Goal: Information Seeking & Learning: Learn about a topic

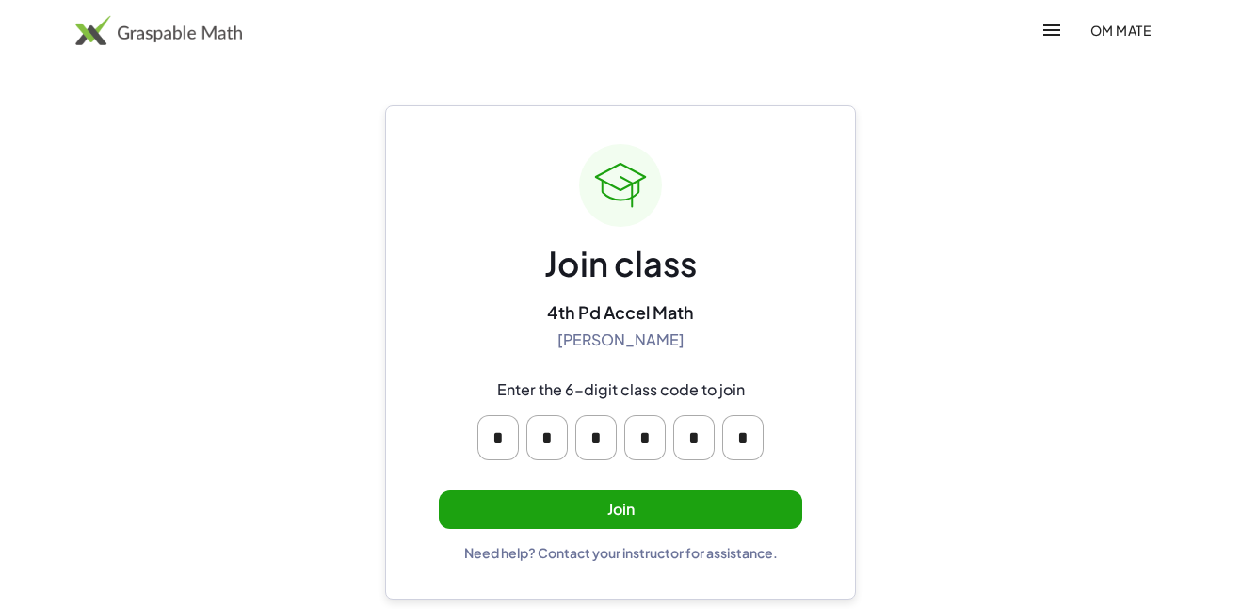
click at [529, 501] on button "Join" at bounding box center [620, 509] width 363 height 39
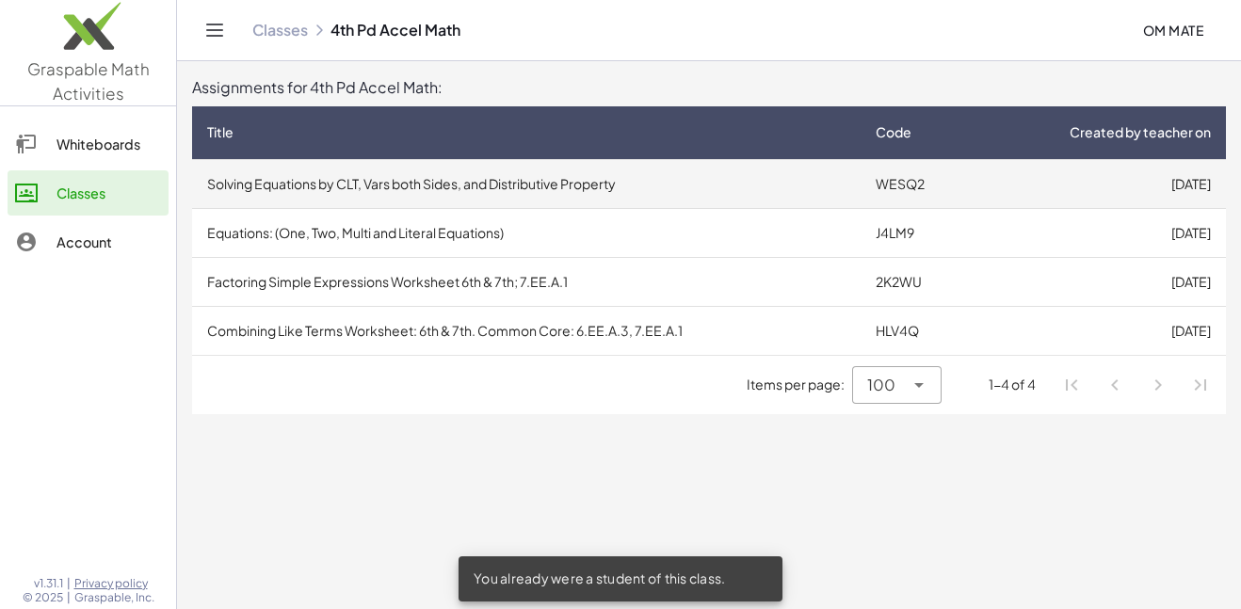
click at [576, 194] on td "Solving Equations by CLT, Vars both Sides, and Distributive Property" at bounding box center [526, 183] width 668 height 49
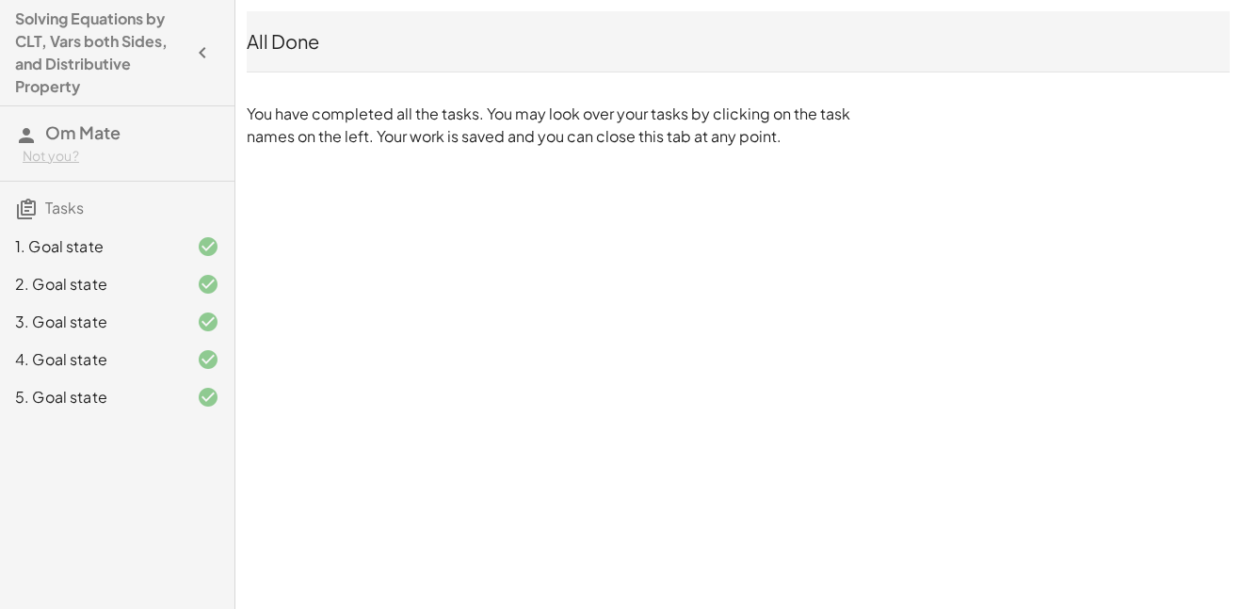
click at [71, 313] on div "3. Goal state" at bounding box center [91, 322] width 152 height 23
click at [77, 317] on div "3. Goal state" at bounding box center [91, 322] width 152 height 23
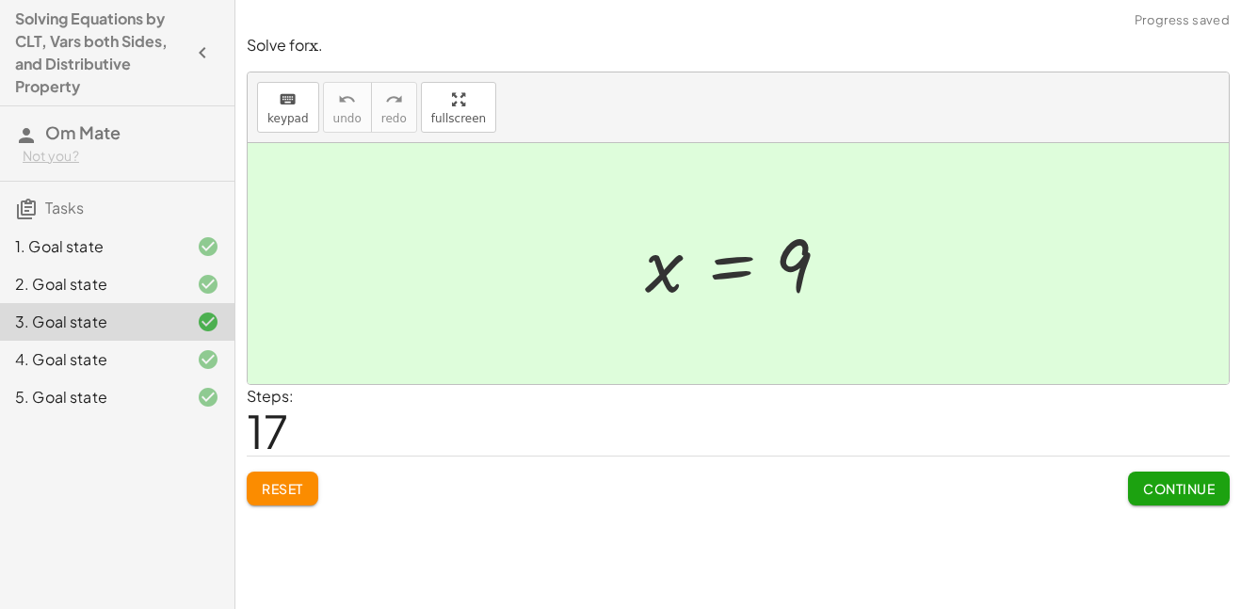
click at [0, 0] on div "Solve for ﻿ x x x ﻿ . keyboard keypad undo undo redo redo fullscreen + · · 1 · …" at bounding box center [0, 0] width 0 height 0
click at [292, 486] on span "Reset" at bounding box center [282, 488] width 41 height 17
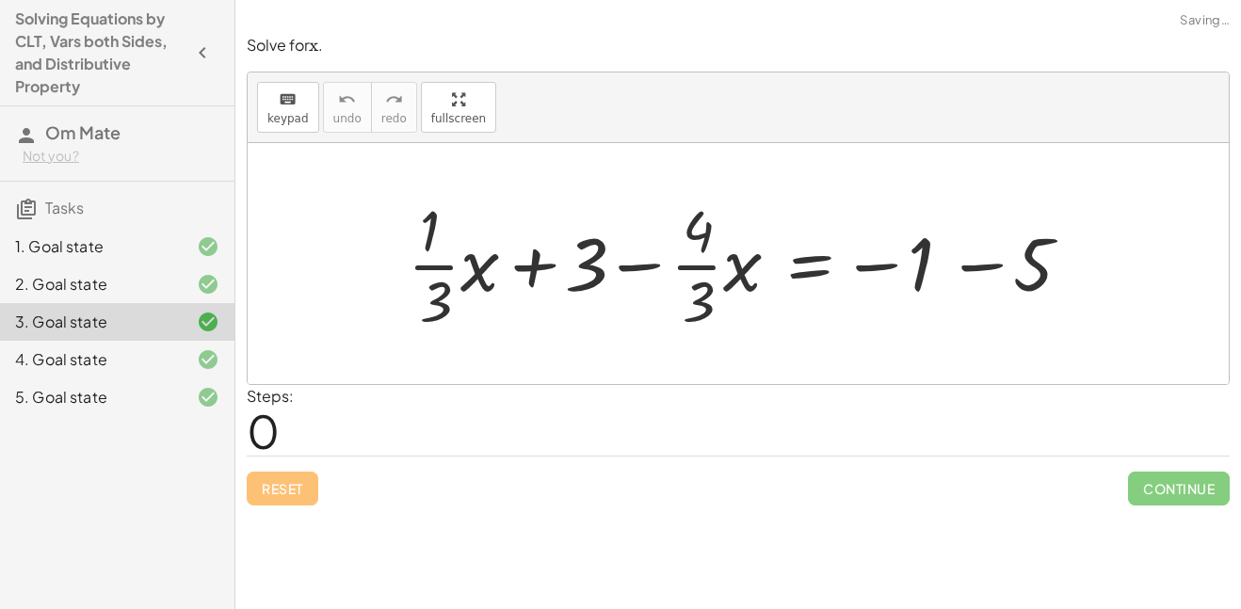
click at [135, 361] on div "4. Goal state" at bounding box center [91, 359] width 152 height 23
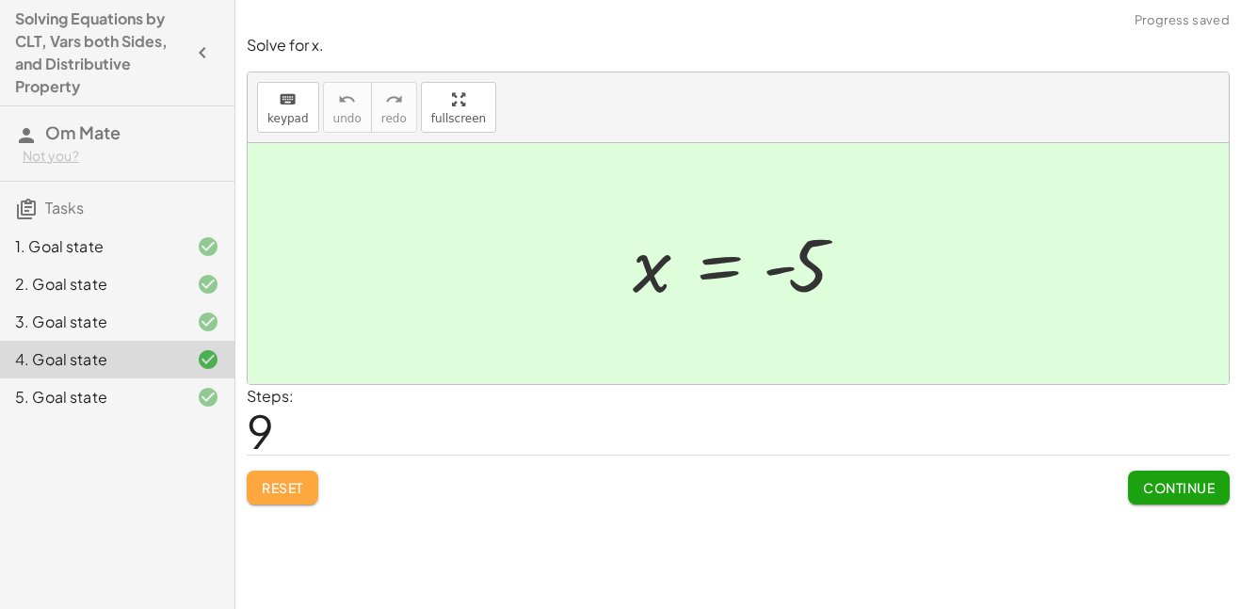
click at [267, 479] on span "Reset" at bounding box center [282, 487] width 41 height 17
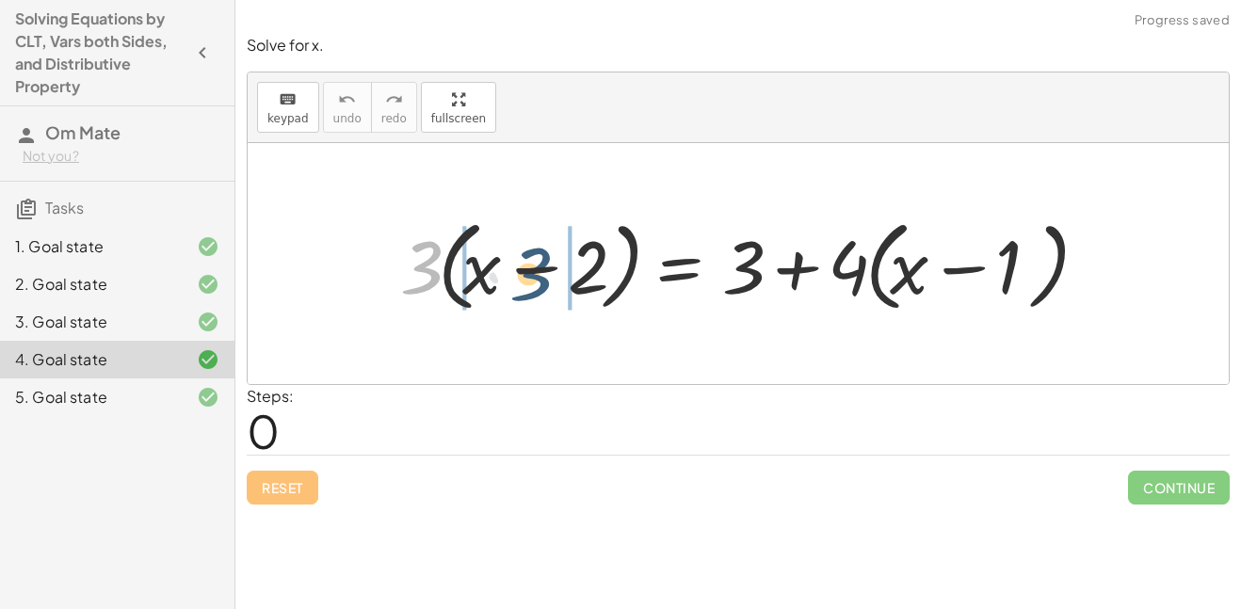
drag, startPoint x: 406, startPoint y: 268, endPoint x: 503, endPoint y: 268, distance: 97.0
click at [503, 268] on div at bounding box center [745, 264] width 709 height 108
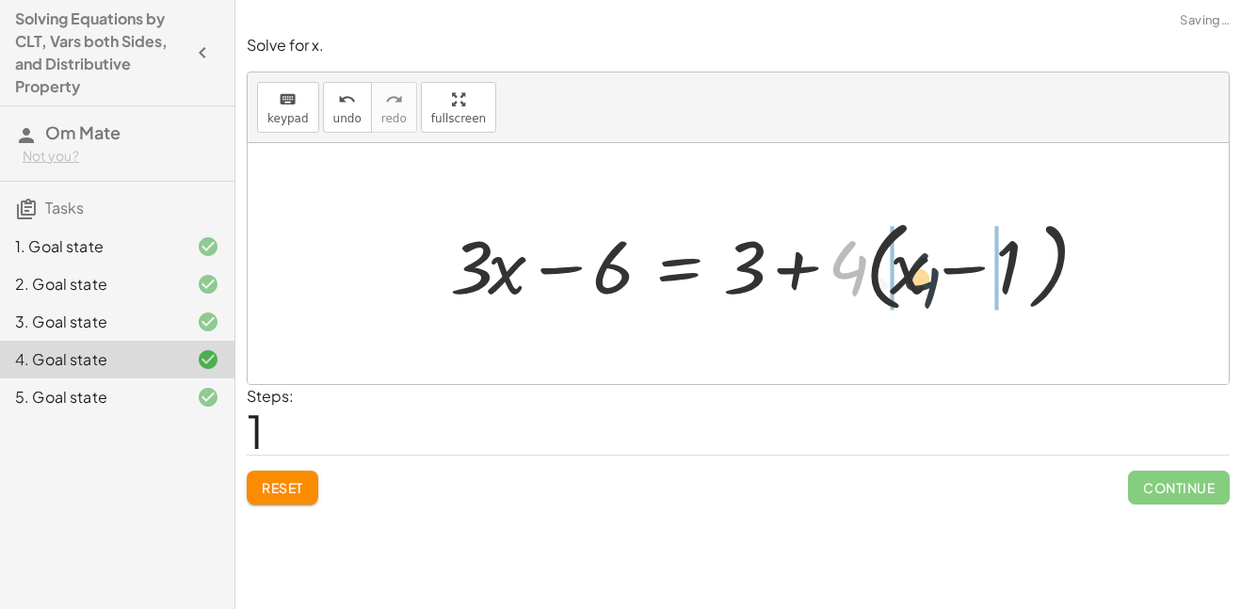
drag, startPoint x: 846, startPoint y: 268, endPoint x: 922, endPoint y: 278, distance: 75.9
click at [922, 278] on div at bounding box center [770, 264] width 659 height 108
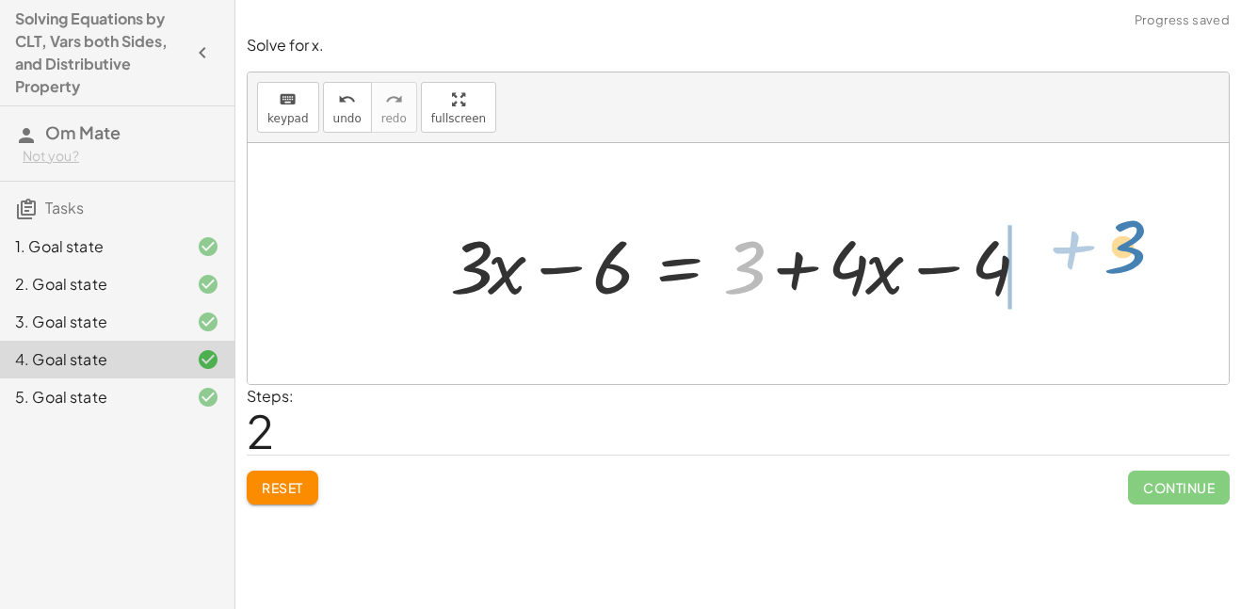
drag, startPoint x: 748, startPoint y: 282, endPoint x: 1130, endPoint y: 262, distance: 381.8
click at [1130, 262] on div "· 3 · ( + x − 2 ) = + 3 + · 4 · ( + x − 1 ) + · 3 · x − · 3 · 2 = + 3 + · 4 · (…" at bounding box center [738, 263] width 981 height 241
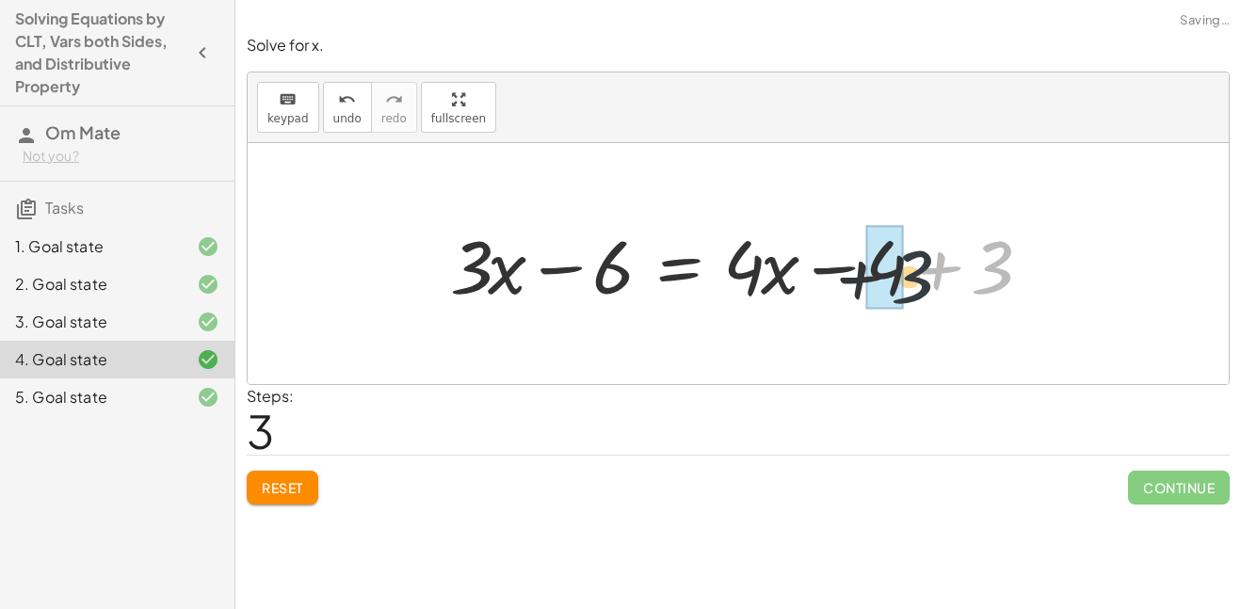
drag, startPoint x: 1030, startPoint y: 279, endPoint x: 921, endPoint y: 284, distance: 109.3
click at [921, 284] on div at bounding box center [746, 264] width 610 height 97
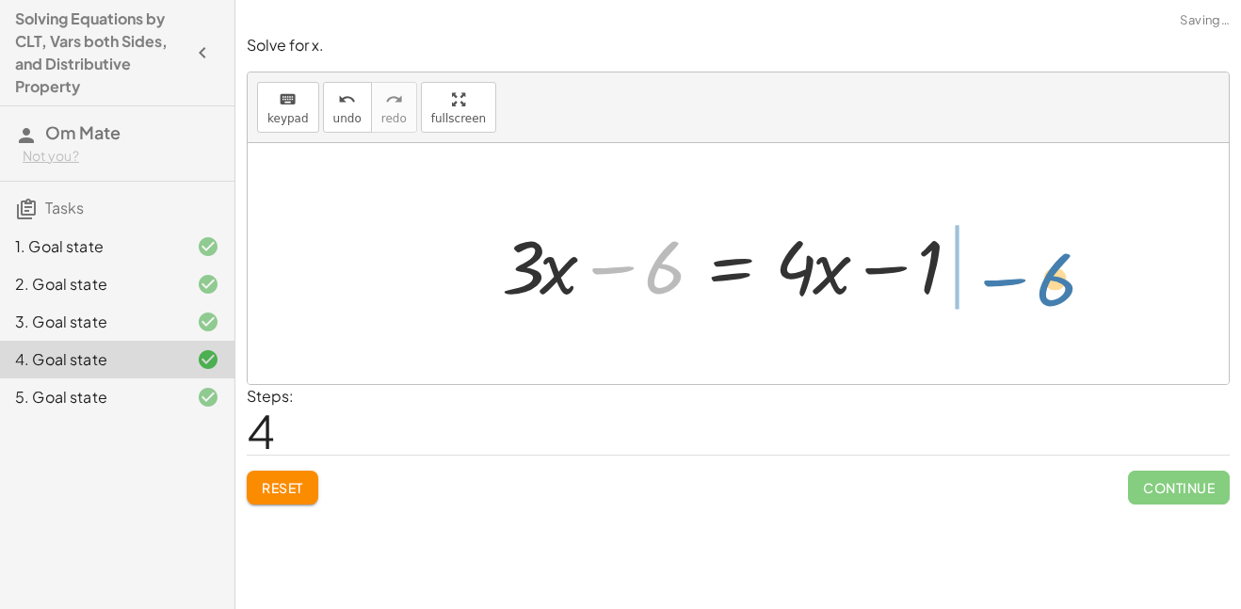
drag, startPoint x: 618, startPoint y: 285, endPoint x: 945, endPoint y: 297, distance: 327.8
click at [945, 297] on div at bounding box center [744, 264] width 505 height 97
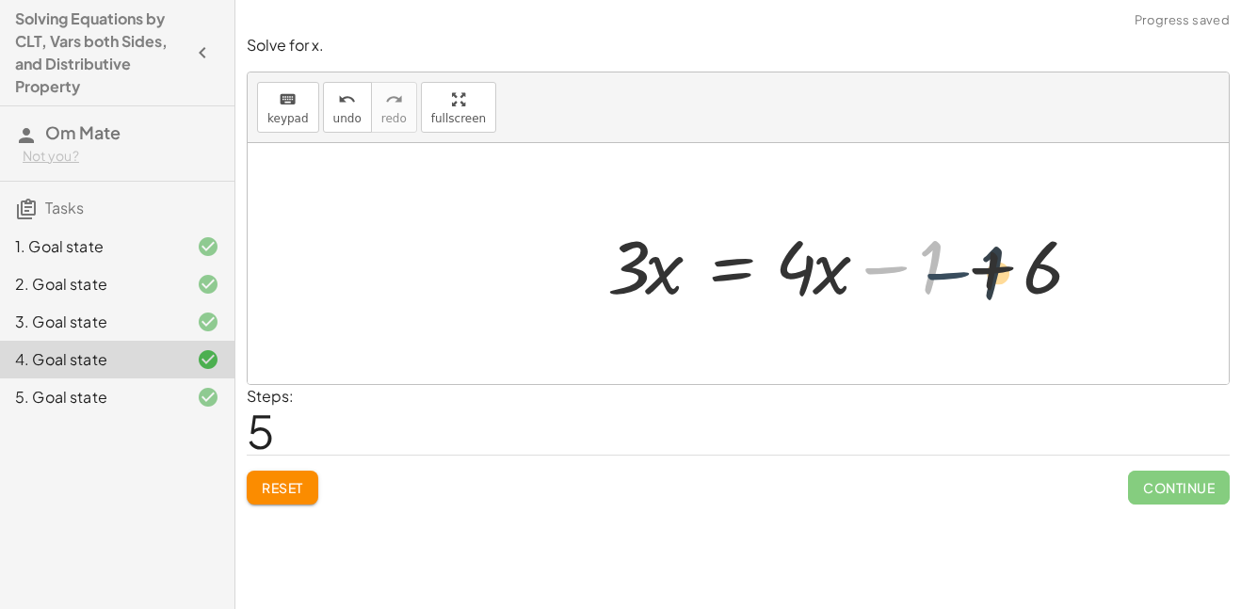
drag, startPoint x: 907, startPoint y: 284, endPoint x: 992, endPoint y: 296, distance: 86.4
click at [992, 296] on div at bounding box center [850, 264] width 505 height 97
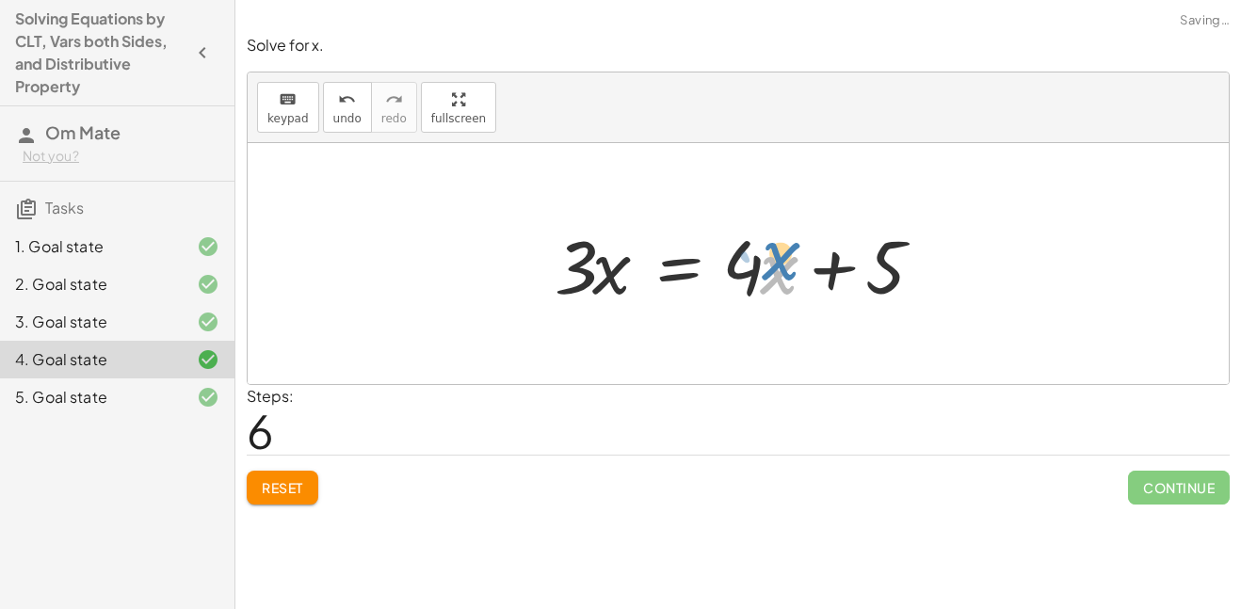
drag, startPoint x: 845, startPoint y: 302, endPoint x: 849, endPoint y: 291, distance: 11.9
click at [849, 291] on div at bounding box center [745, 264] width 400 height 97
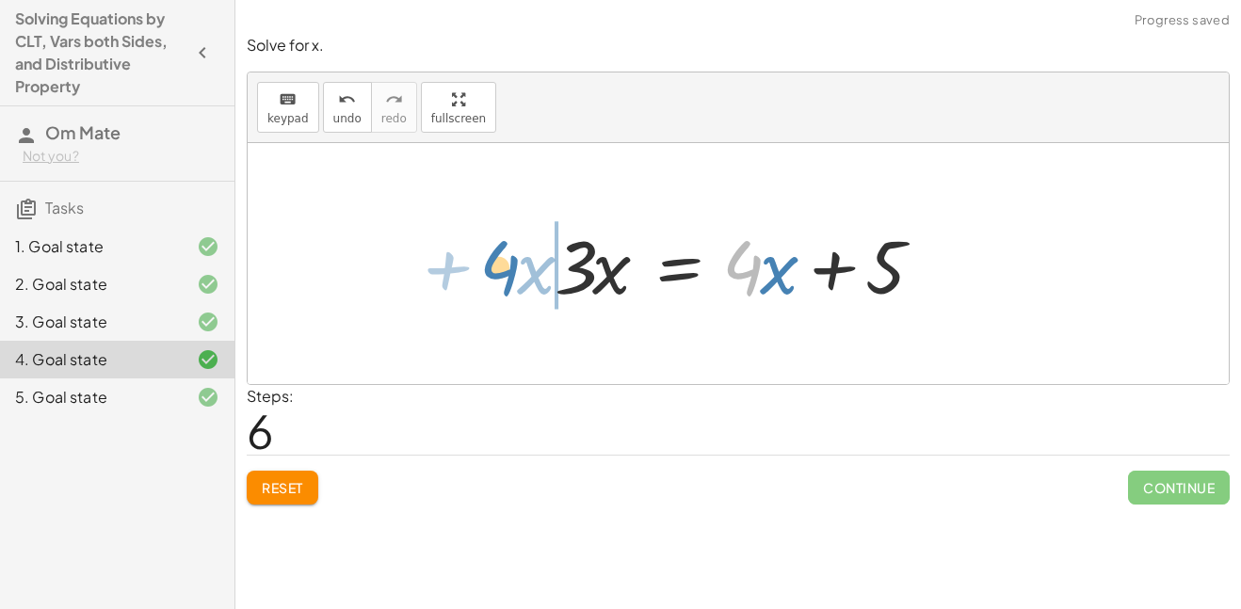
drag, startPoint x: 730, startPoint y: 258, endPoint x: 494, endPoint y: 258, distance: 235.3
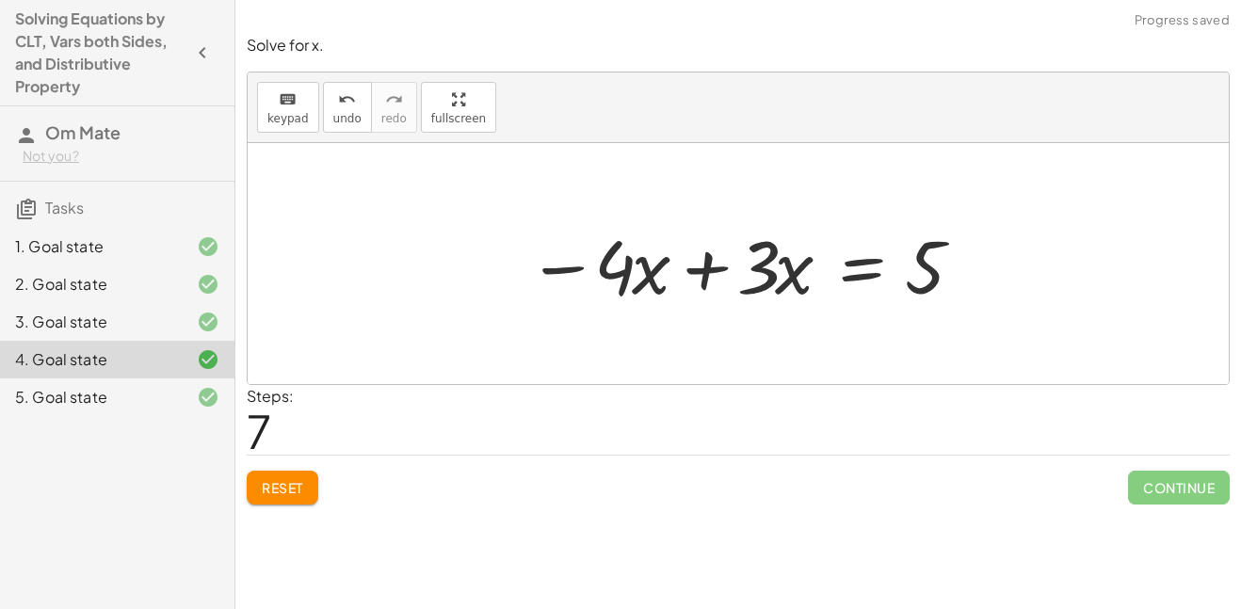
drag, startPoint x: 471, startPoint y: 271, endPoint x: 857, endPoint y: 286, distance: 386.3
click at [857, 286] on div "· 3 · ( + x − 2 ) = + 3 + · 4 · ( + x − 1 ) + · 3 · x − · 3 · 2 = + 3 + · 4 · (…" at bounding box center [738, 263] width 981 height 241
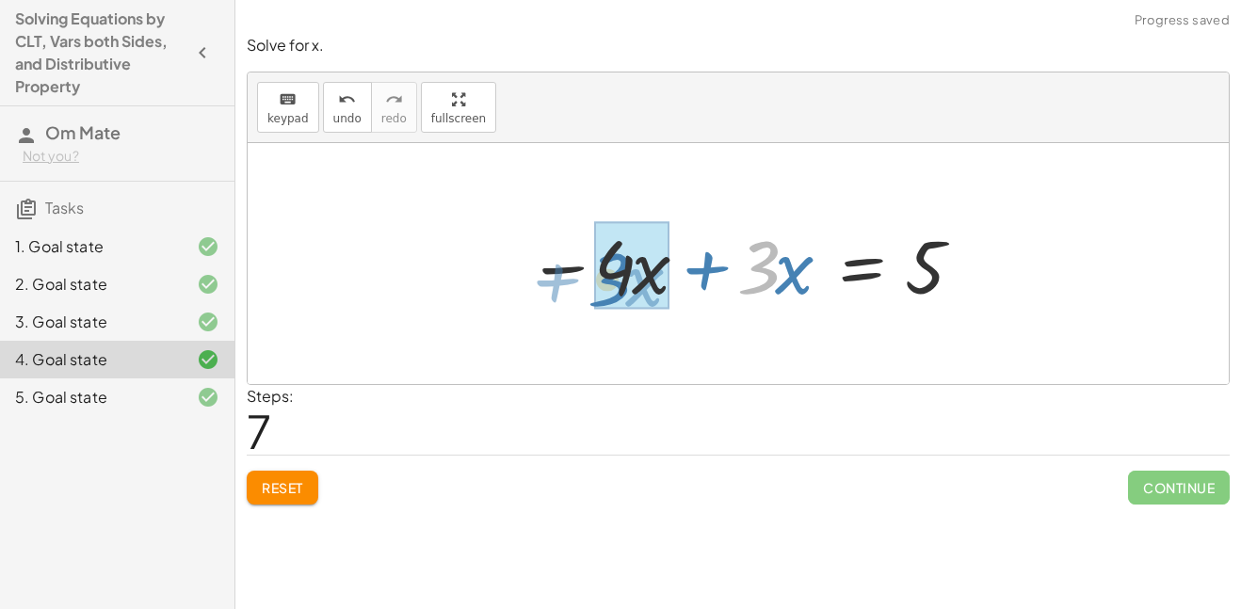
drag, startPoint x: 745, startPoint y: 292, endPoint x: 657, endPoint y: 299, distance: 87.9
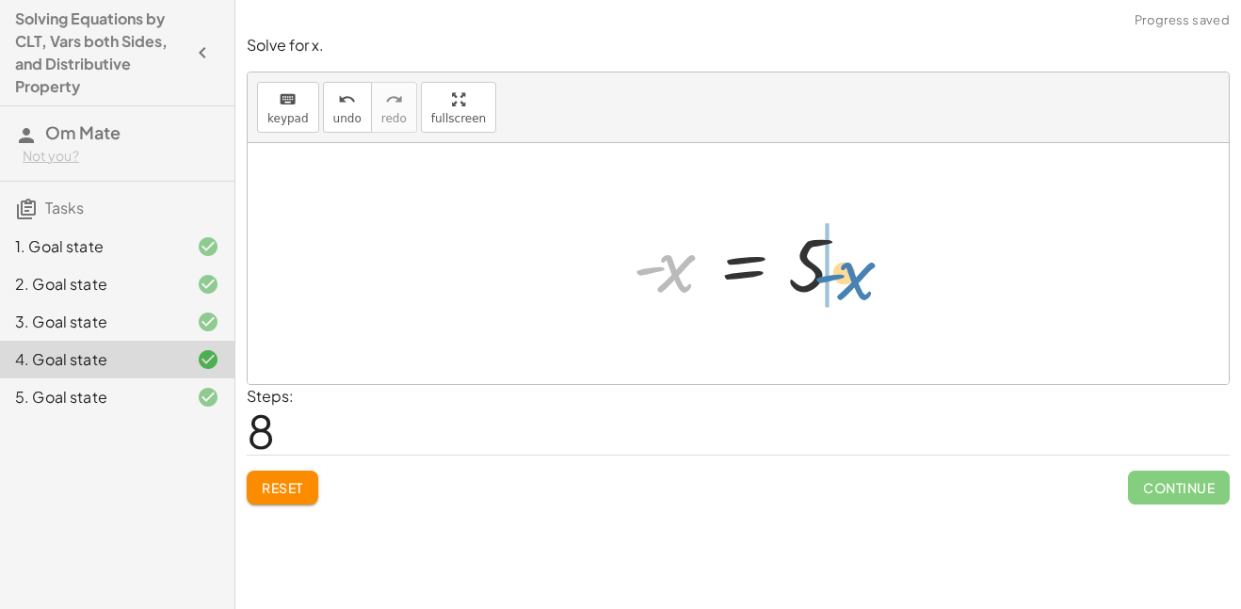
drag, startPoint x: 667, startPoint y: 290, endPoint x: 851, endPoint y: 292, distance: 183.6
click at [851, 292] on div at bounding box center [745, 263] width 245 height 93
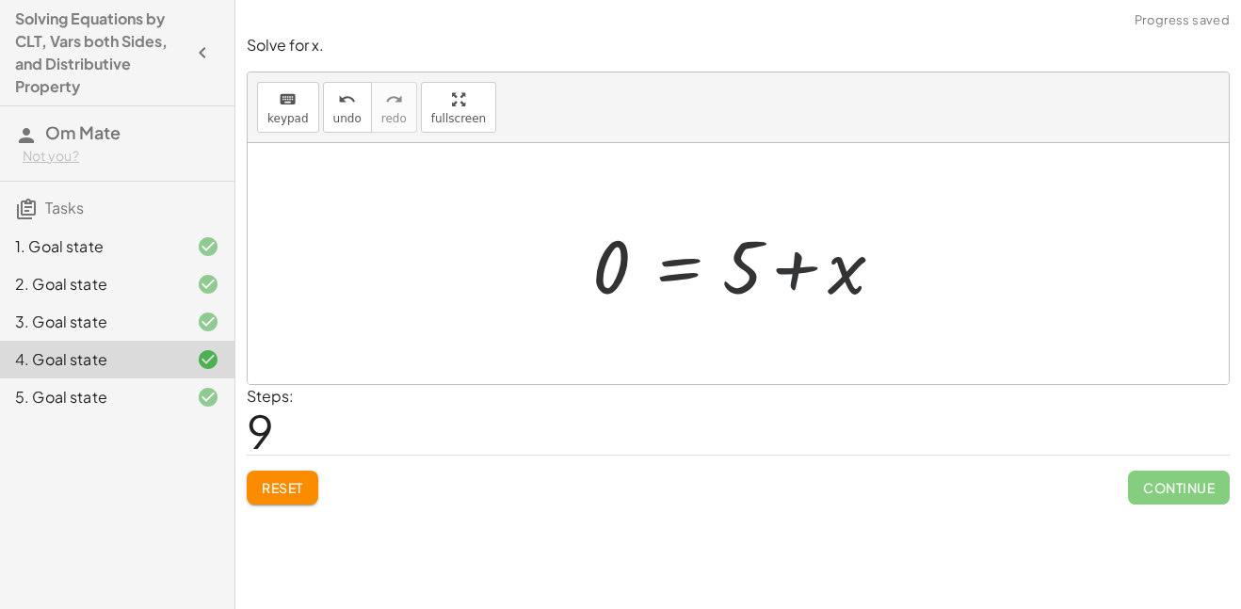
click at [795, 278] on div at bounding box center [745, 264] width 325 height 97
click at [306, 480] on button "Reset" at bounding box center [283, 488] width 72 height 34
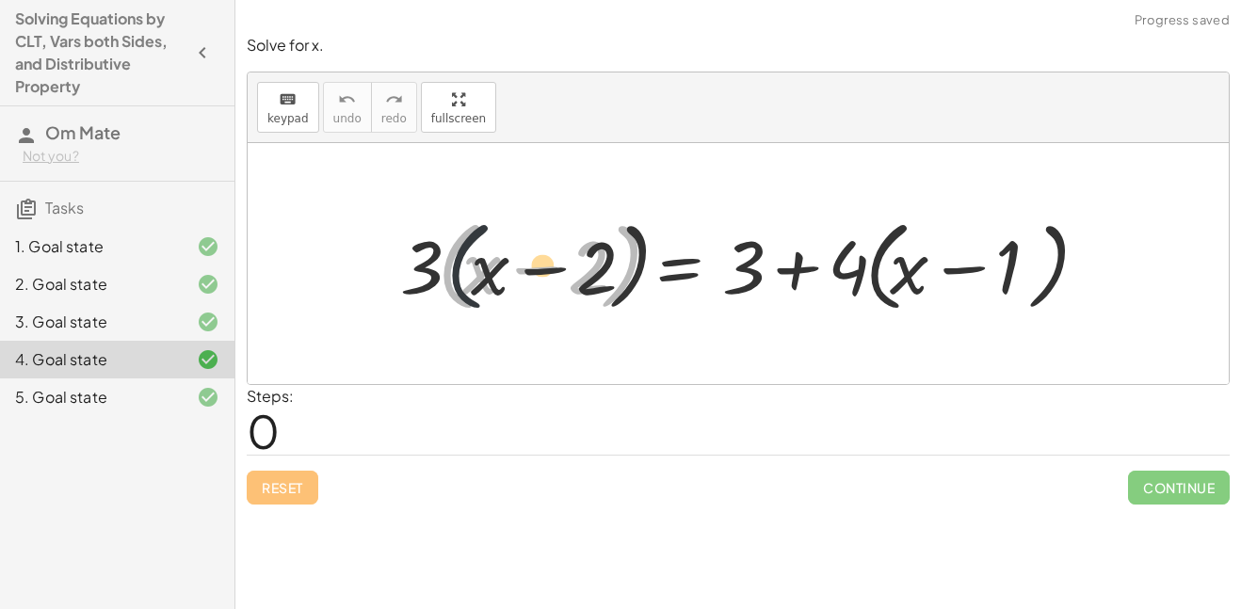
drag, startPoint x: 438, startPoint y: 291, endPoint x: 502, endPoint y: 303, distance: 65.2
click at [502, 303] on div at bounding box center [745, 264] width 709 height 108
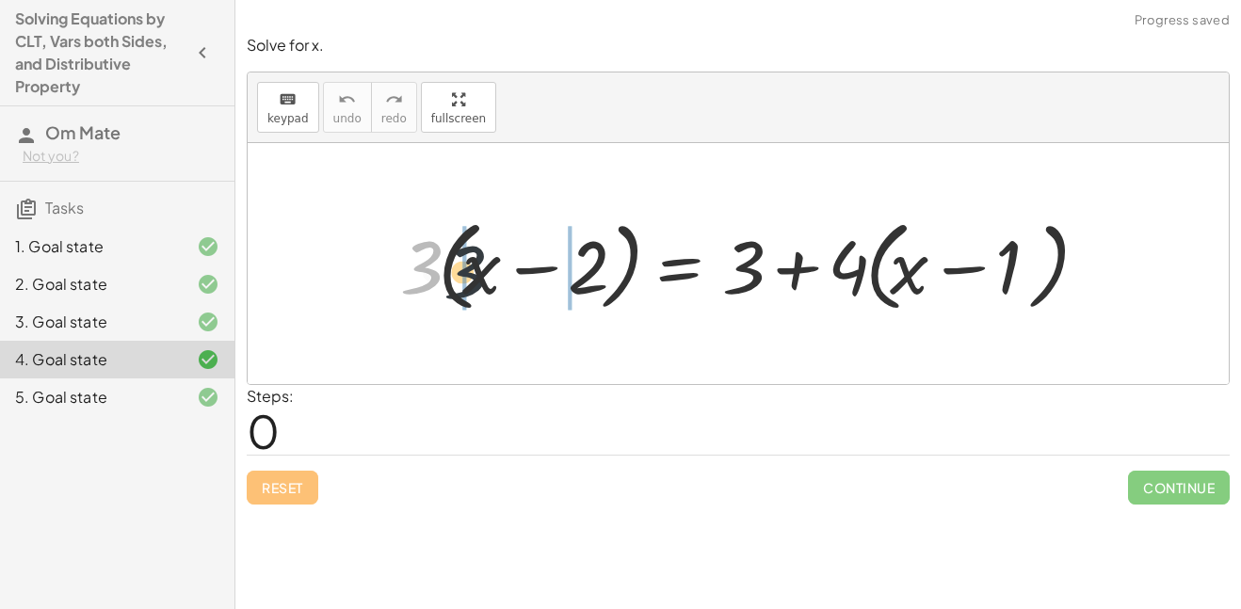
drag, startPoint x: 426, startPoint y: 270, endPoint x: 480, endPoint y: 278, distance: 54.2
click at [480, 278] on div at bounding box center [745, 264] width 709 height 108
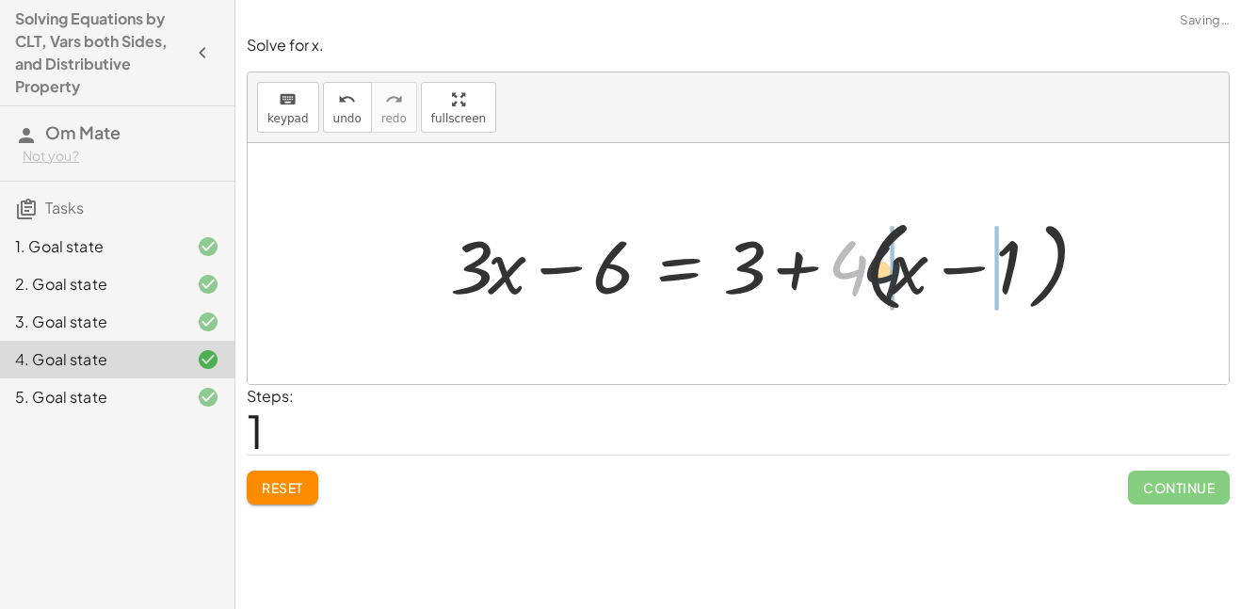
drag, startPoint x: 828, startPoint y: 279, endPoint x: 865, endPoint y: 281, distance: 36.8
click at [865, 281] on div at bounding box center [770, 264] width 659 height 108
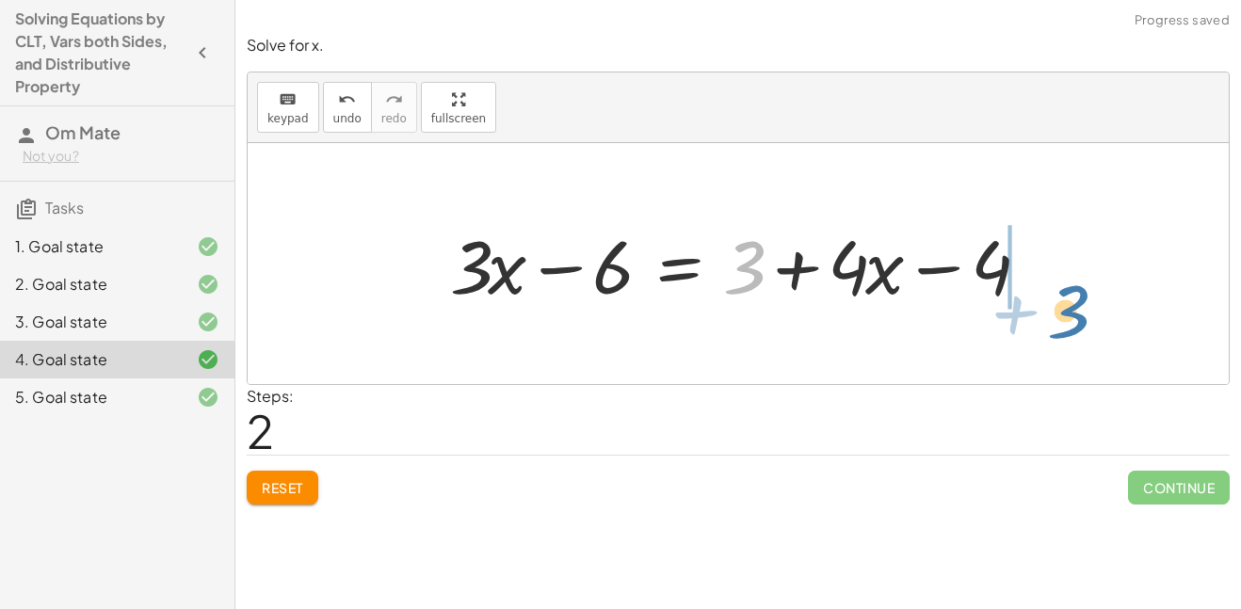
drag, startPoint x: 746, startPoint y: 292, endPoint x: 1073, endPoint y: 329, distance: 329.6
click at [1073, 329] on div "· 3 · ( + x − 2 ) = + 3 + · 4 · ( + x − 1 ) + · 3 · x − · 3 · 2 = + 3 + · 4 · (…" at bounding box center [738, 263] width 981 height 241
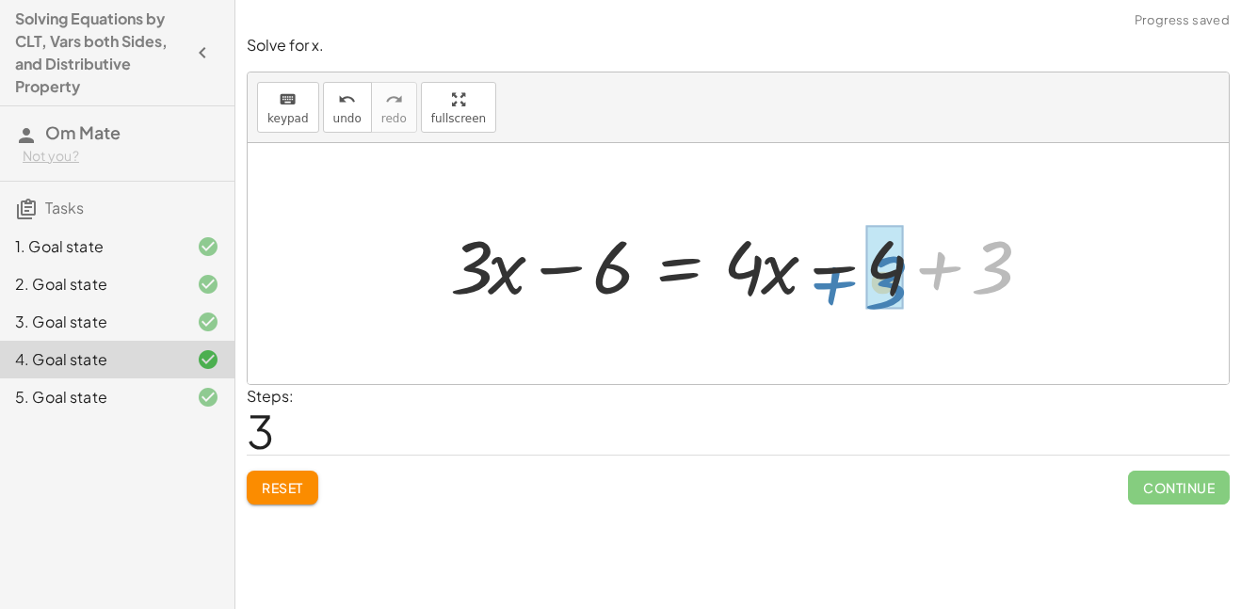
drag, startPoint x: 908, startPoint y: 249, endPoint x: 805, endPoint y: 268, distance: 105.4
click at [805, 268] on div at bounding box center [746, 264] width 610 height 97
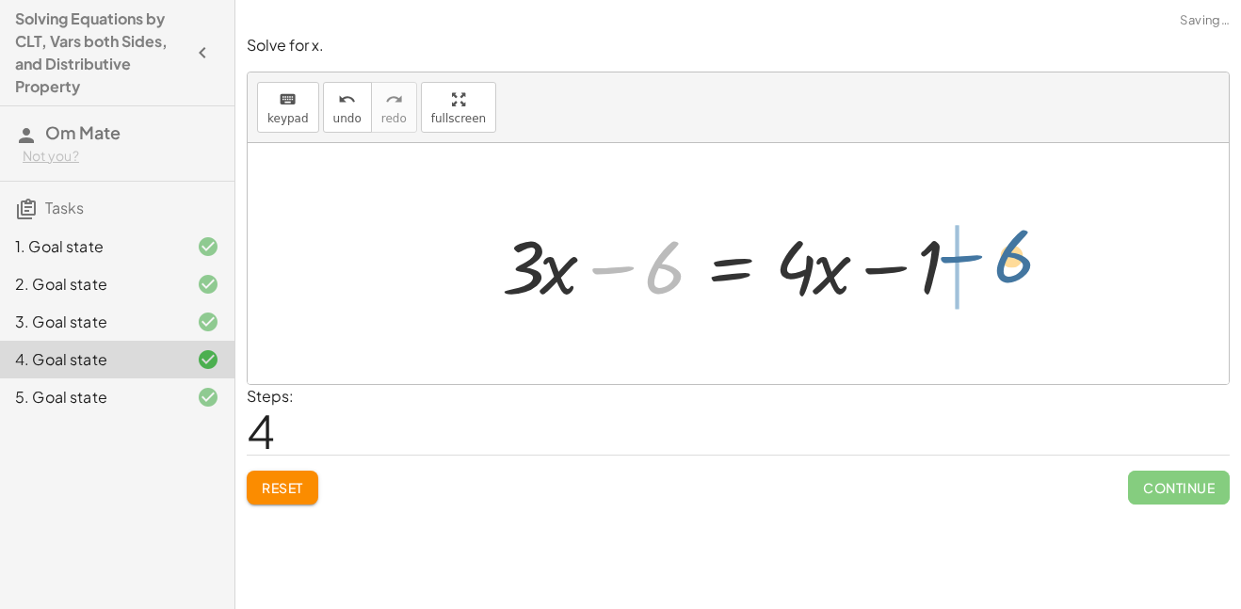
drag, startPoint x: 606, startPoint y: 276, endPoint x: 955, endPoint y: 266, distance: 348.4
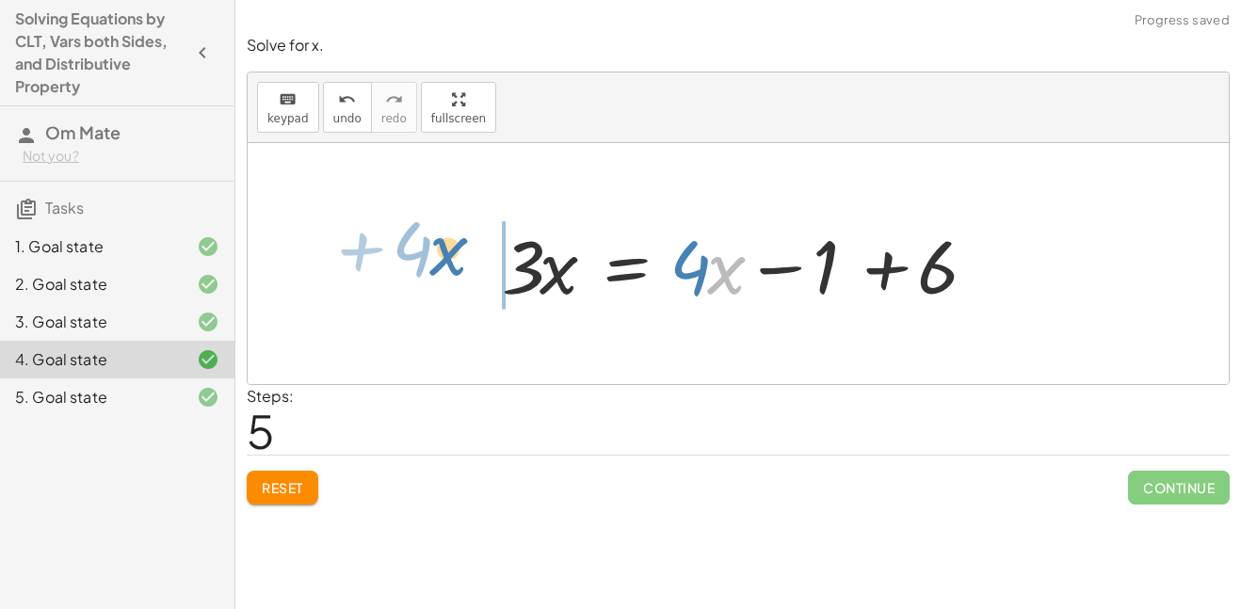
drag, startPoint x: 838, startPoint y: 297, endPoint x: 559, endPoint y: 278, distance: 279.3
click at [559, 278] on div at bounding box center [744, 264] width 505 height 97
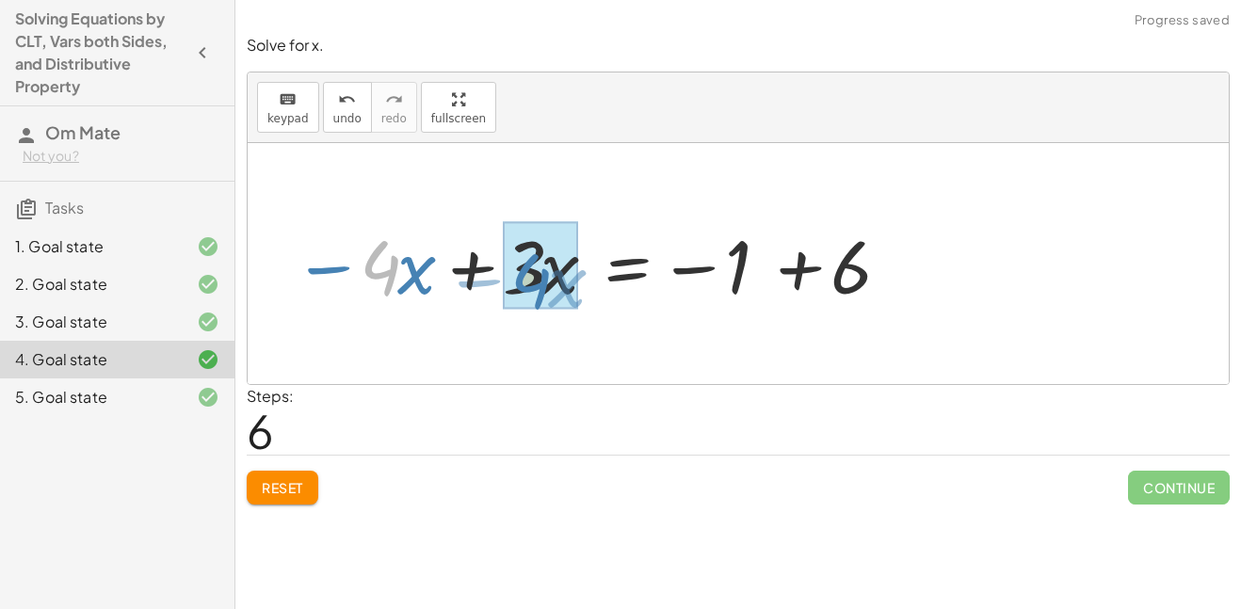
drag, startPoint x: 362, startPoint y: 252, endPoint x: 513, endPoint y: 266, distance: 151.3
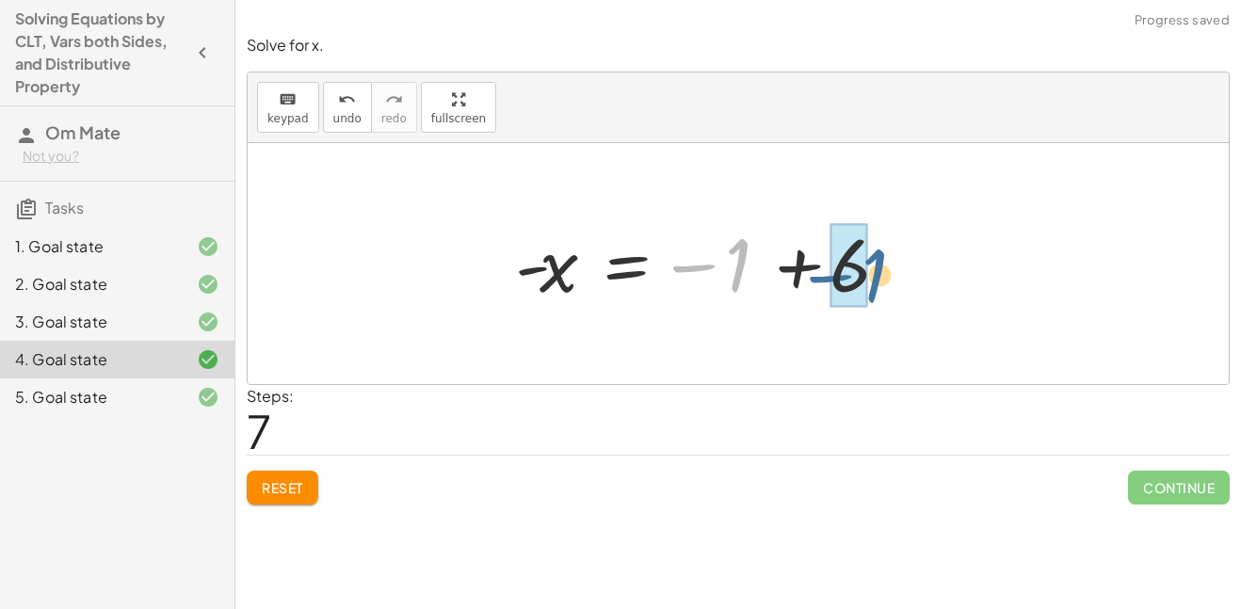
drag, startPoint x: 714, startPoint y: 267, endPoint x: 842, endPoint y: 277, distance: 127.4
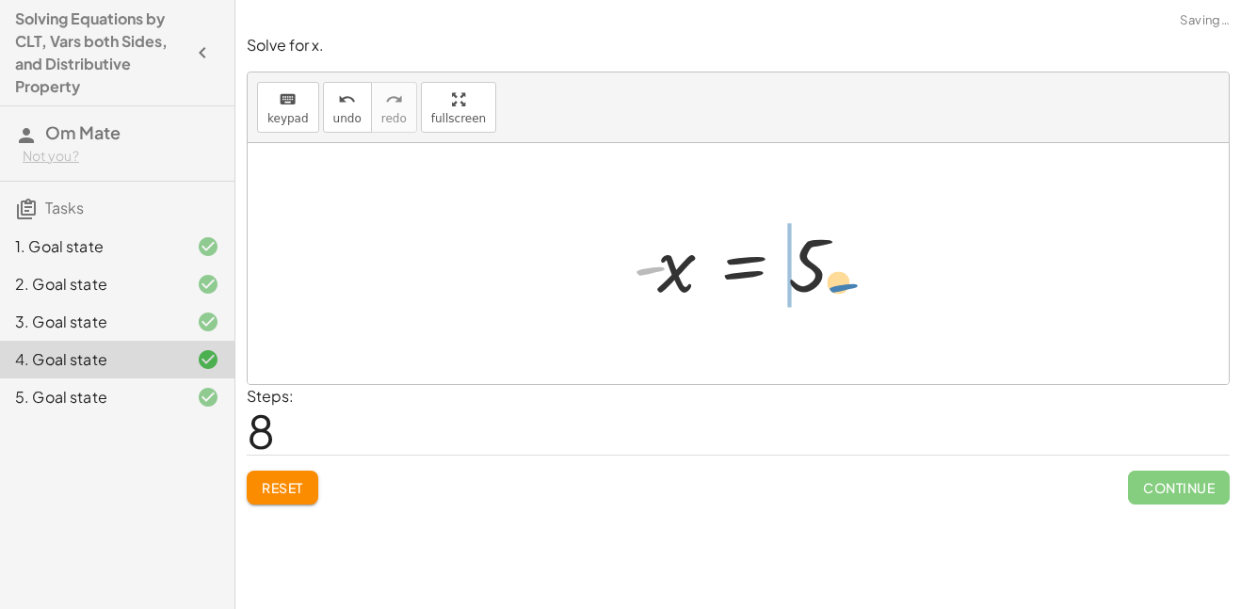
drag, startPoint x: 647, startPoint y: 272, endPoint x: 837, endPoint y: 289, distance: 190.9
click at [837, 289] on div at bounding box center [745, 263] width 245 height 93
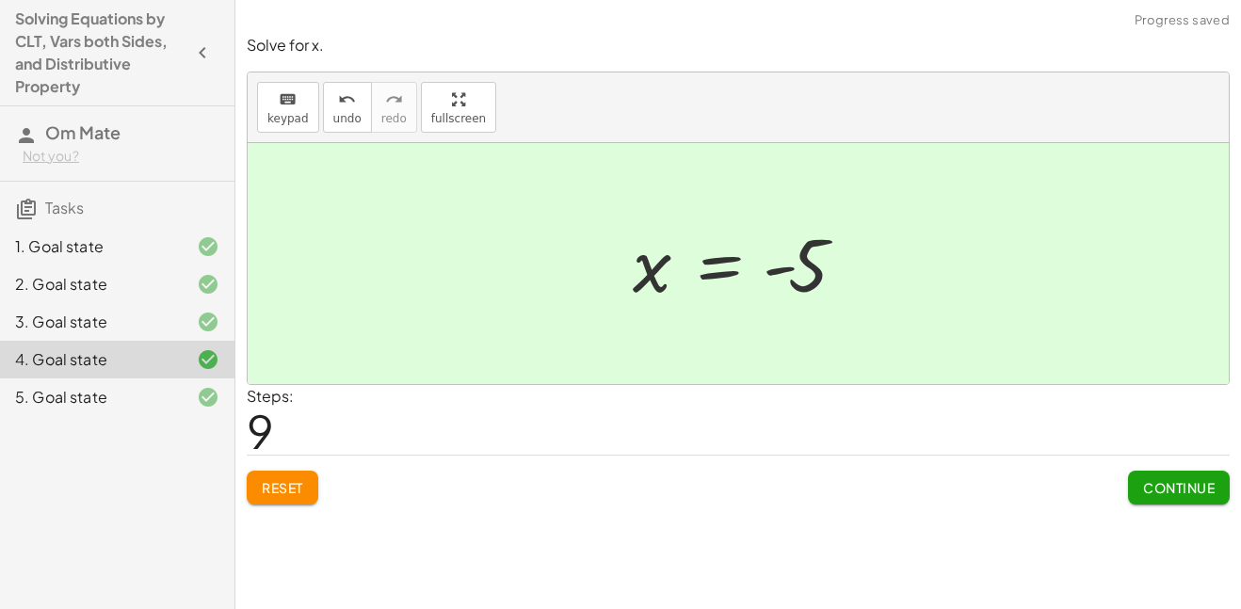
click at [0, 0] on div "Solve for x. keyboard keypad undo undo redo redo fullscreen · 3 · ( + x − 2 ) =…" at bounding box center [0, 0] width 0 height 0
click at [1204, 498] on button "Continue" at bounding box center [1179, 488] width 102 height 34
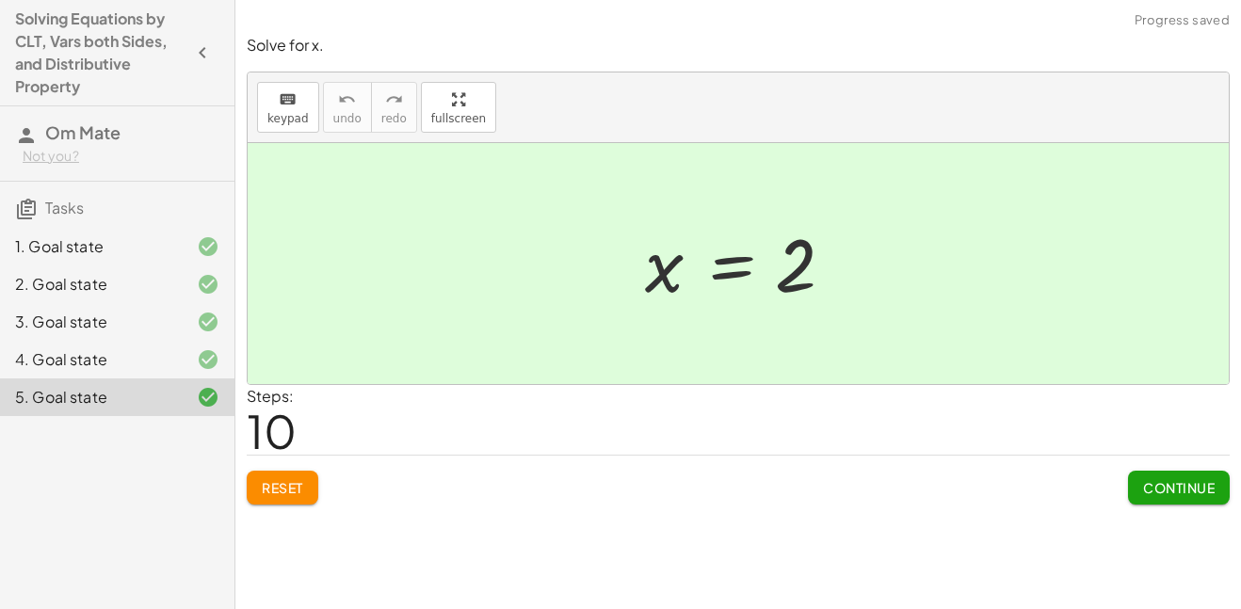
click at [1145, 495] on span "Continue" at bounding box center [1179, 487] width 72 height 17
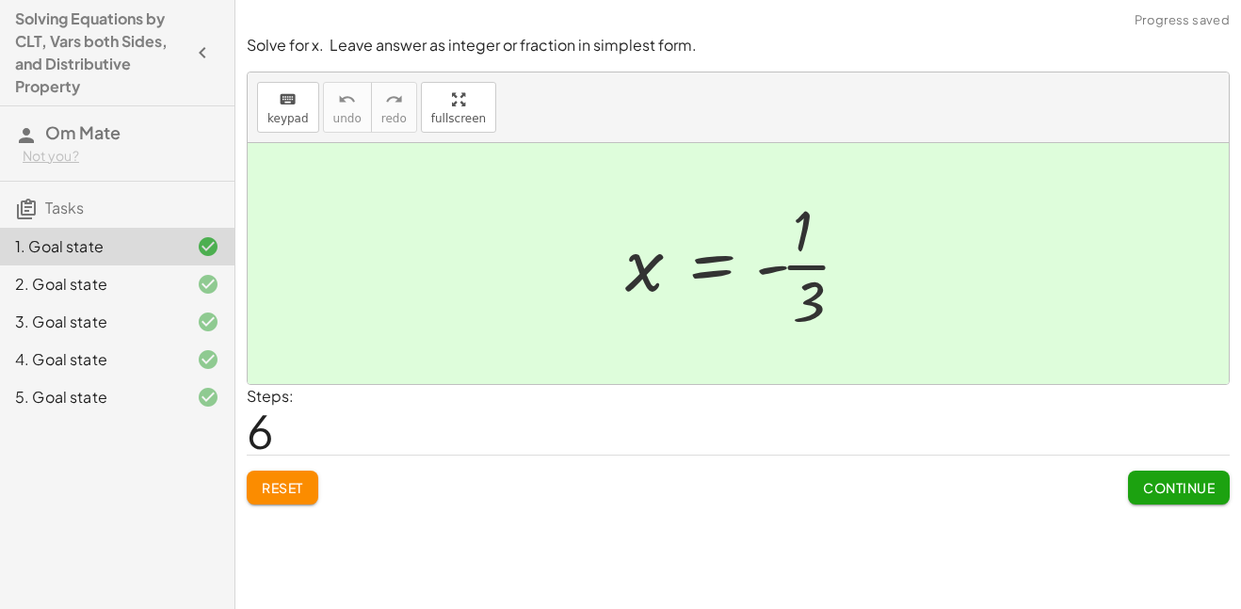
click at [146, 379] on div "5. Goal state" at bounding box center [117, 397] width 234 height 38
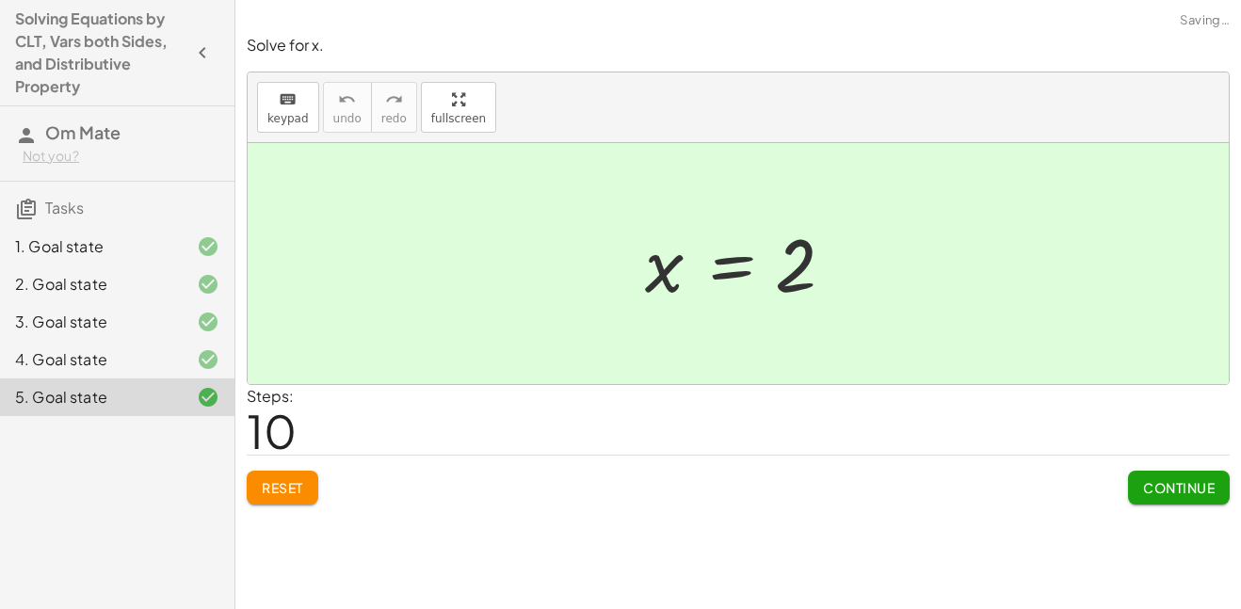
click at [265, 471] on button "Reset" at bounding box center [283, 488] width 72 height 34
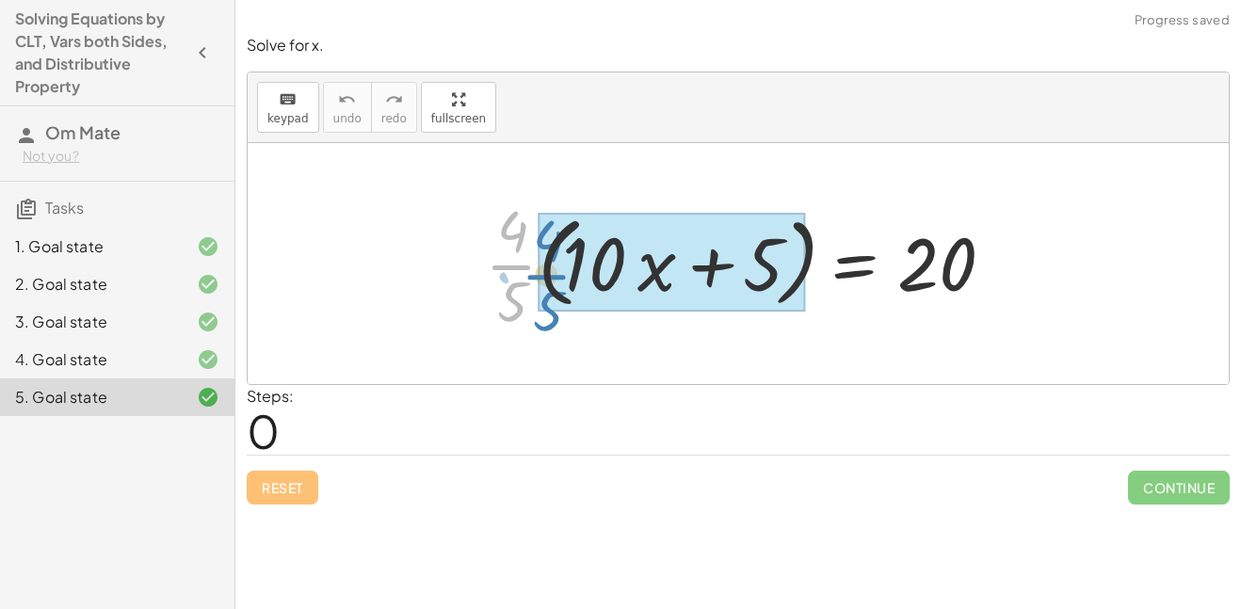
drag, startPoint x: 497, startPoint y: 279, endPoint x: 541, endPoint y: 287, distance: 45.0
click at [541, 287] on div at bounding box center [744, 263] width 539 height 145
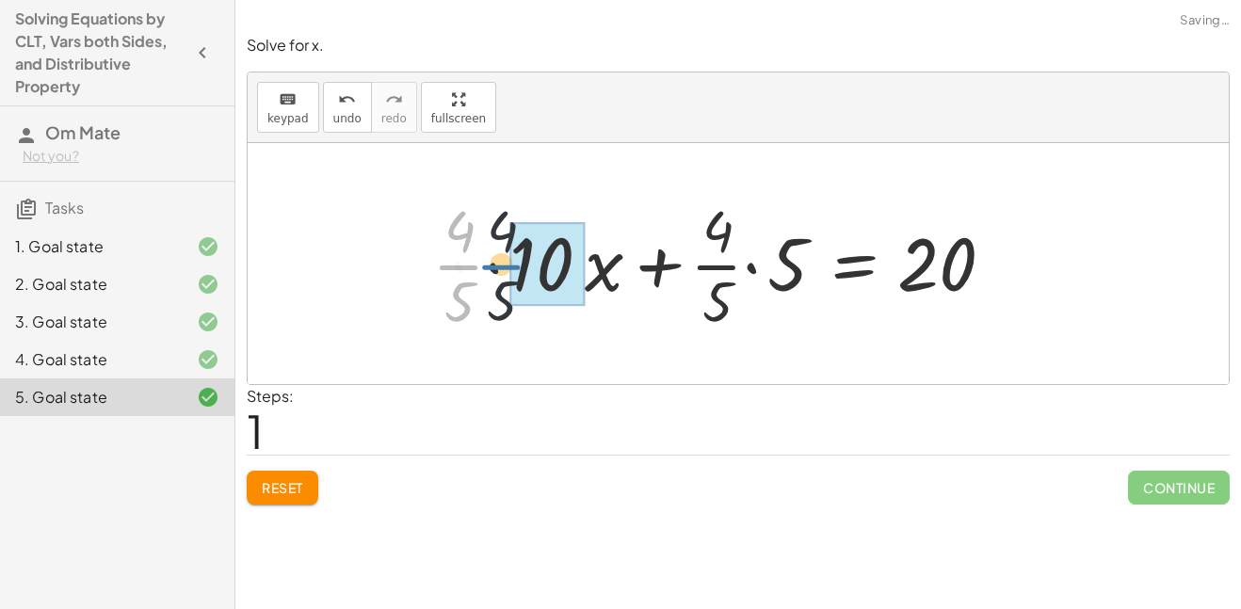
drag, startPoint x: 481, startPoint y: 272, endPoint x: 532, endPoint y: 272, distance: 50.8
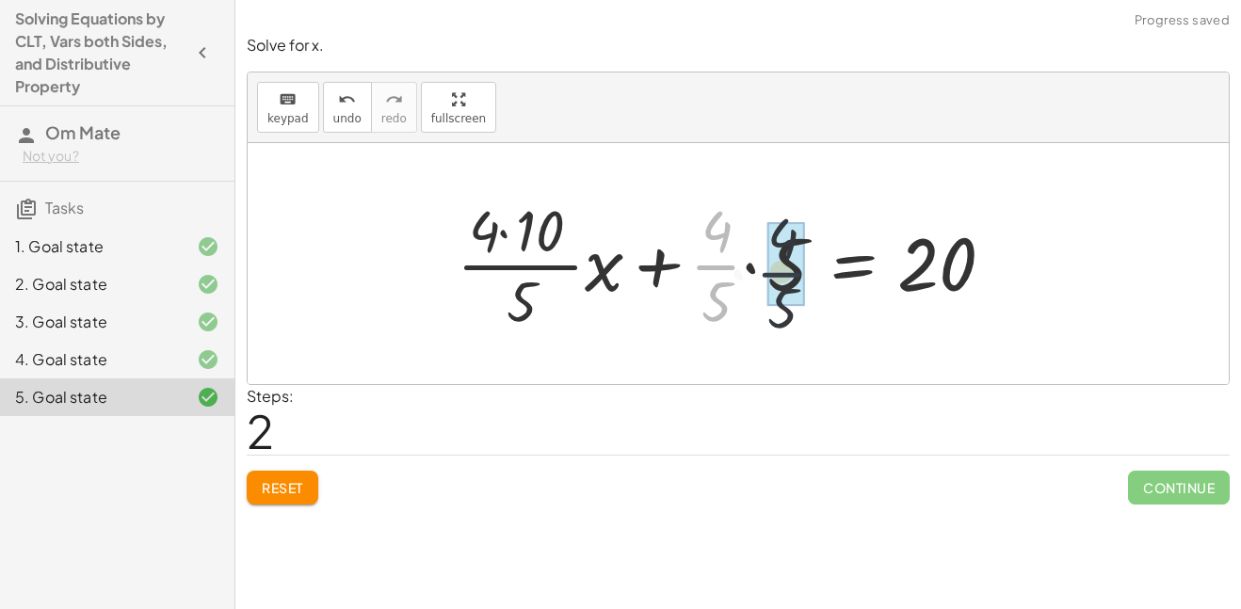
drag, startPoint x: 712, startPoint y: 269, endPoint x: 779, endPoint y: 274, distance: 67.0
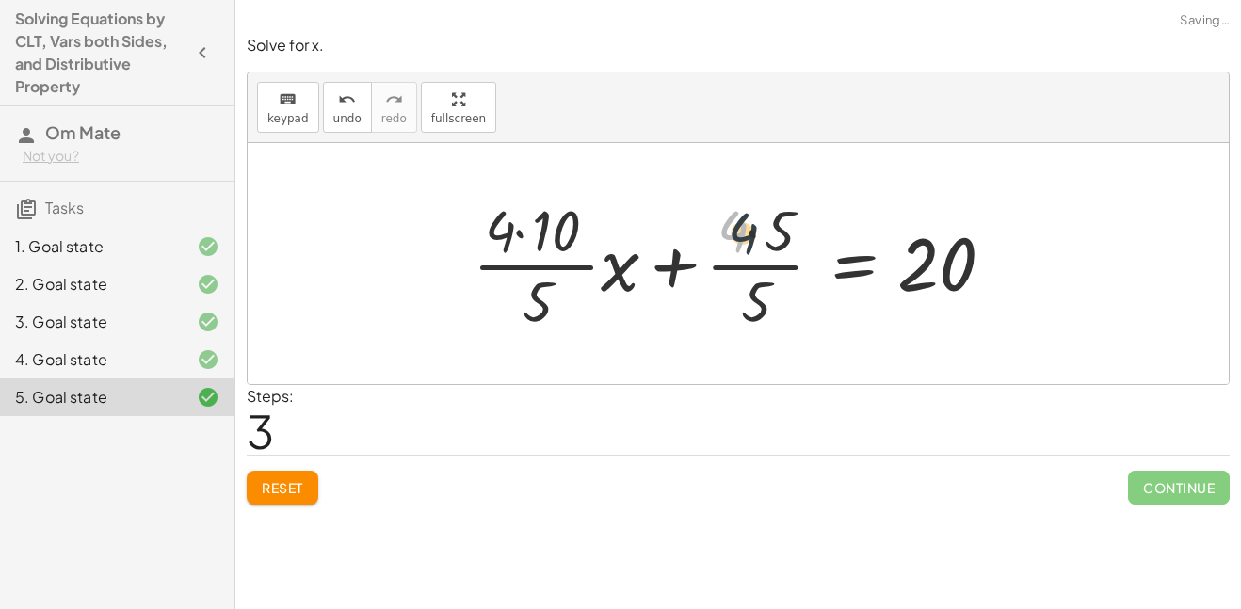
drag, startPoint x: 737, startPoint y: 219, endPoint x: 796, endPoint y: 231, distance: 60.4
click at [796, 231] on div at bounding box center [739, 263] width 552 height 145
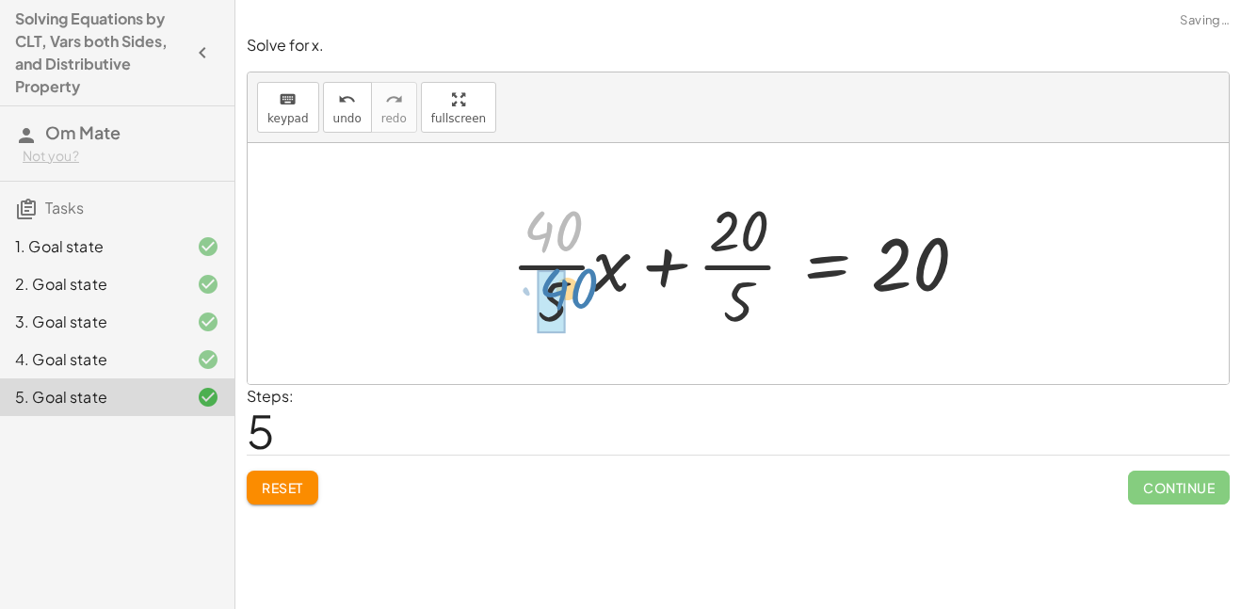
drag, startPoint x: 573, startPoint y: 221, endPoint x: 563, endPoint y: 292, distance: 71.4
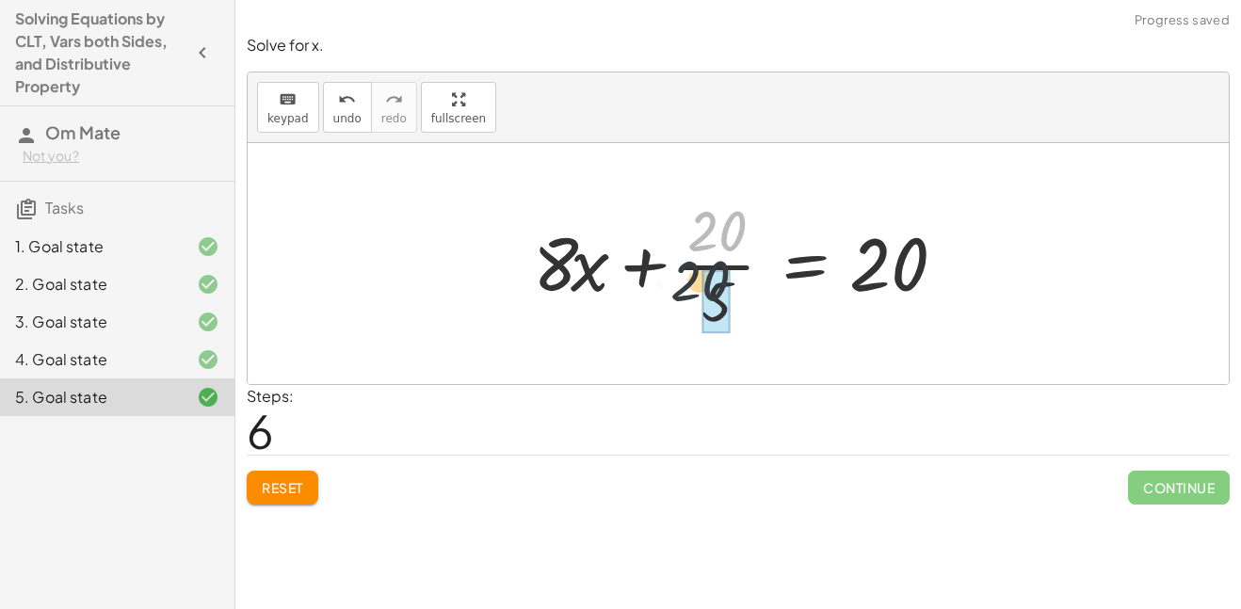
drag, startPoint x: 741, startPoint y: 228, endPoint x: 717, endPoint y: 294, distance: 70.0
click at [717, 294] on div at bounding box center [744, 263] width 443 height 145
drag, startPoint x: 711, startPoint y: 209, endPoint x: 709, endPoint y: 303, distance: 94.2
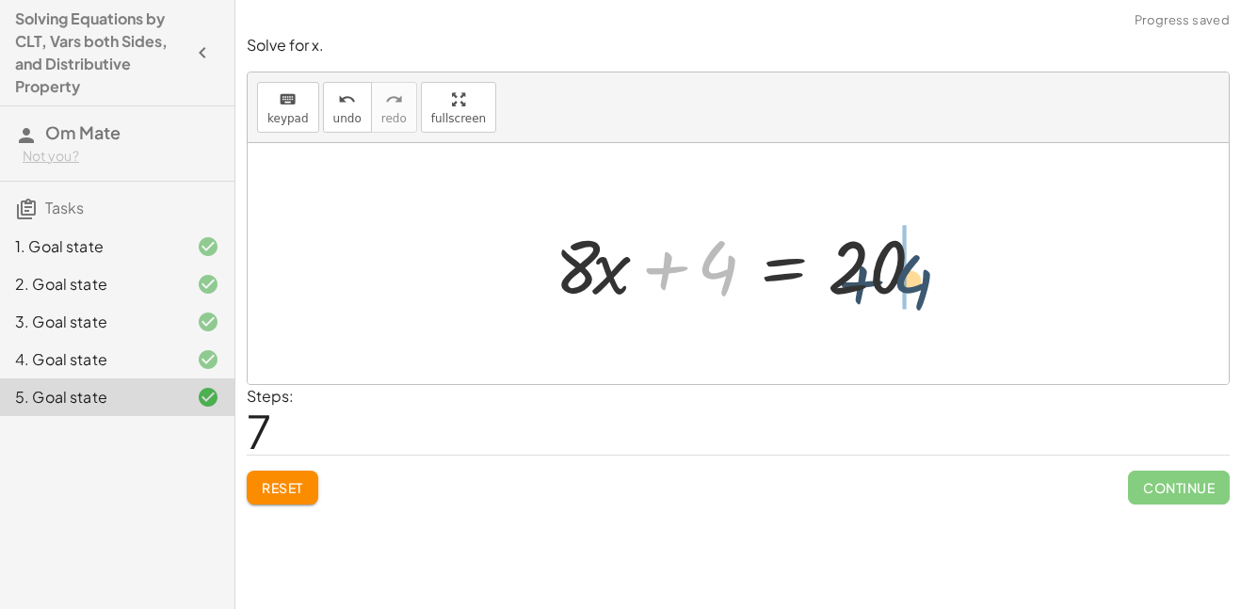
drag, startPoint x: 730, startPoint y: 279, endPoint x: 925, endPoint y: 291, distance: 196.2
click at [925, 291] on div at bounding box center [745, 264] width 400 height 97
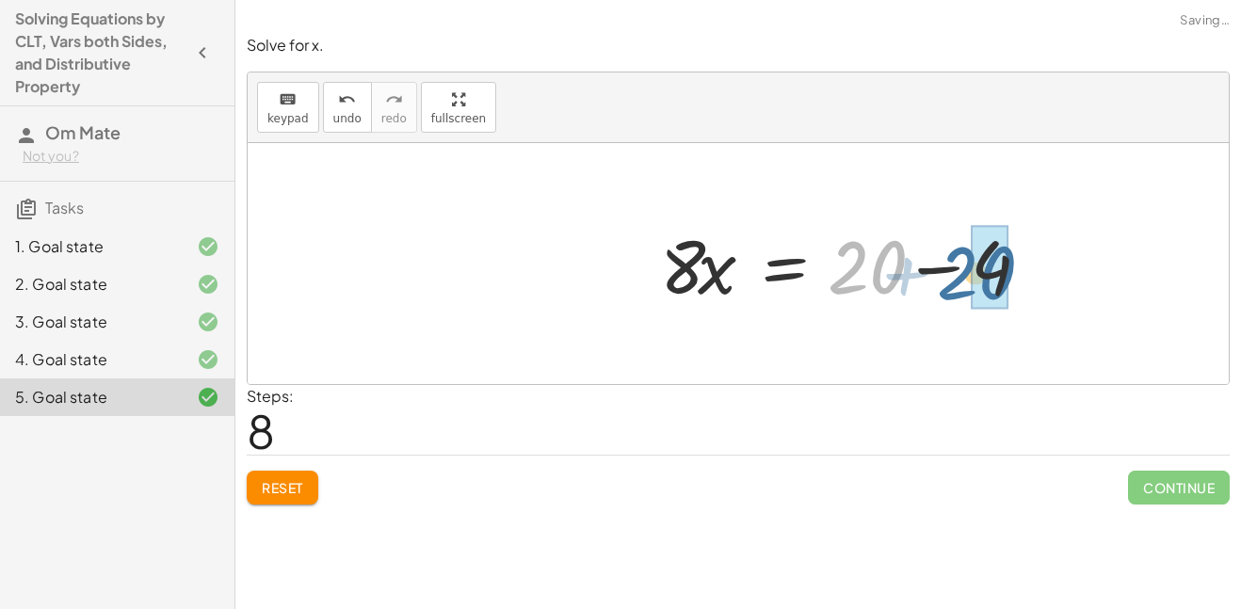
drag, startPoint x: 850, startPoint y: 283, endPoint x: 985, endPoint y: 294, distance: 135.0
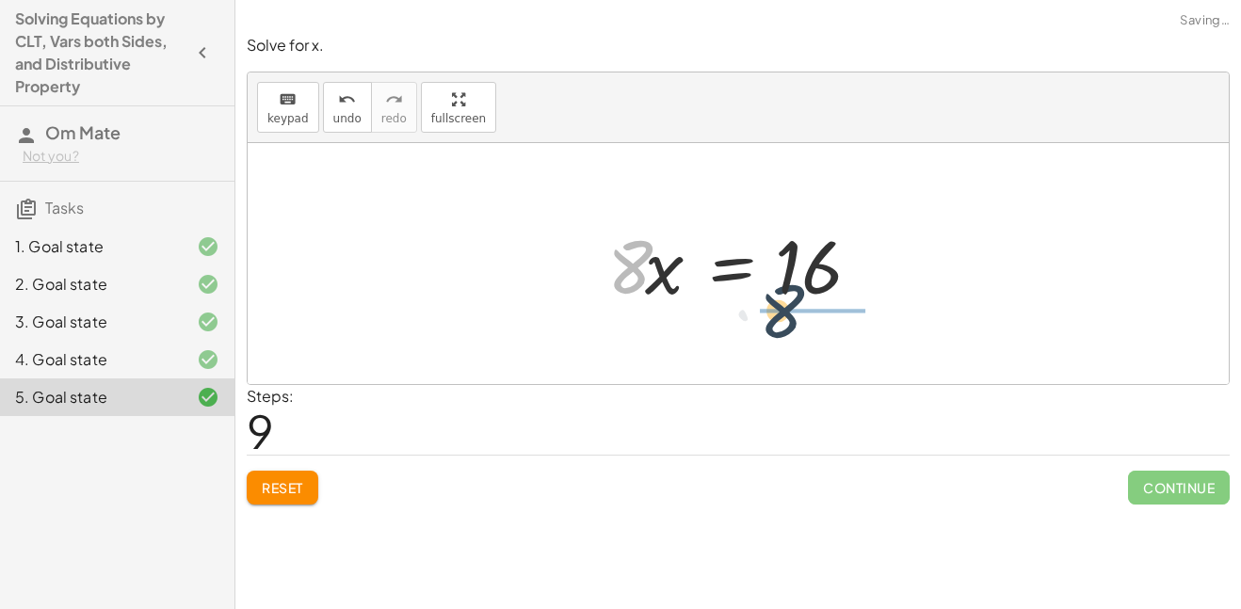
drag, startPoint x: 621, startPoint y: 284, endPoint x: 791, endPoint y: 332, distance: 176.1
click at [791, 332] on div "· · 4 · 5 · ( + · 10 · x + 5 ) = 20 + · · [DATE] · x + · · 4 · 5 · 5 = 20 + · ·…" at bounding box center [738, 263] width 981 height 241
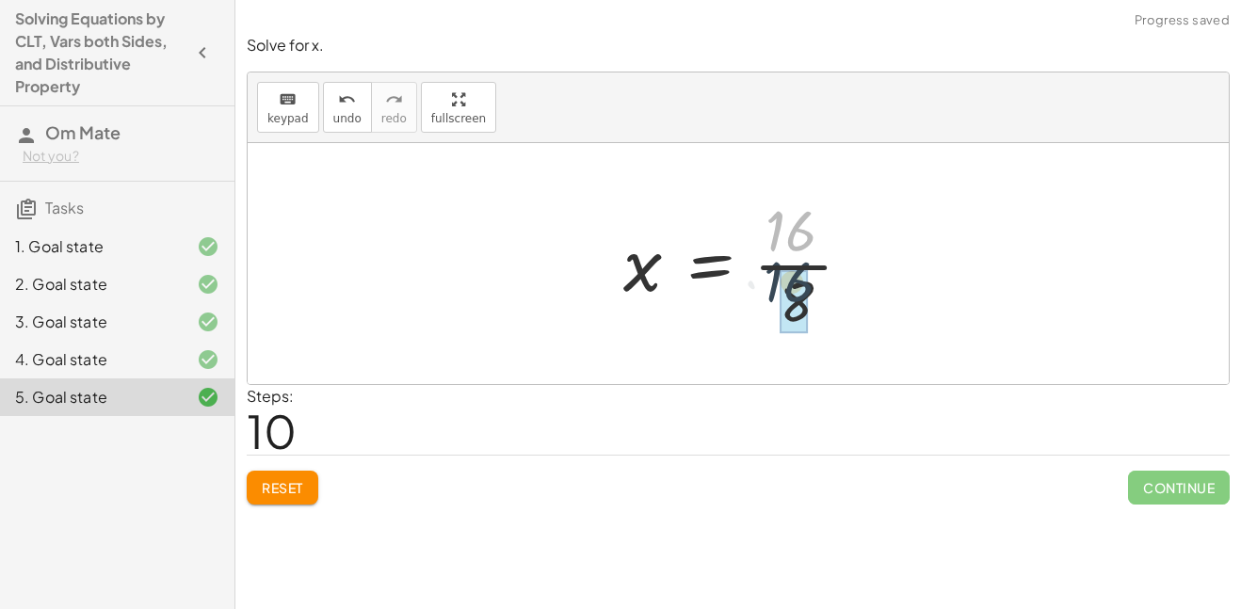
drag, startPoint x: 820, startPoint y: 236, endPoint x: 817, endPoint y: 290, distance: 53.7
click at [817, 290] on div at bounding box center [745, 263] width 263 height 145
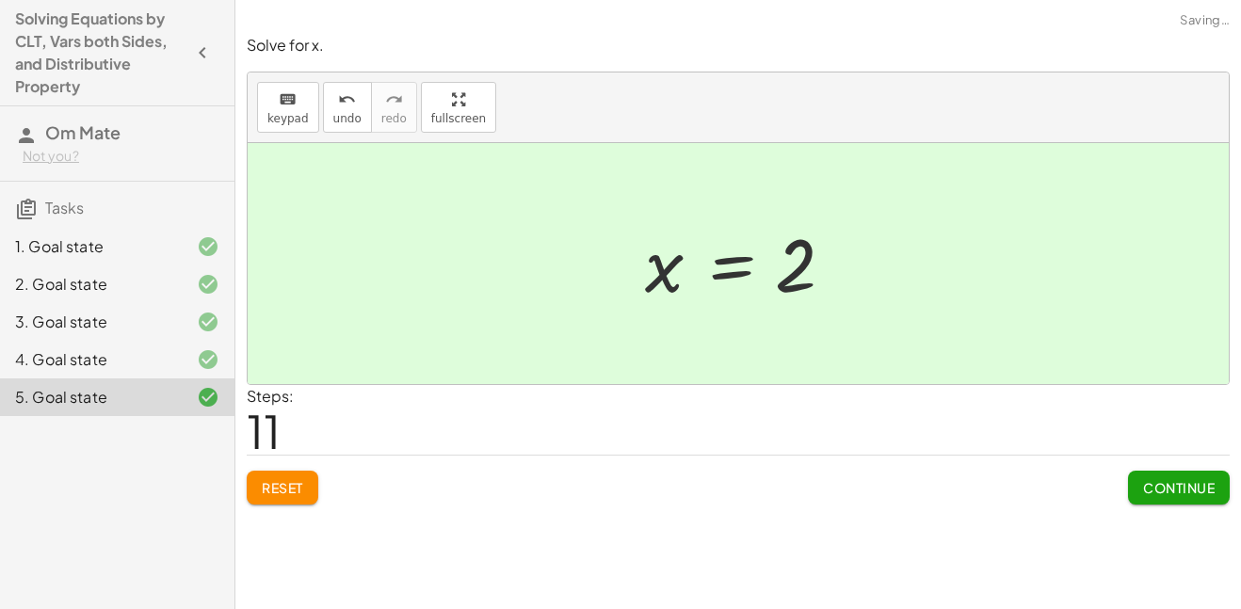
click at [1160, 480] on span "Continue" at bounding box center [1179, 487] width 72 height 17
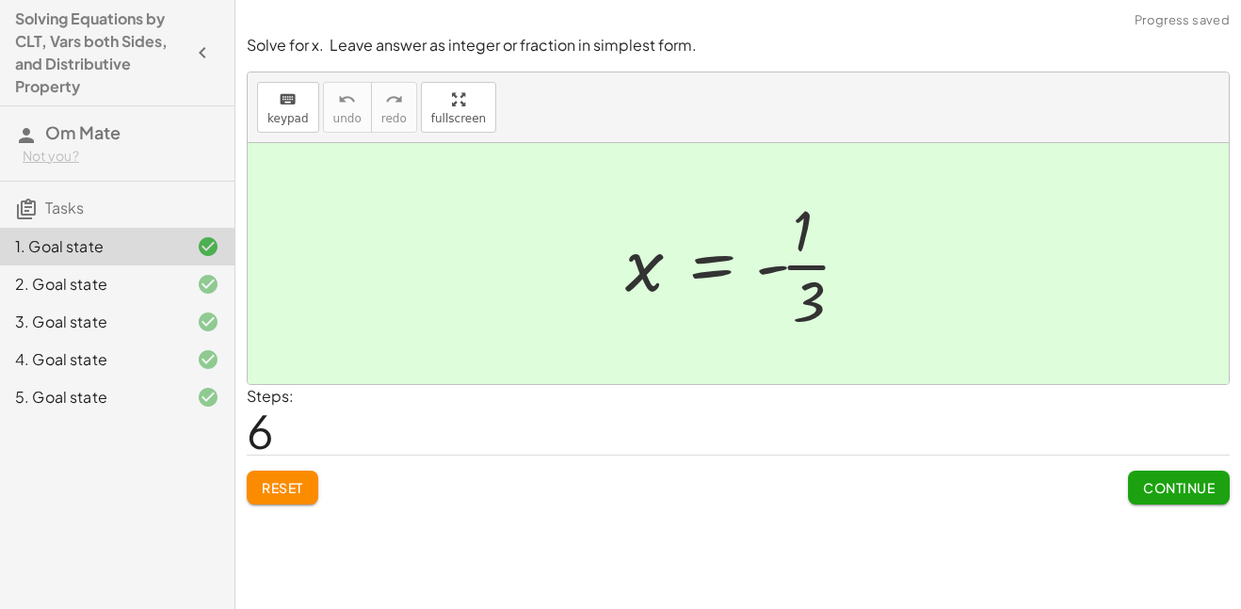
click at [297, 484] on span "Reset" at bounding box center [282, 487] width 41 height 17
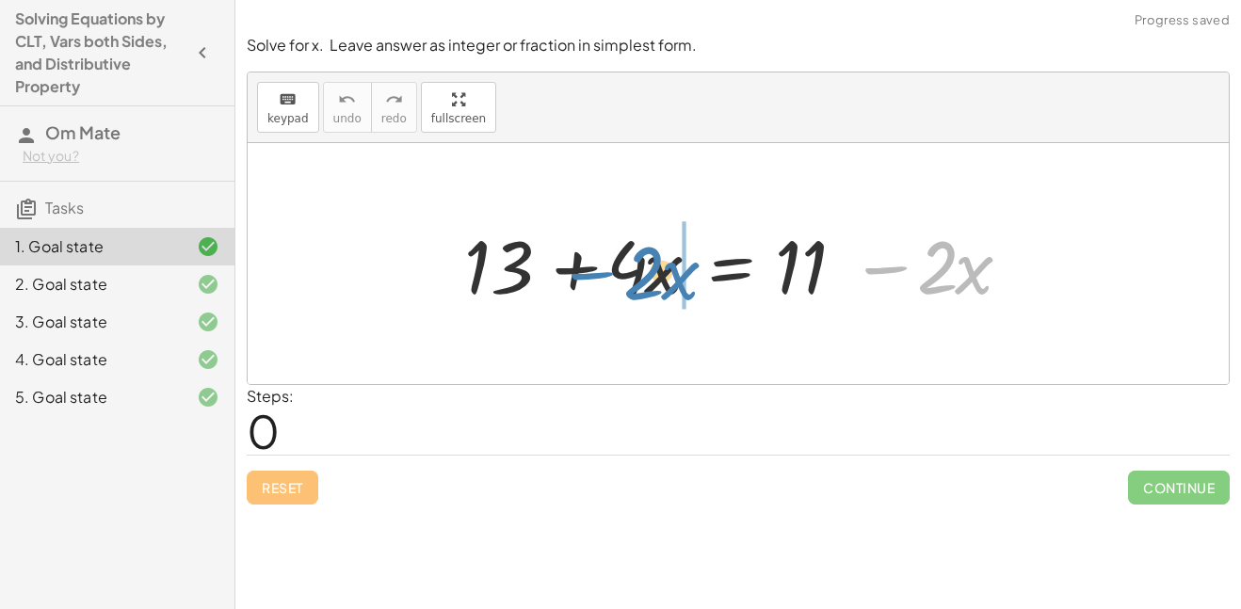
drag, startPoint x: 872, startPoint y: 269, endPoint x: 581, endPoint y: 276, distance: 291.0
click at [581, 276] on div at bounding box center [745, 264] width 580 height 97
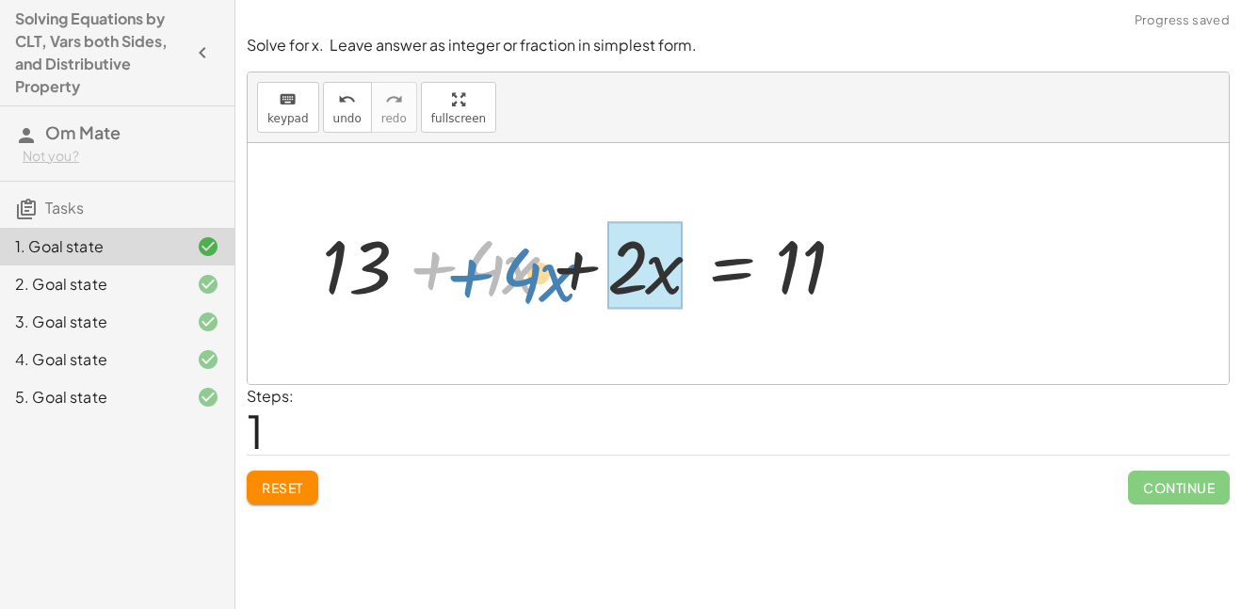
drag, startPoint x: 430, startPoint y: 280, endPoint x: 458, endPoint y: 279, distance: 27.3
click at [458, 279] on div at bounding box center [603, 264] width 580 height 97
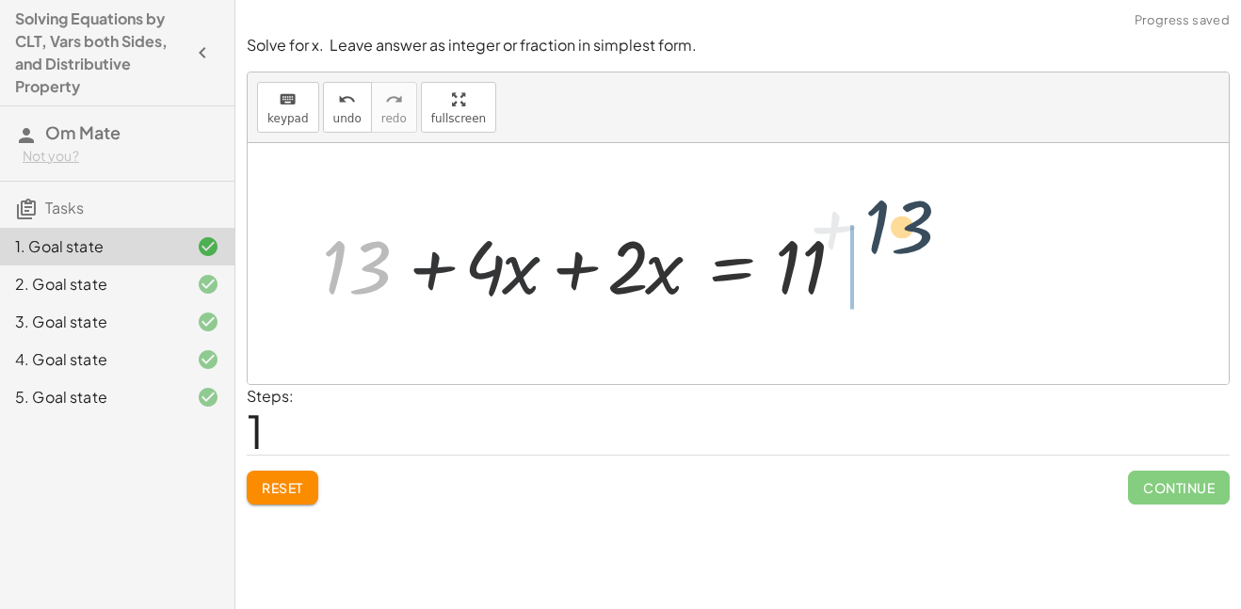
drag, startPoint x: 372, startPoint y: 277, endPoint x: 923, endPoint y: 247, distance: 551.5
click at [923, 247] on div "+ 13 + · 4 · x = + 11 − · 2 · x + 13 + 13 + · 4 · x = 11 · 2 · x +" at bounding box center [738, 263] width 981 height 241
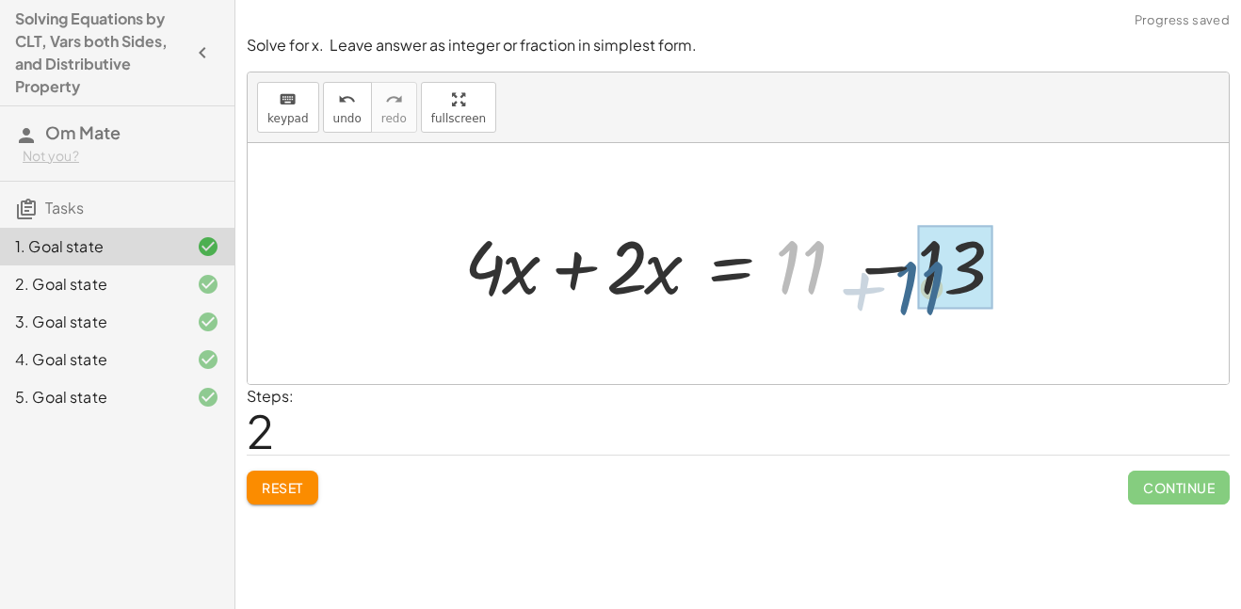
drag, startPoint x: 814, startPoint y: 265, endPoint x: 936, endPoint y: 285, distance: 123.0
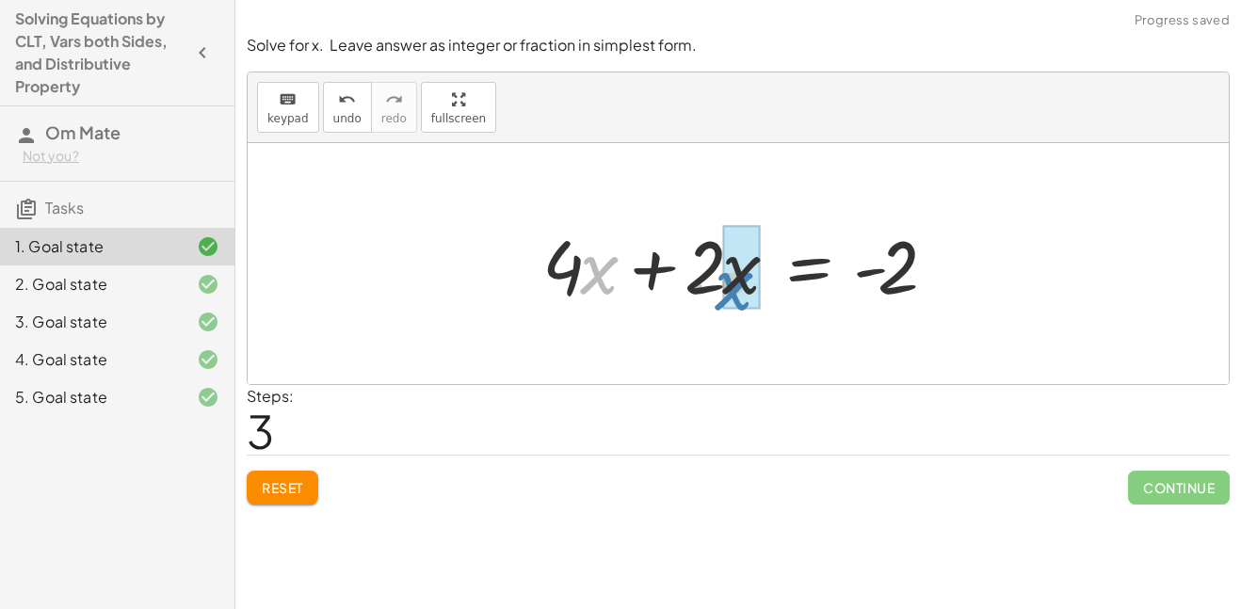
drag, startPoint x: 531, startPoint y: 285, endPoint x: 666, endPoint y: 301, distance: 135.6
click at [666, 301] on div at bounding box center [745, 264] width 425 height 97
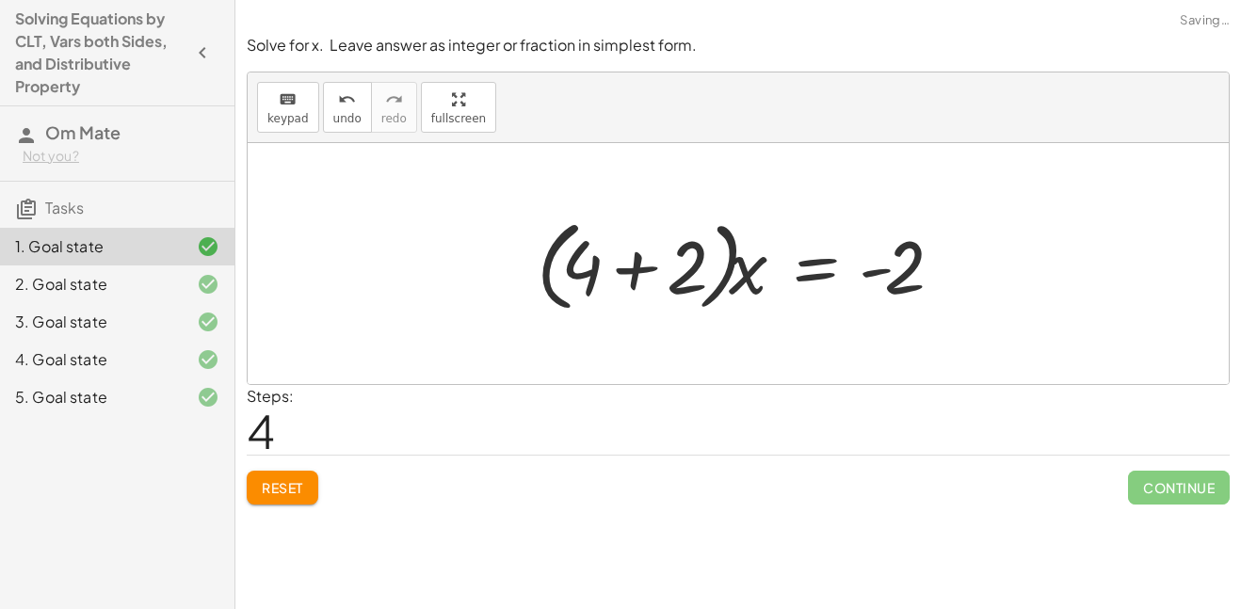
click at [0, 0] on div "Solve for x. Leave answer as integer or fraction in simplest form. keyboard key…" at bounding box center [0, 0] width 0 height 0
click at [284, 502] on button "Reset" at bounding box center [283, 488] width 72 height 34
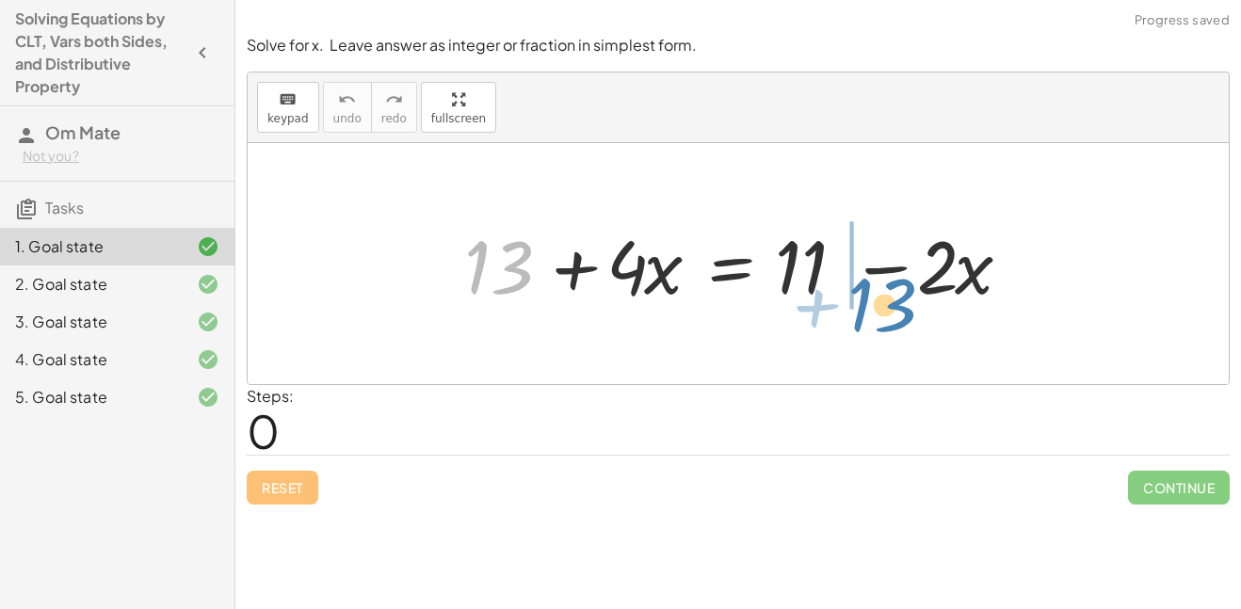
drag, startPoint x: 492, startPoint y: 286, endPoint x: 874, endPoint y: 324, distance: 383.1
click at [874, 324] on div "+ 13 + 13 + · 4 · x = + 11 − · 2 · x" at bounding box center [738, 263] width 981 height 241
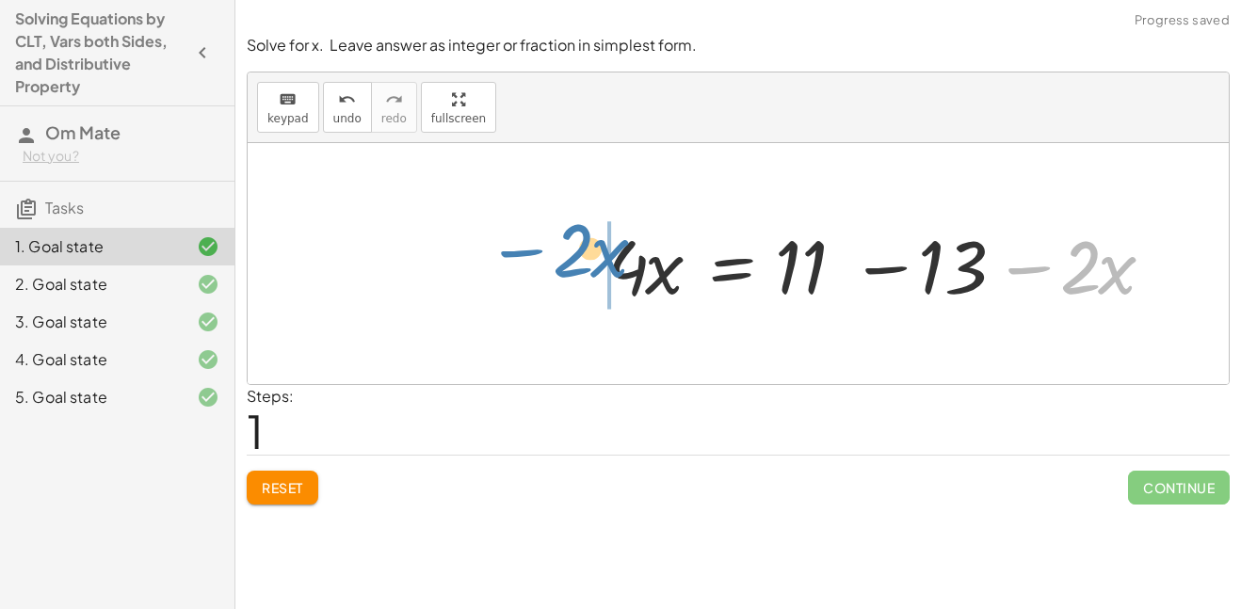
drag, startPoint x: 1027, startPoint y: 267, endPoint x: 515, endPoint y: 252, distance: 512.3
click at [515, 252] on div "+ 13 + · 4 · x = + 11 − · 2 · x − · 2 · x 13 · 4 · x = + 11 − · 2 · x −" at bounding box center [738, 263] width 981 height 241
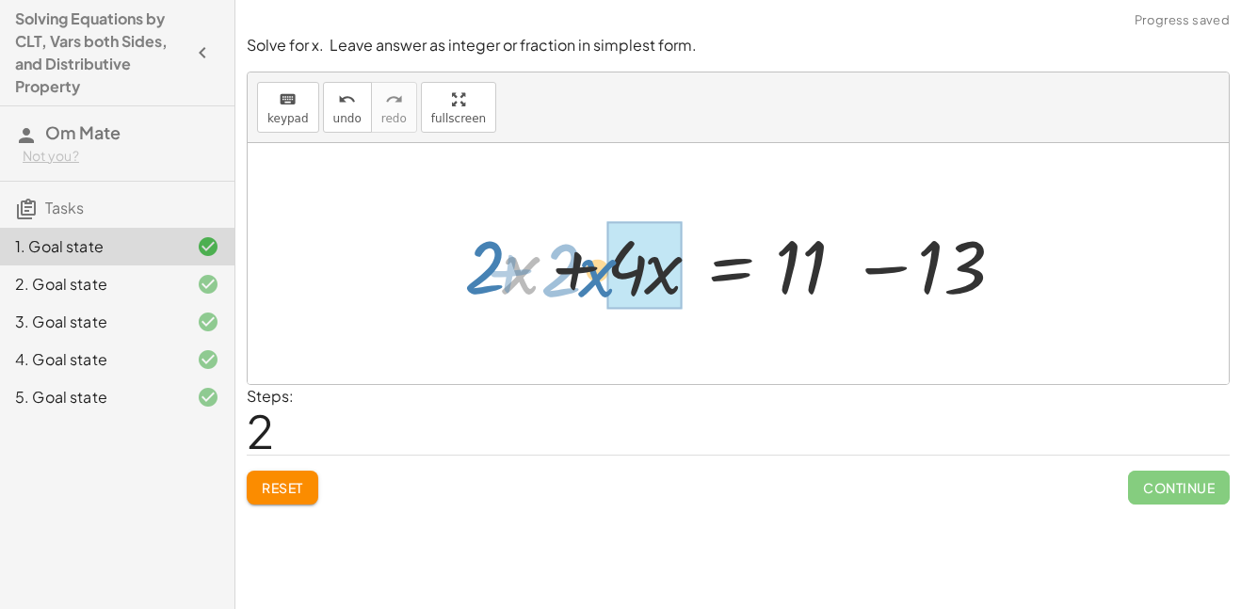
drag, startPoint x: 515, startPoint y: 252, endPoint x: 593, endPoint y: 255, distance: 78.2
click at [593, 255] on div at bounding box center [745, 264] width 580 height 97
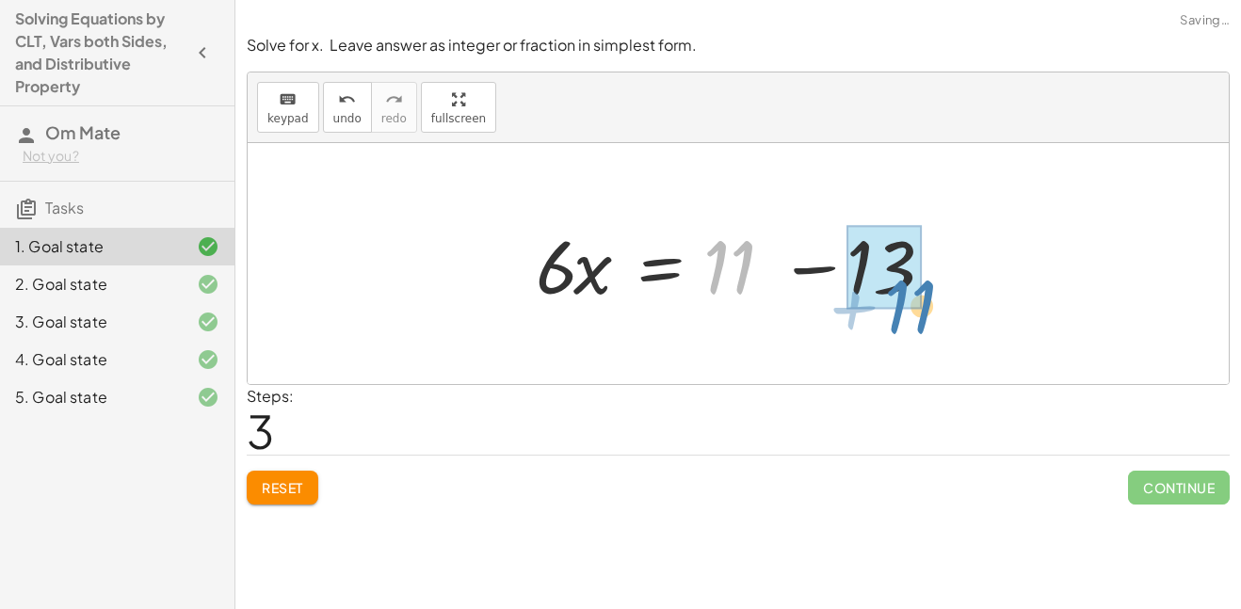
drag, startPoint x: 817, startPoint y: 254, endPoint x: 990, endPoint y: 289, distance: 176.7
click at [990, 289] on div "+ 13 + · 4 · x = + 11 − · 2 · x · 4 · x = + 11 − 13 − · 2 · x + · 2 · x + · 4 ·…" at bounding box center [738, 263] width 981 height 241
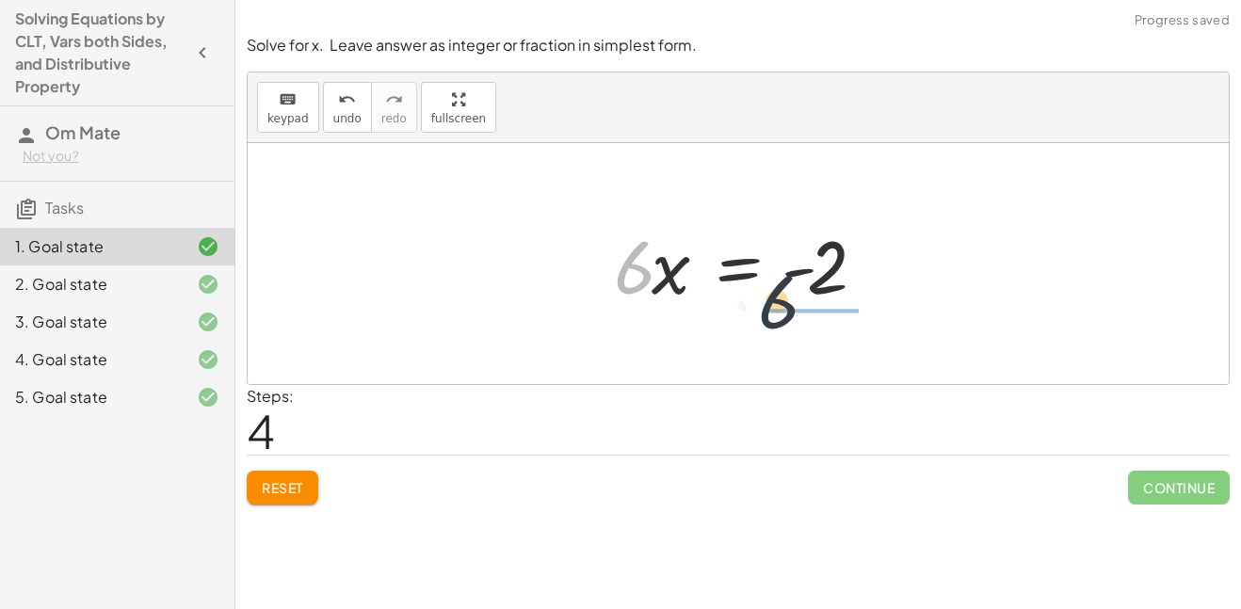
drag, startPoint x: 633, startPoint y: 287, endPoint x: 812, endPoint y: 328, distance: 184.3
click at [812, 328] on div "+ 13 + · 4 · x = + 11 − · 2 · x · 4 · x = + 11 − 13 − · 2 · x + · 2 · x + · 4 ·…" at bounding box center [738, 263] width 981 height 241
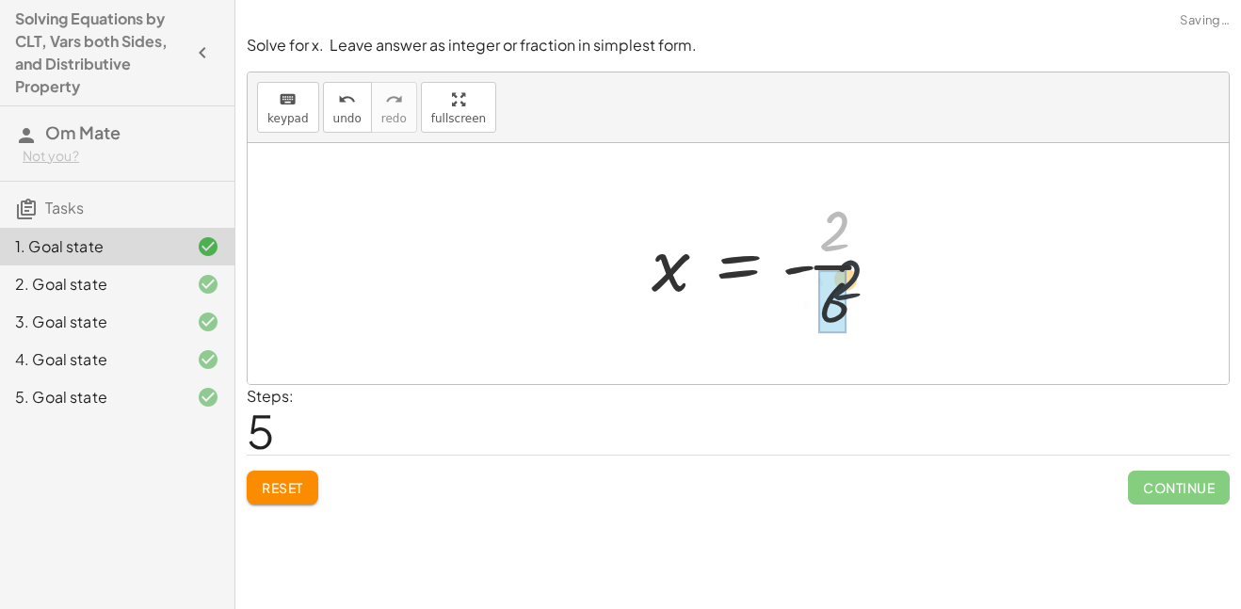
drag, startPoint x: 834, startPoint y: 227, endPoint x: 846, endPoint y: 277, distance: 51.4
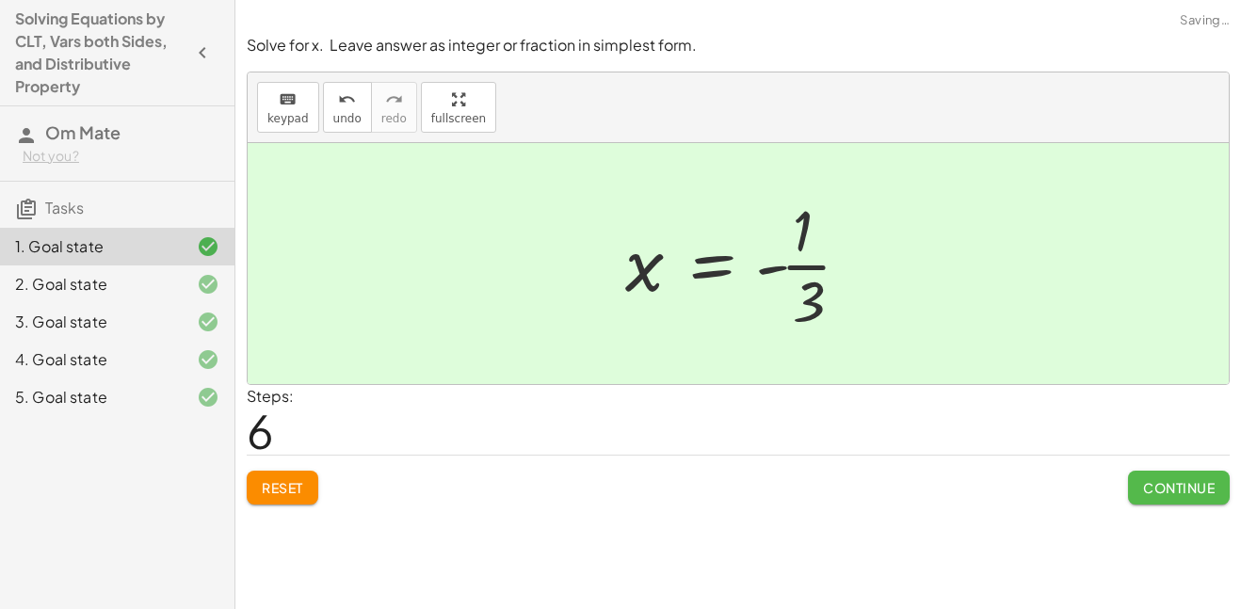
click at [1204, 495] on span "Continue" at bounding box center [1179, 487] width 72 height 17
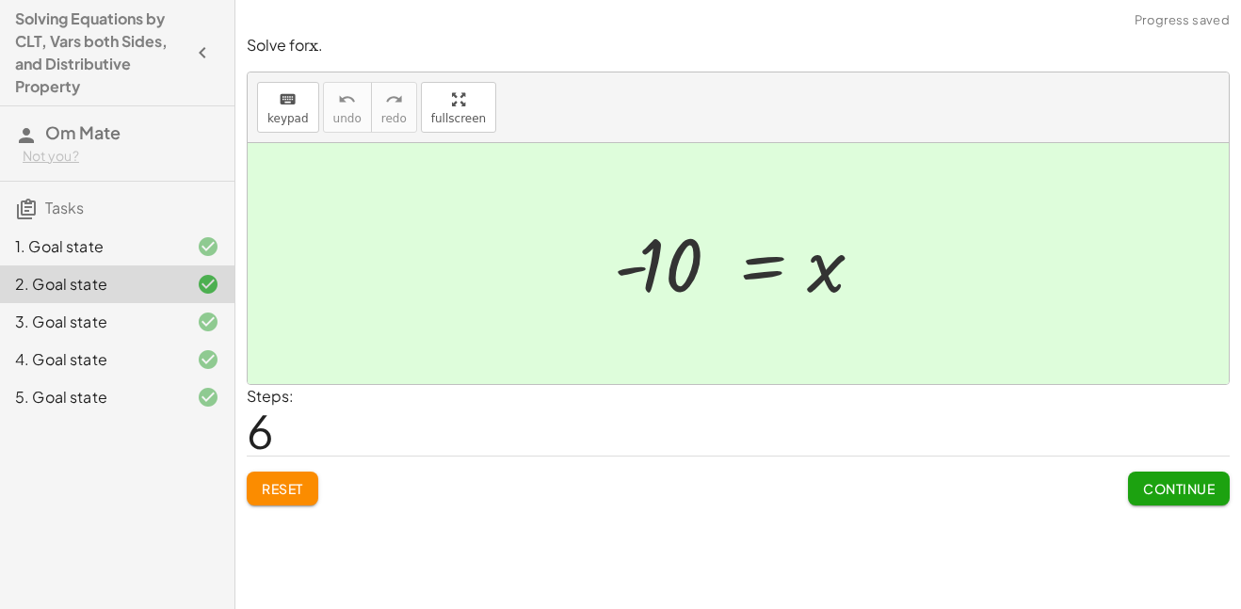
click at [273, 483] on span "Reset" at bounding box center [282, 488] width 41 height 17
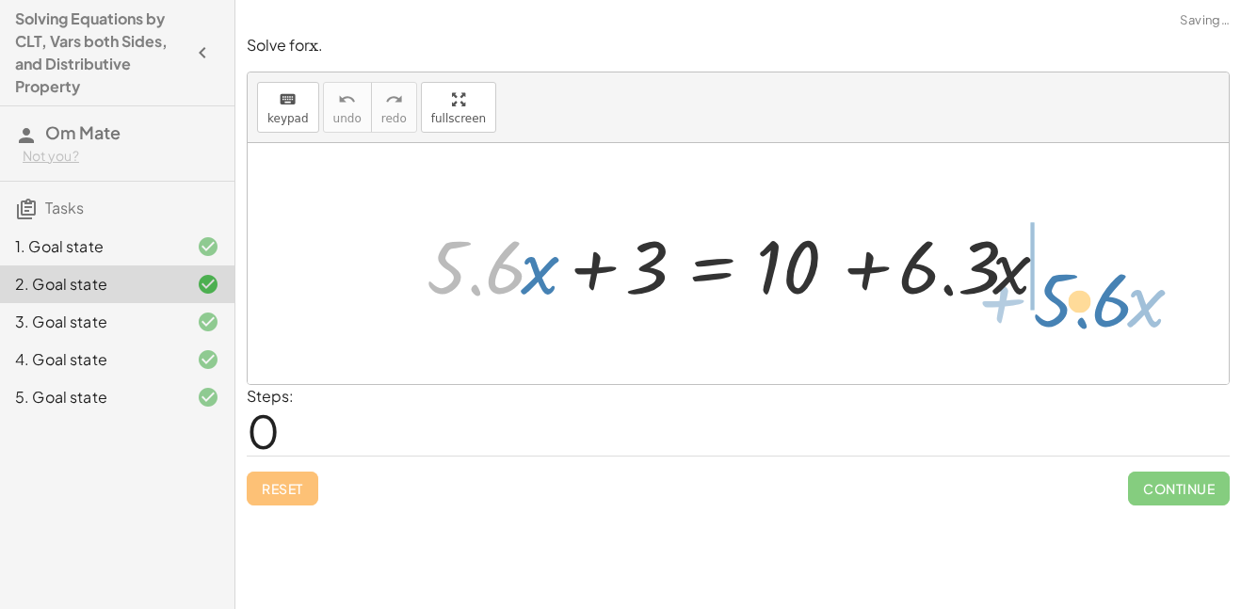
drag, startPoint x: 425, startPoint y: 265, endPoint x: 1032, endPoint y: 297, distance: 607.1
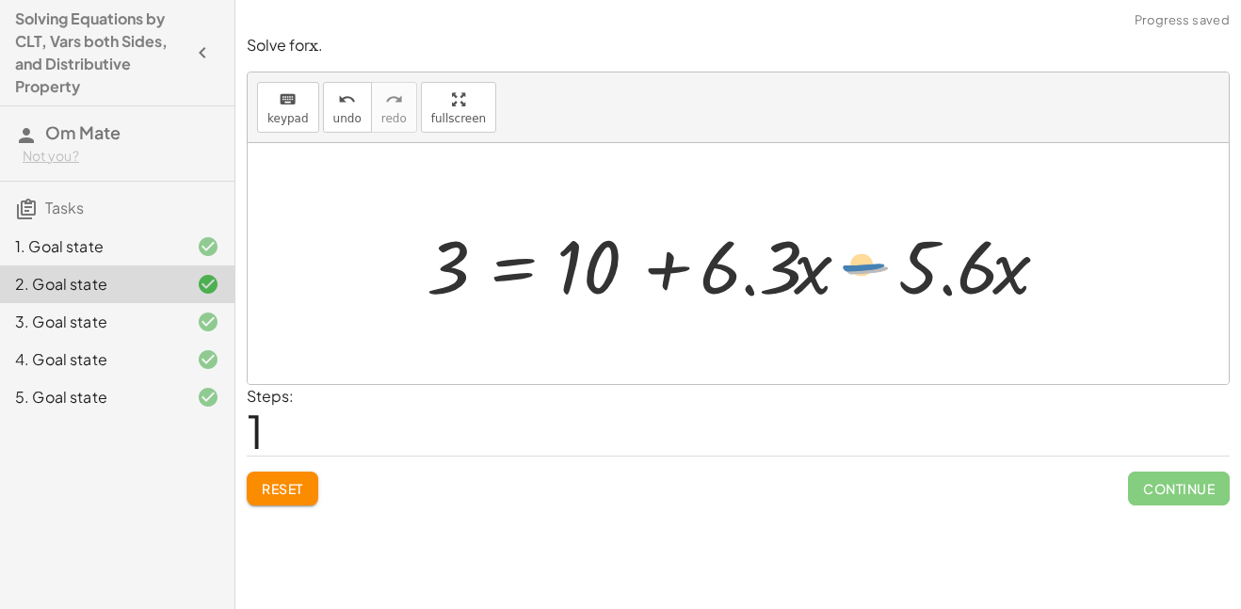
click at [860, 260] on div at bounding box center [744, 264] width 655 height 97
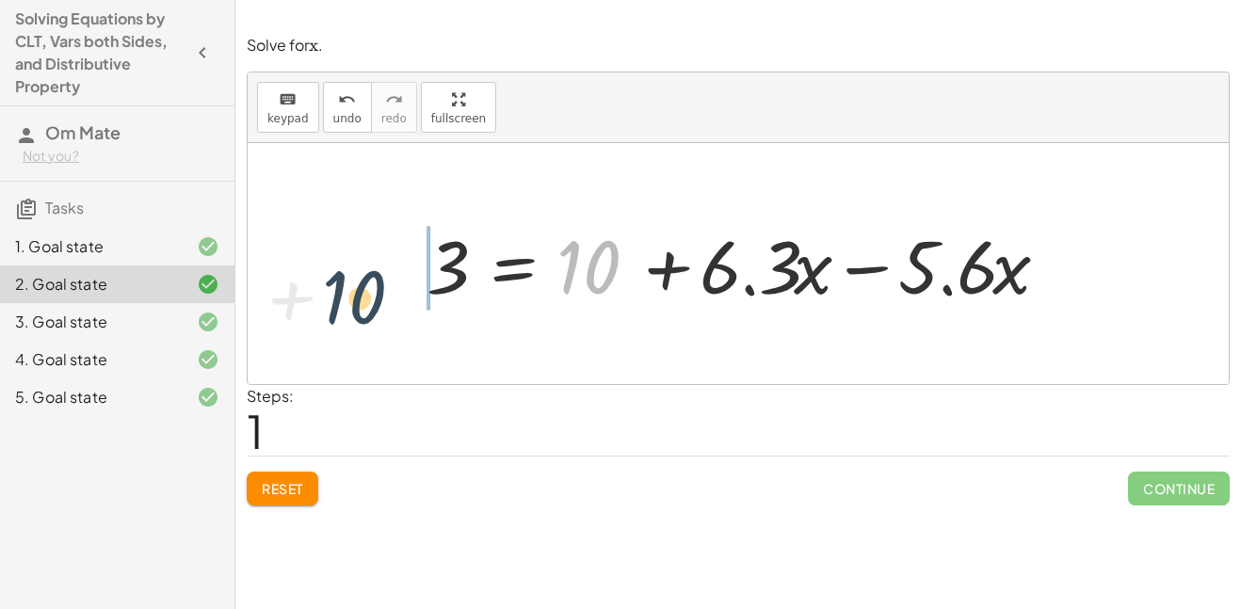
drag, startPoint x: 618, startPoint y: 274, endPoint x: 378, endPoint y: 303, distance: 241.8
click at [378, 303] on div "+ · 5.6 · x + 3 = + 10 + · 6.3 · x + 10 · 5.6 · x 3 = + 10 + · 6.3 · x −" at bounding box center [738, 263] width 981 height 241
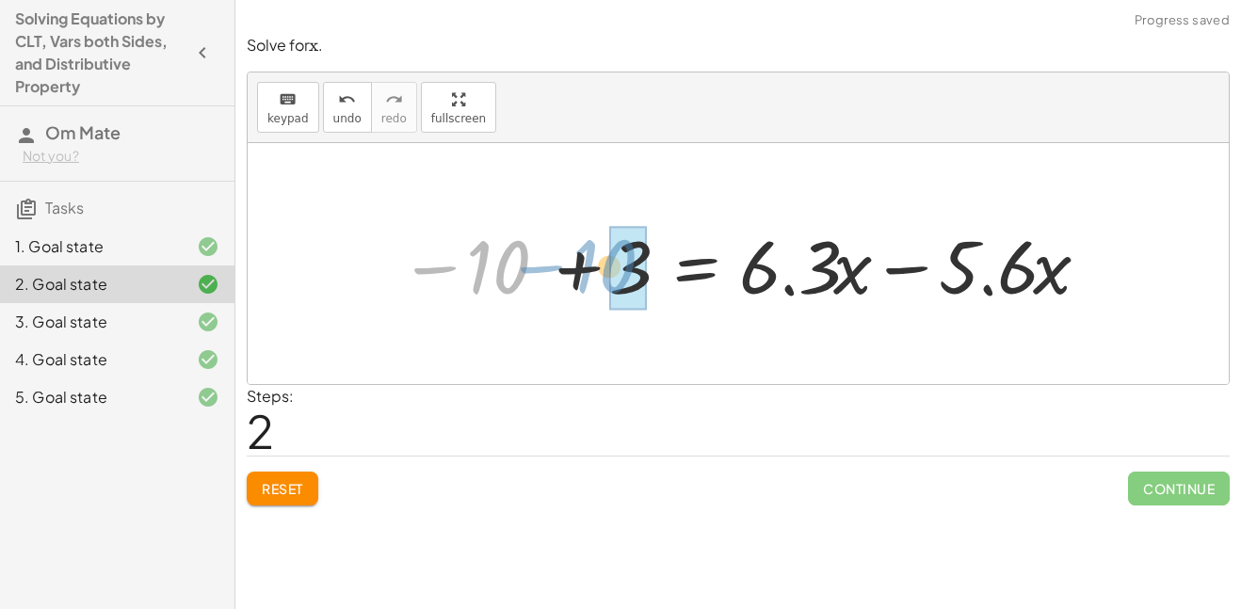
drag, startPoint x: 337, startPoint y: 272, endPoint x: 451, endPoint y: 273, distance: 113.9
click at [451, 273] on div at bounding box center [745, 264] width 710 height 97
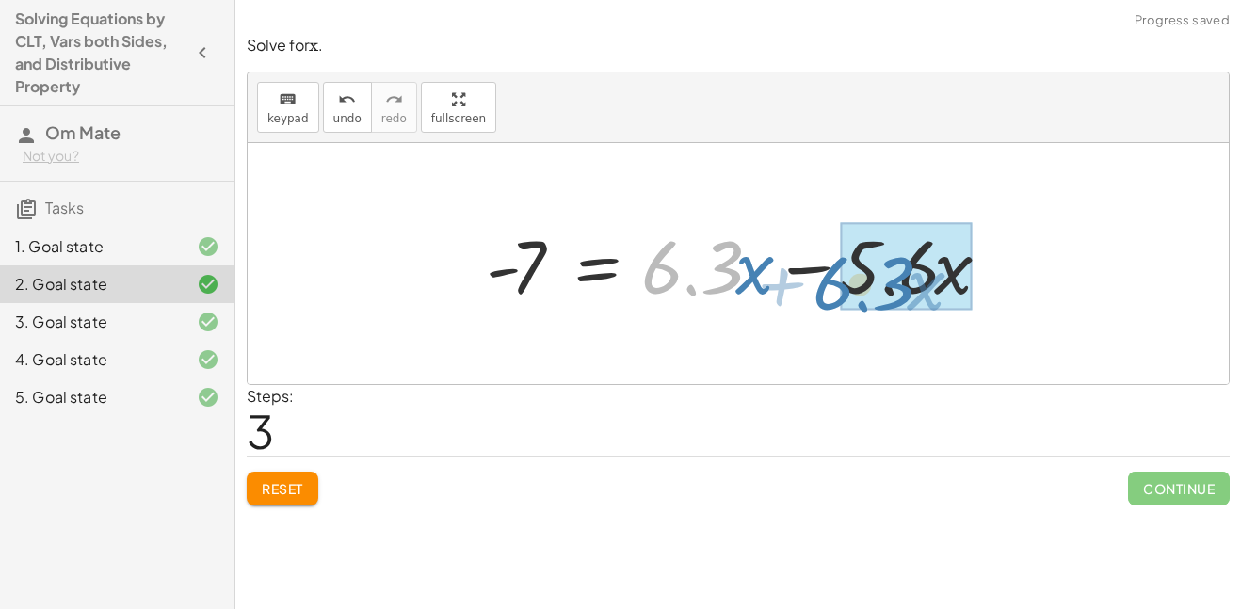
drag, startPoint x: 683, startPoint y: 274, endPoint x: 858, endPoint y: 290, distance: 174.9
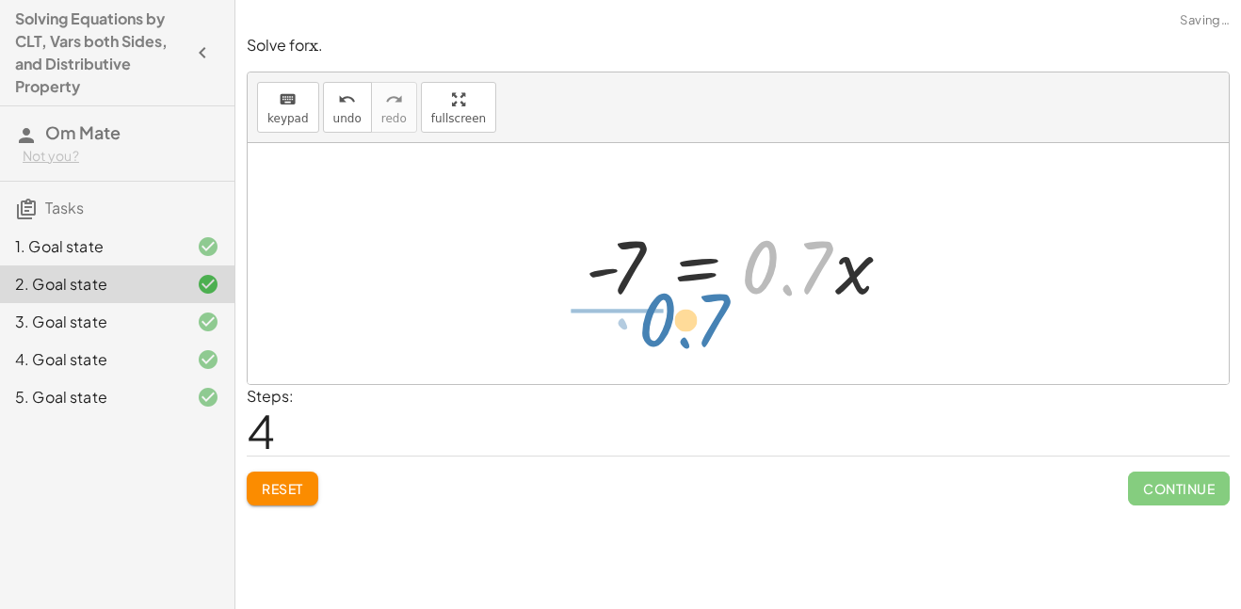
drag, startPoint x: 775, startPoint y: 271, endPoint x: 698, endPoint y: 200, distance: 105.2
click at [698, 200] on div "+ · 5.6 · x + 3 = + 10 + · 6.3 · x 3 = + 10 + · 6.3 · x − · 5.6 · x − 10 + 3 = …" at bounding box center [738, 263] width 981 height 241
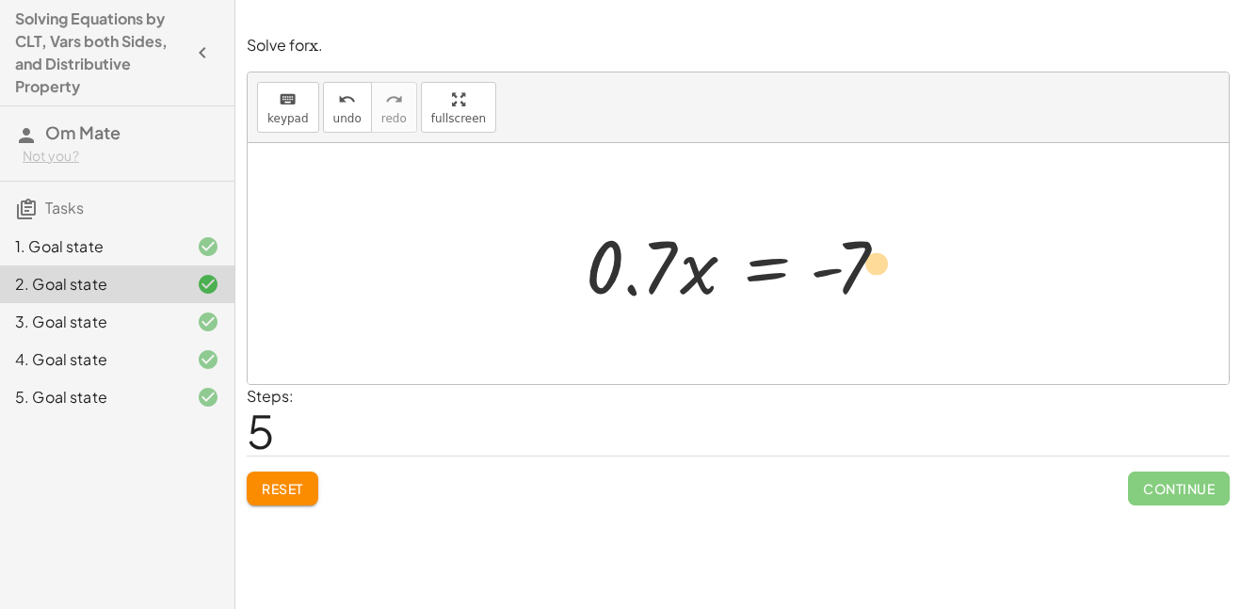
drag, startPoint x: 845, startPoint y: 269, endPoint x: 877, endPoint y: 265, distance: 32.2
click at [877, 265] on div at bounding box center [745, 264] width 339 height 97
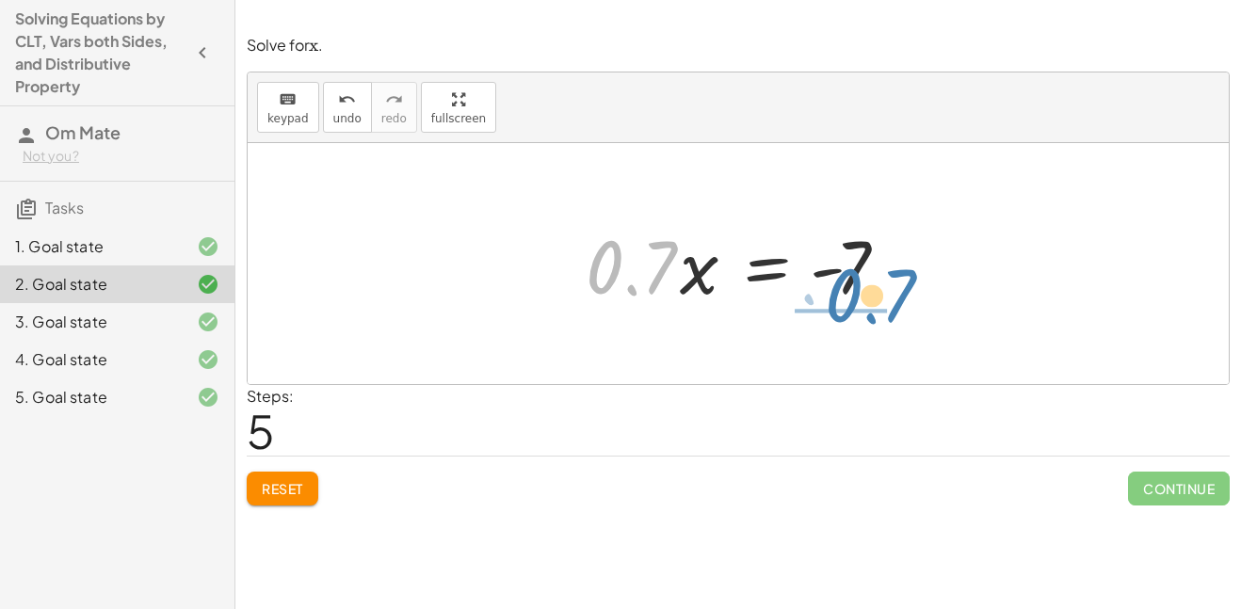
drag, startPoint x: 581, startPoint y: 265, endPoint x: 820, endPoint y: 293, distance: 240.8
click at [820, 293] on div at bounding box center [745, 264] width 339 height 97
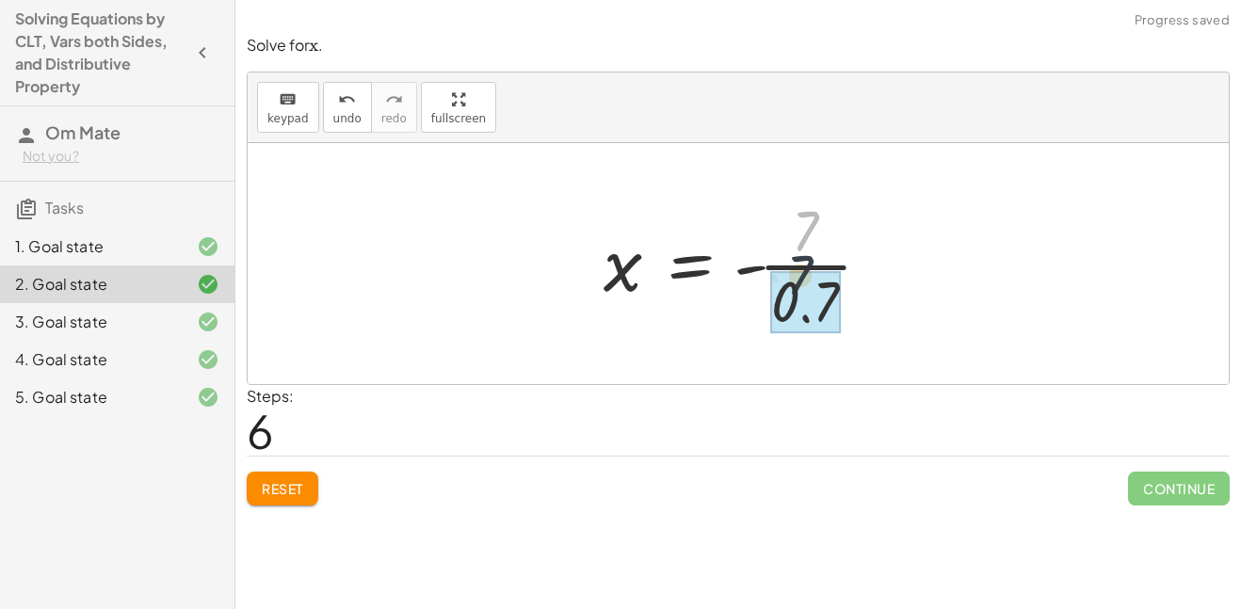
drag, startPoint x: 878, startPoint y: 221, endPoint x: 870, endPoint y: 266, distance: 46.0
click at [870, 266] on div at bounding box center [745, 263] width 302 height 145
drag, startPoint x: 791, startPoint y: 246, endPoint x: 791, endPoint y: 290, distance: 44.2
drag, startPoint x: 799, startPoint y: 235, endPoint x: 794, endPoint y: 323, distance: 87.7
drag, startPoint x: 800, startPoint y: 293, endPoint x: 805, endPoint y: 222, distance: 70.8
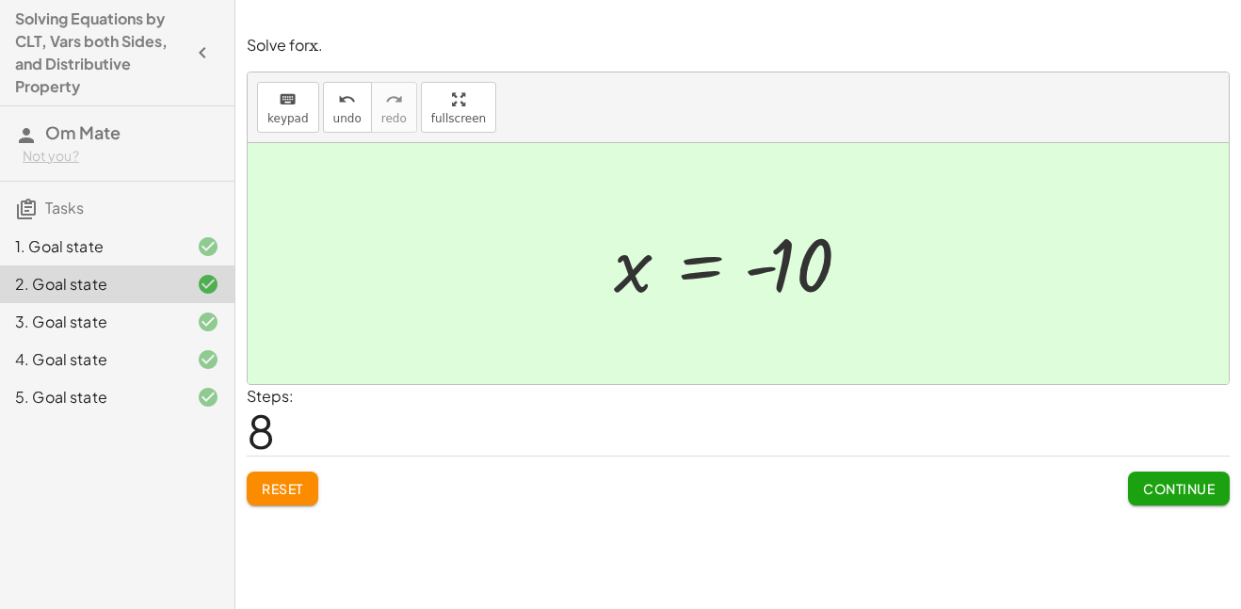
click at [280, 490] on span "Reset" at bounding box center [282, 488] width 41 height 17
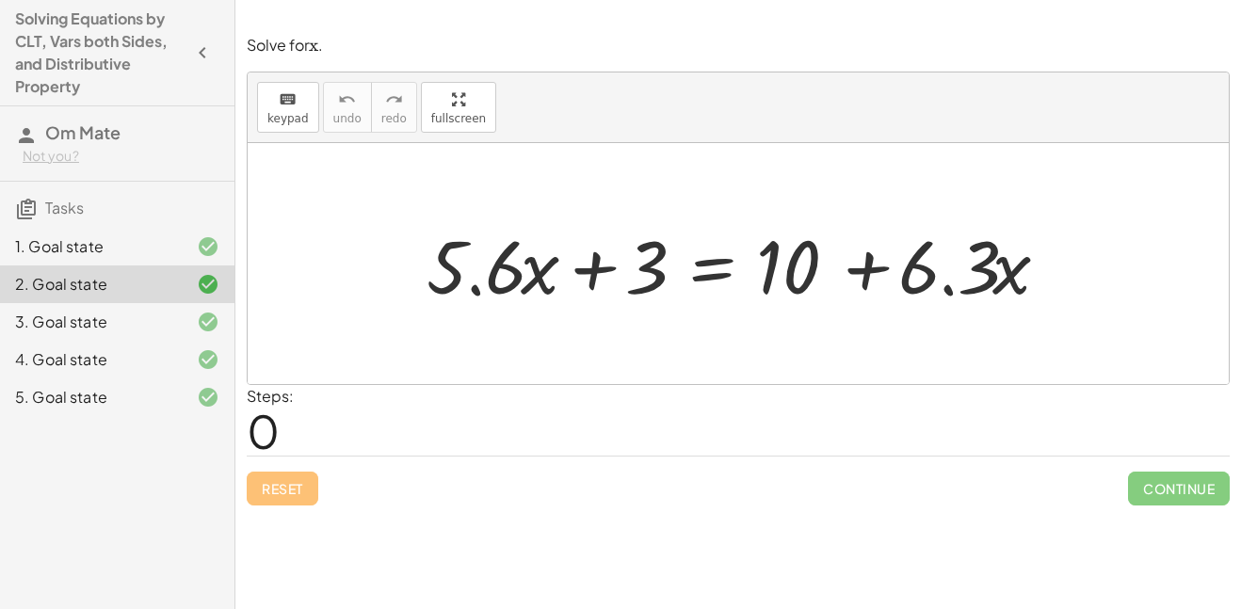
click at [137, 322] on div "3. Goal state" at bounding box center [91, 322] width 152 height 23
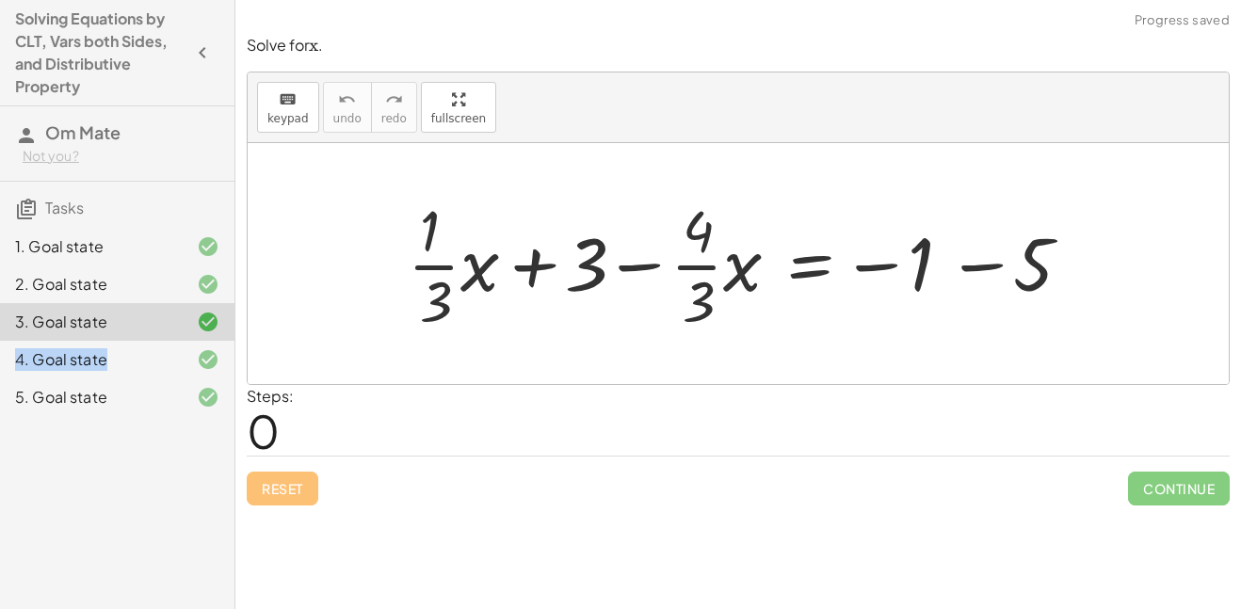
drag, startPoint x: 135, startPoint y: 354, endPoint x: 132, endPoint y: 331, distance: 22.8
click at [132, 331] on div "1. Goal state 2. Goal state 3. Goal state 4. Goal state 5. Goal state" at bounding box center [117, 321] width 234 height 203
click at [132, 331] on div "3. Goal state" at bounding box center [91, 322] width 152 height 23
click at [194, 46] on icon "button" at bounding box center [202, 52] width 23 height 23
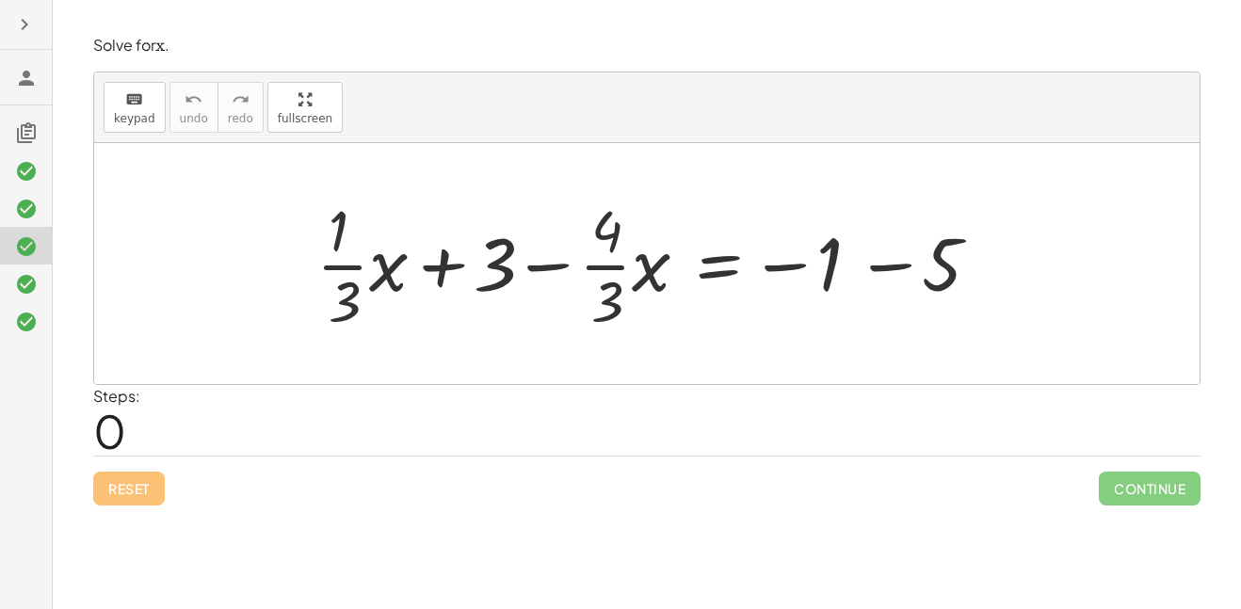
click at [40, 33] on button "button" at bounding box center [25, 25] width 34 height 34
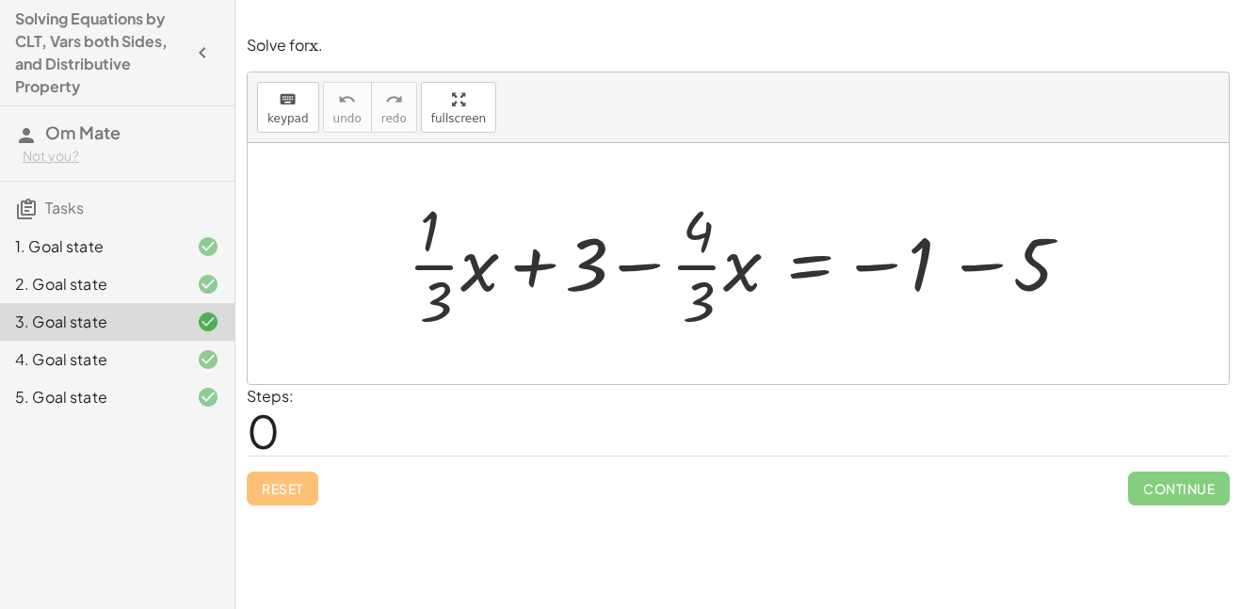
click at [36, 58] on h4 "Solving Equations by CLT, Vars both Sides, and Distributive Property" at bounding box center [100, 53] width 170 height 90
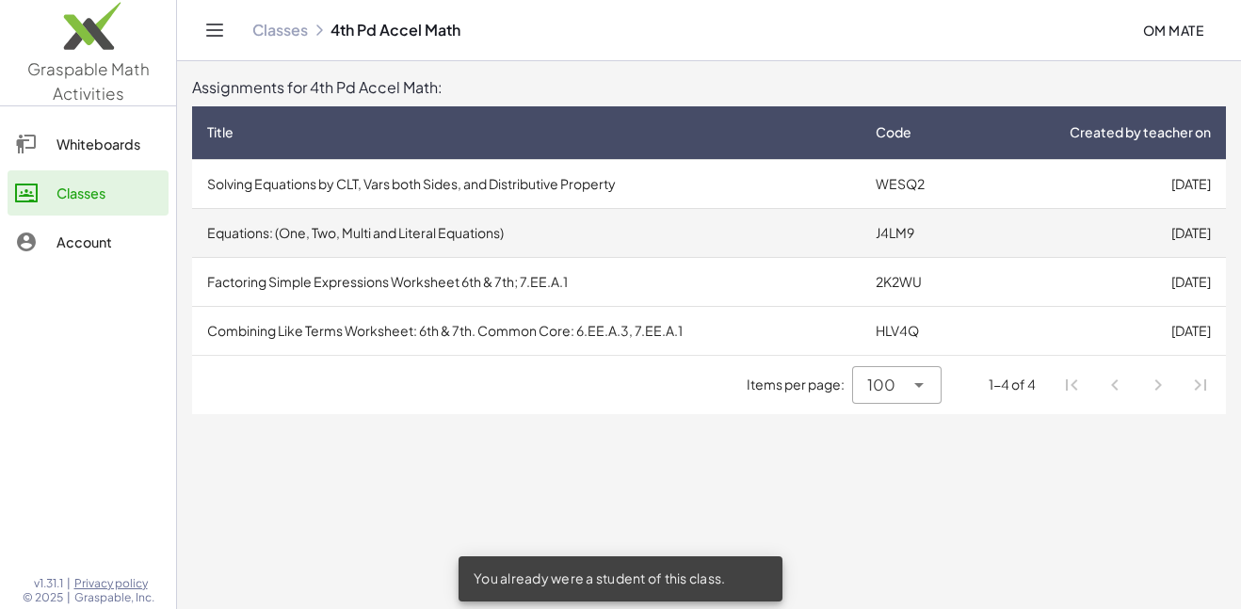
click at [518, 240] on td "Equations: (One, Two, Multi and Literal Equations)" at bounding box center [526, 232] width 668 height 49
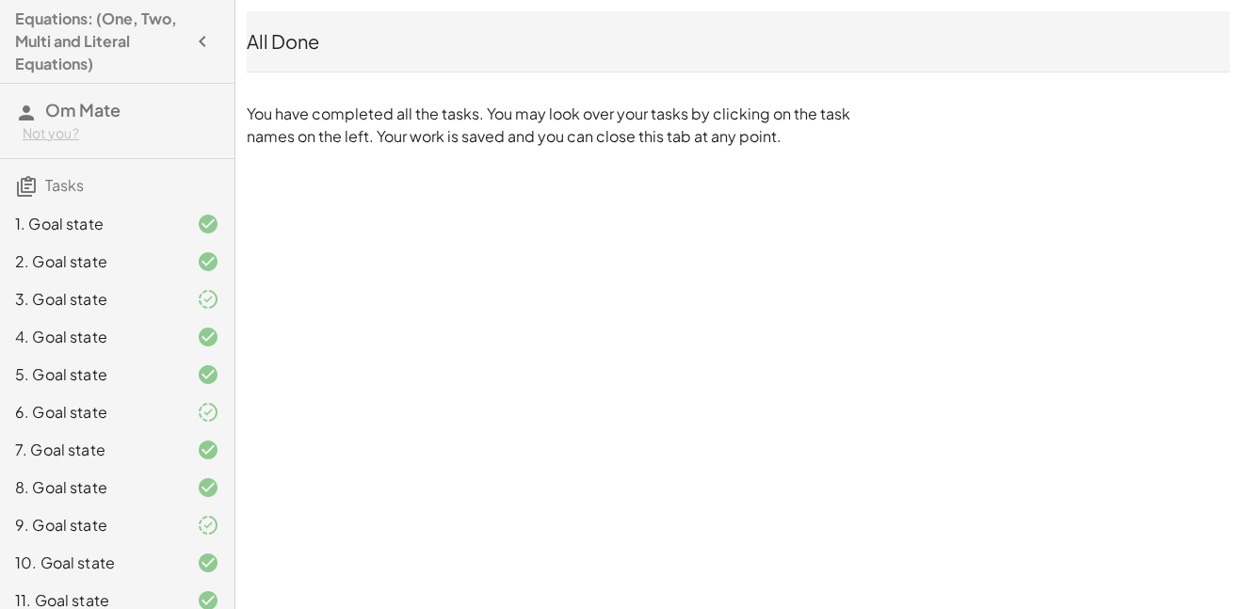
scroll to position [583, 0]
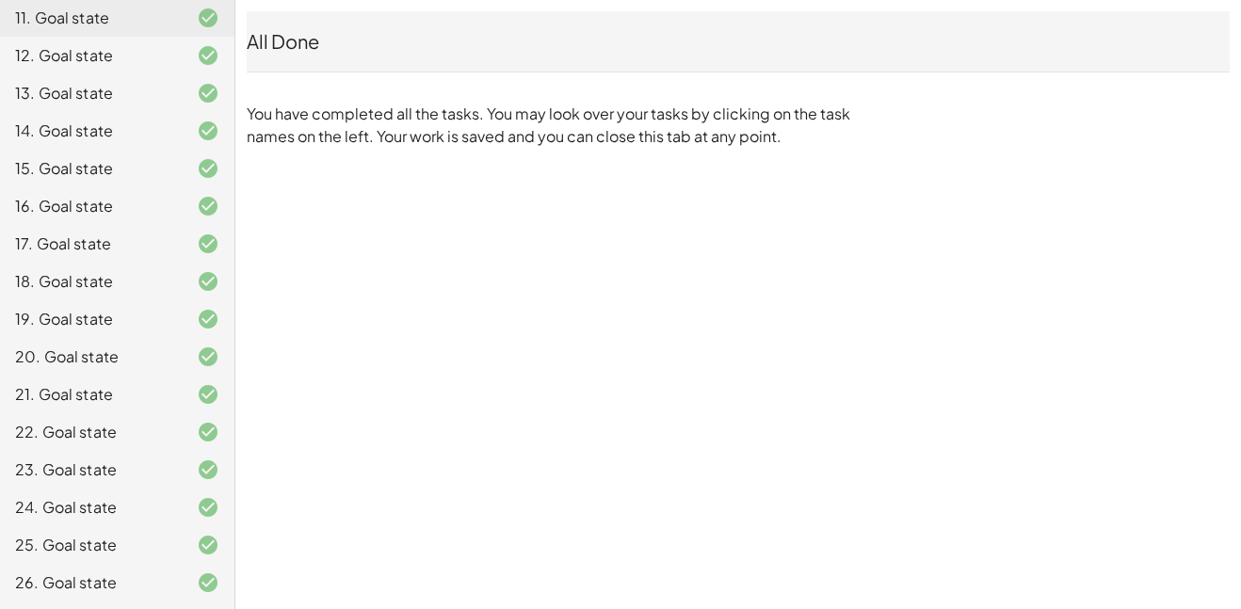
click at [128, 569] on div "26. Goal state" at bounding box center [117, 583] width 234 height 38
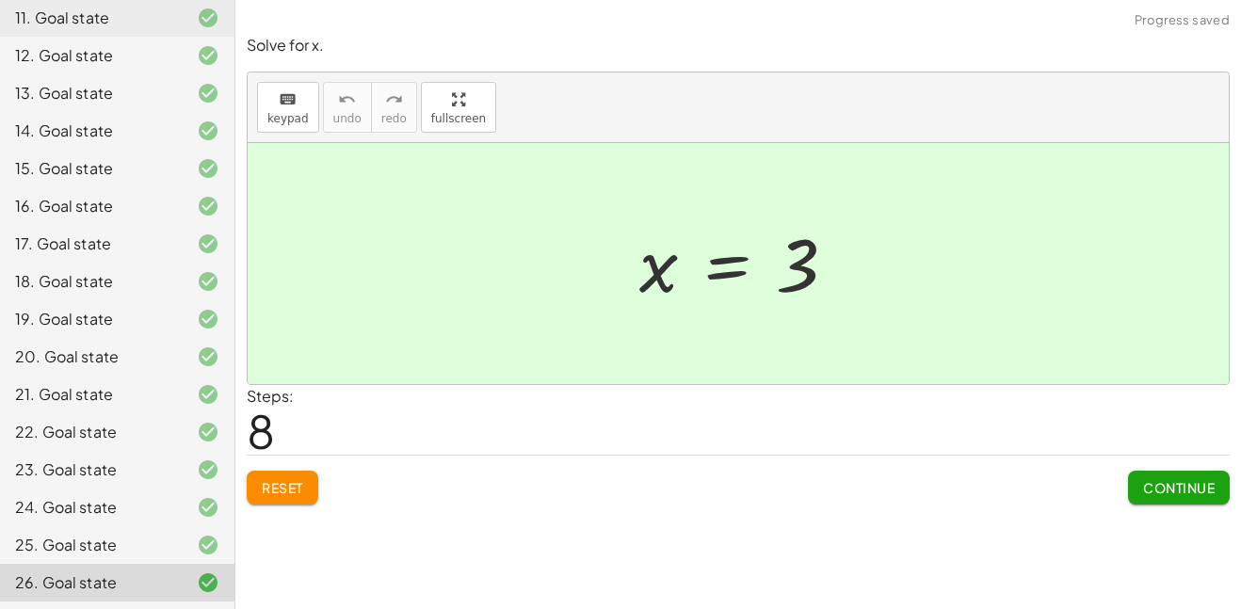
click at [69, 562] on div "25. Goal state" at bounding box center [117, 545] width 234 height 38
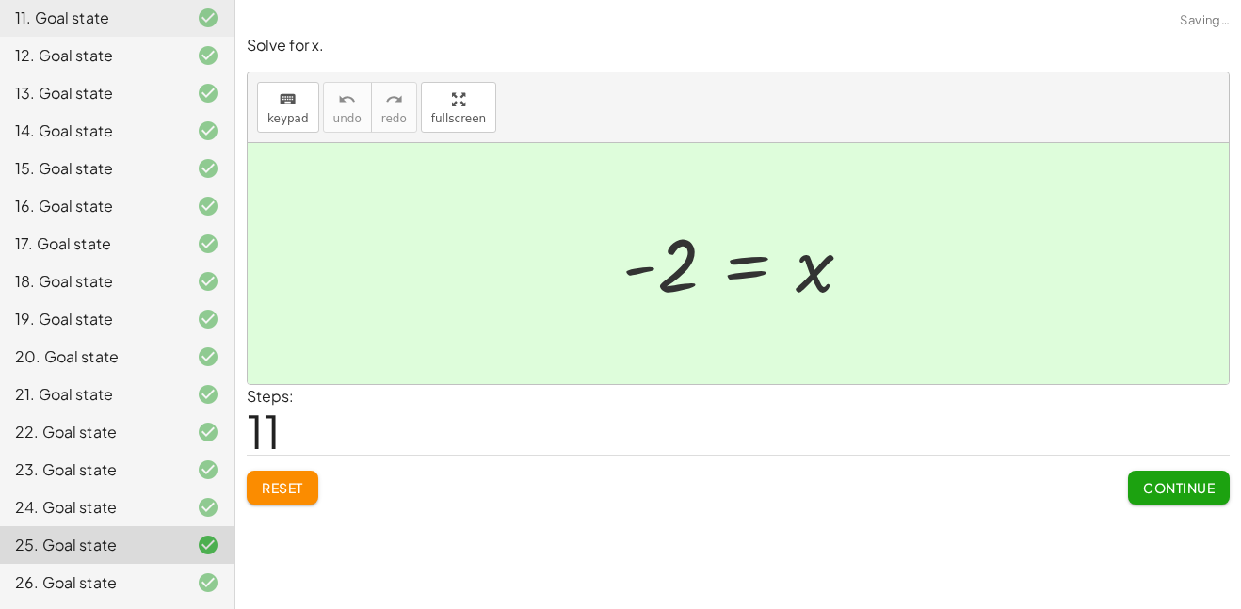
click at [83, 502] on div "24. Goal state" at bounding box center [91, 507] width 152 height 23
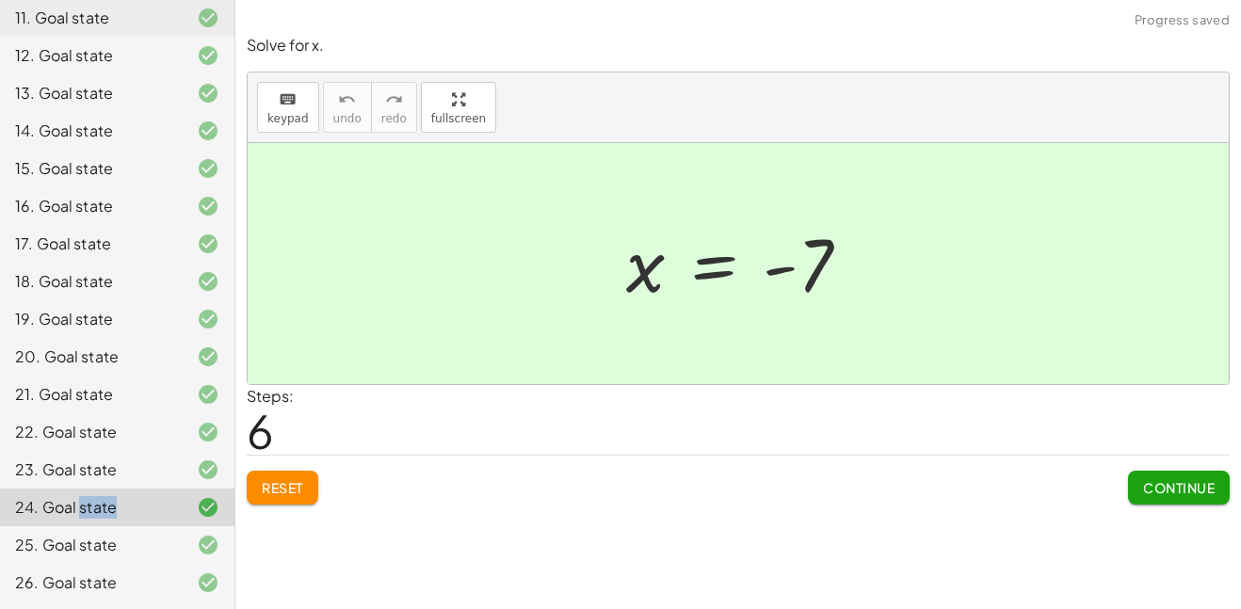
click at [100, 479] on div "23. Goal state" at bounding box center [91, 469] width 152 height 23
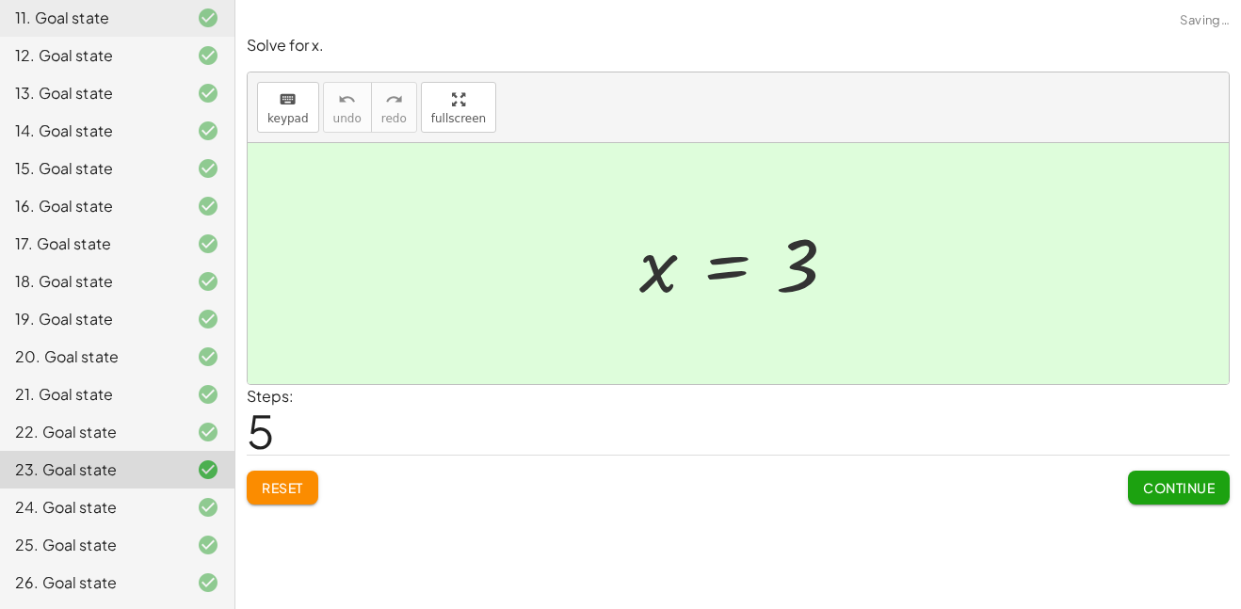
click at [108, 423] on div "22. Goal state" at bounding box center [91, 432] width 152 height 23
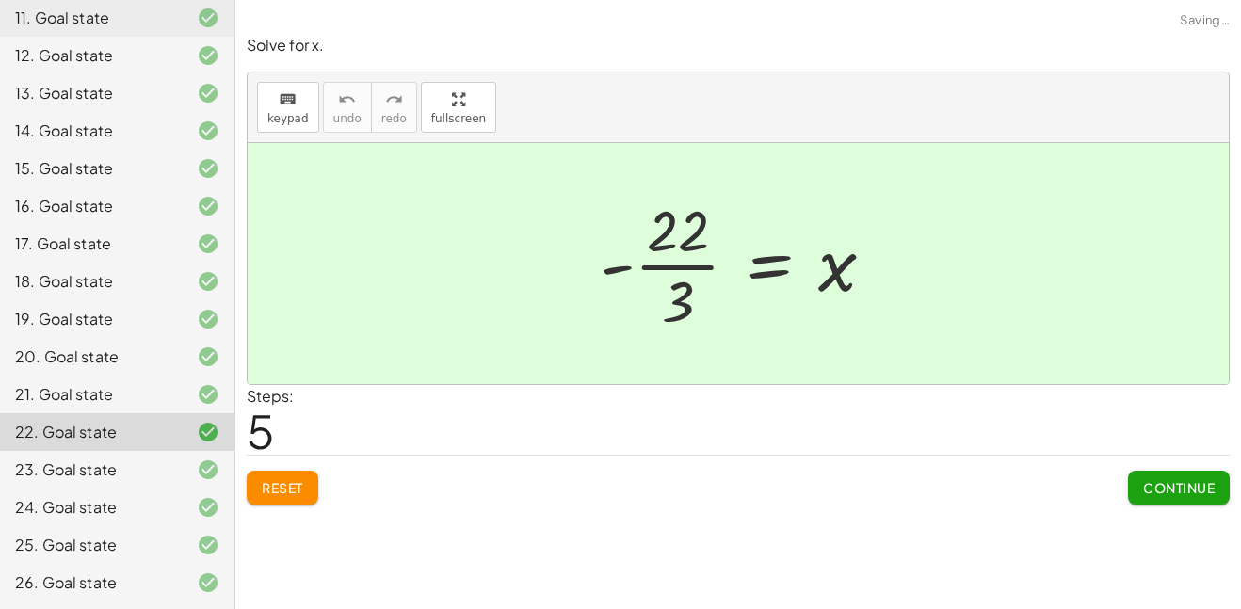
click at [116, 400] on div "21. Goal state" at bounding box center [91, 394] width 152 height 23
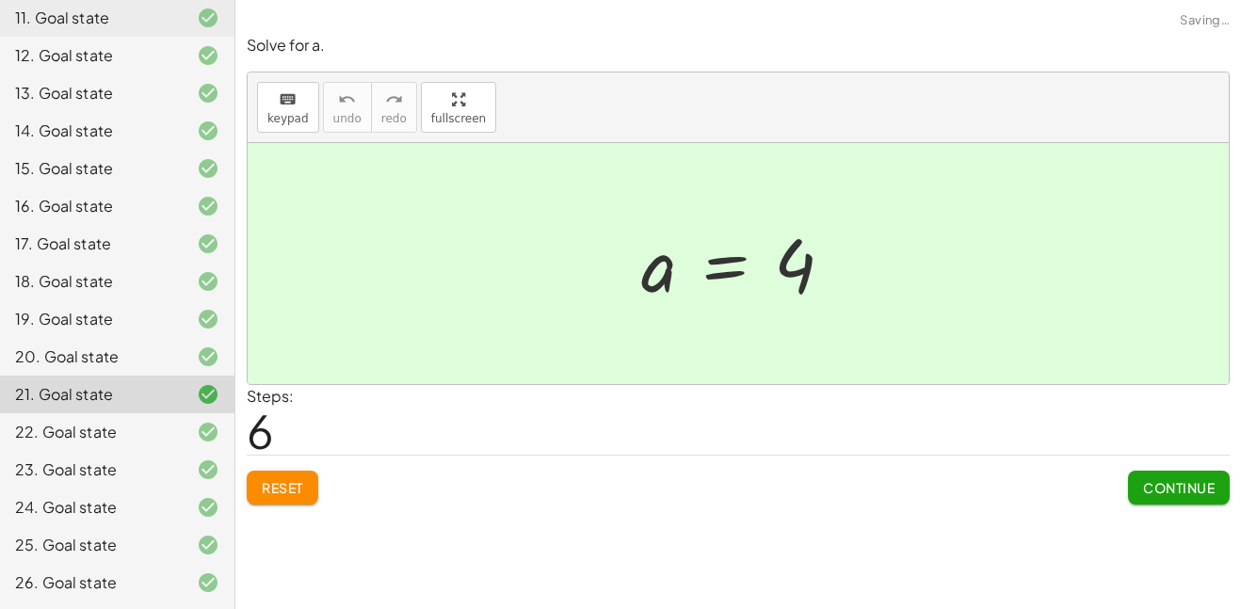
click at [116, 364] on div "20. Goal state" at bounding box center [91, 356] width 152 height 23
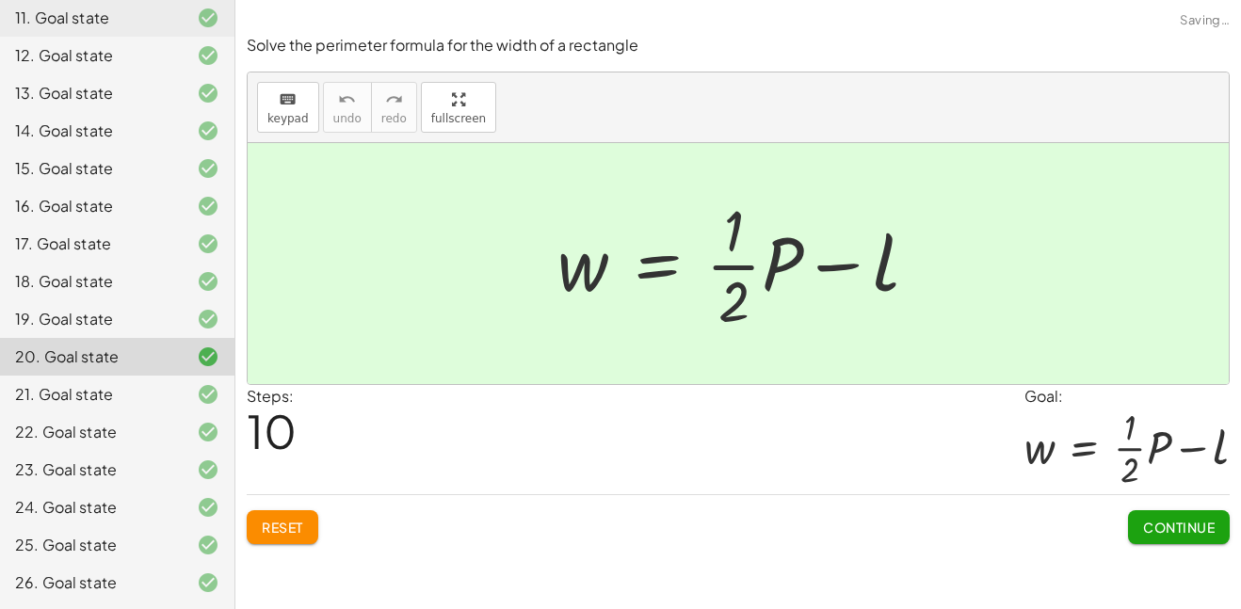
click at [0, 0] on div "Solve the perimeter formula for the width of a rectangle keyboard keypad undo u…" at bounding box center [0, 0] width 0 height 0
click at [297, 543] on button "Reset" at bounding box center [283, 527] width 72 height 34
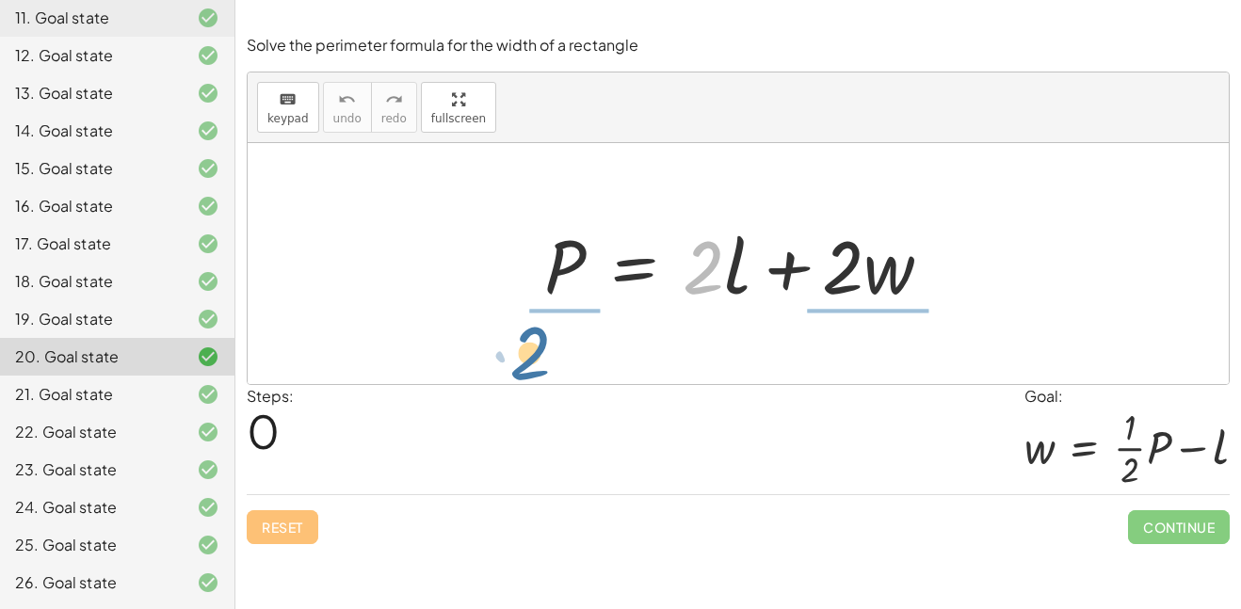
drag, startPoint x: 691, startPoint y: 278, endPoint x: 526, endPoint y: 357, distance: 182.7
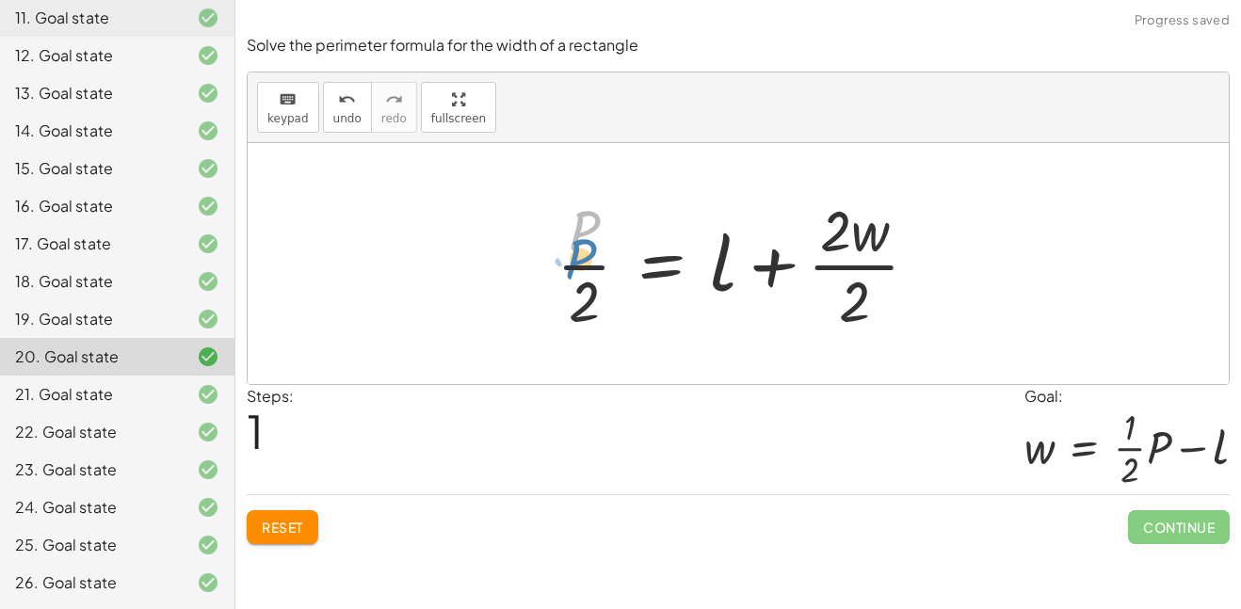
drag, startPoint x: 553, startPoint y: 231, endPoint x: 543, endPoint y: 260, distance: 30.7
click at [543, 260] on div "P = + · 2 · l + · 2 · w · P P = + l + · 2 · w · · 2 · 2" at bounding box center [738, 263] width 420 height 154
click at [267, 536] on button "Reset" at bounding box center [283, 527] width 72 height 34
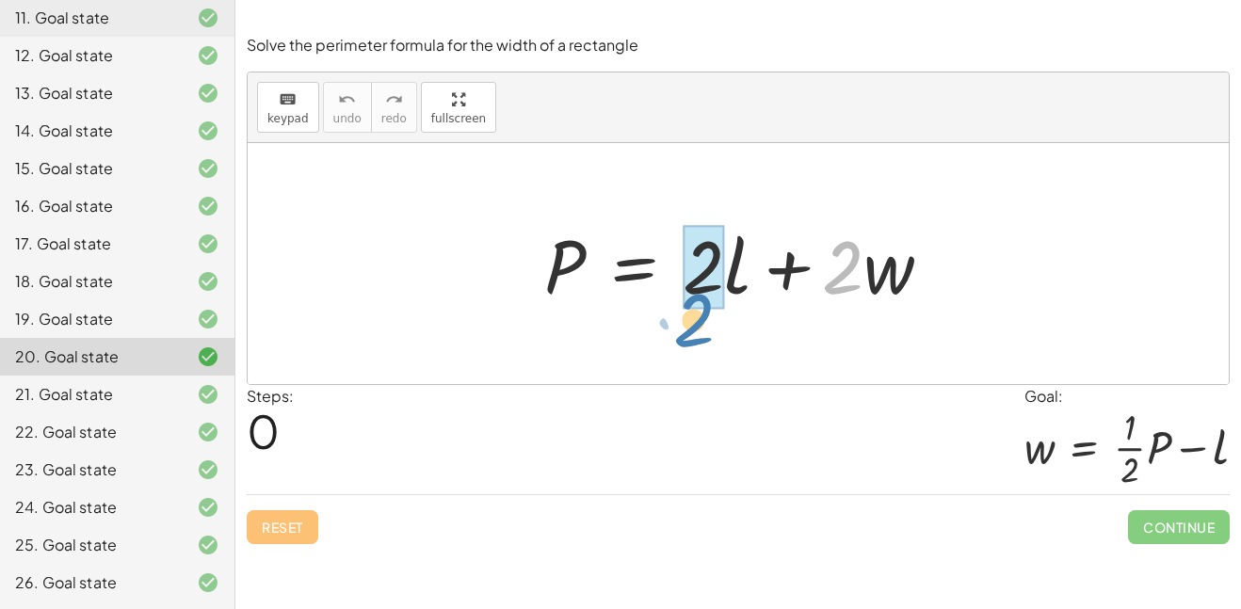
drag, startPoint x: 861, startPoint y: 268, endPoint x: 714, endPoint y: 320, distance: 156.6
click at [714, 320] on div "· 2 P = + · 2 · l + · 2 · w" at bounding box center [738, 263] width 981 height 241
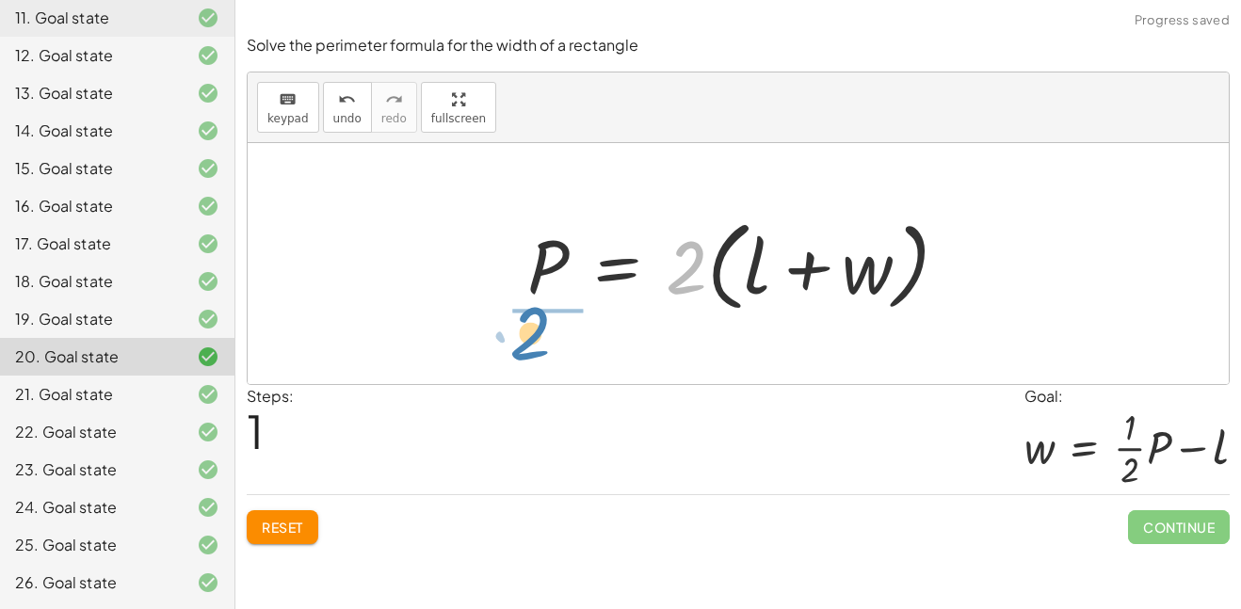
drag, startPoint x: 701, startPoint y: 286, endPoint x: 564, endPoint y: 348, distance: 150.8
click at [564, 348] on div "P = + · 2 · l + · 2 · w · 2 · ( + l + w ) P = + 2 l + · w · ( )" at bounding box center [738, 263] width 981 height 241
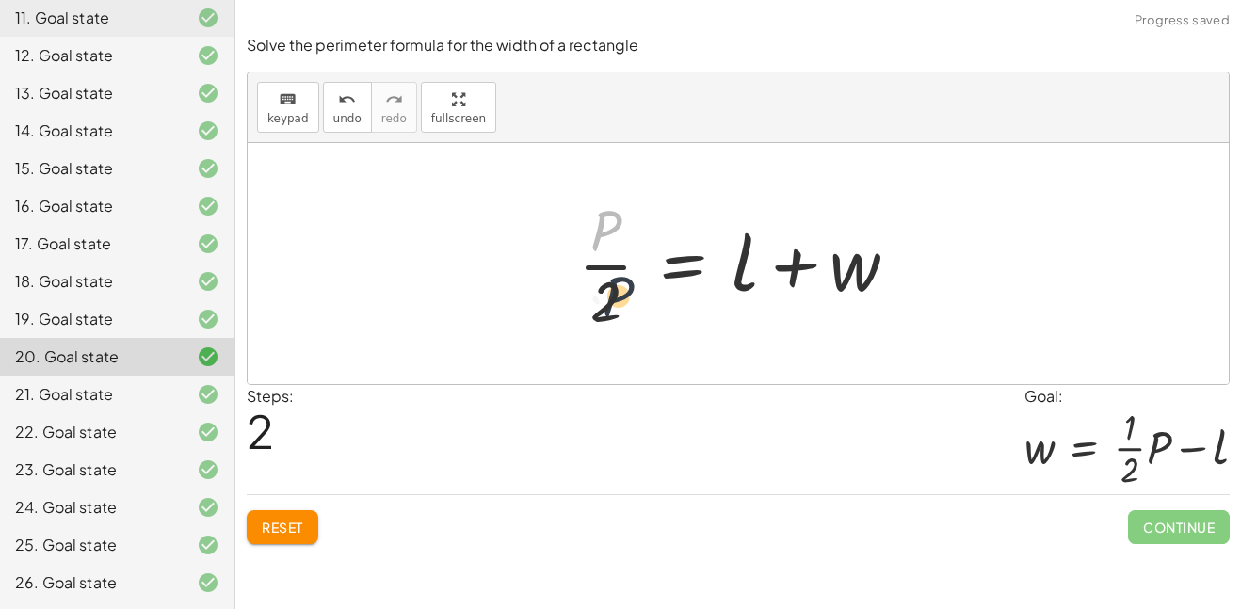
drag, startPoint x: 551, startPoint y: 241, endPoint x: 567, endPoint y: 321, distance: 81.6
click at [567, 321] on div "P = + · 2 · l + · 2 · w P = · 2 · ( + l + w ) · P P = + 2 l + · w ·" at bounding box center [738, 263] width 377 height 154
drag, startPoint x: 603, startPoint y: 211, endPoint x: 604, endPoint y: 285, distance: 74.4
click at [604, 285] on div at bounding box center [745, 263] width 353 height 145
drag, startPoint x: 609, startPoint y: 302, endPoint x: 641, endPoint y: 236, distance: 73.3
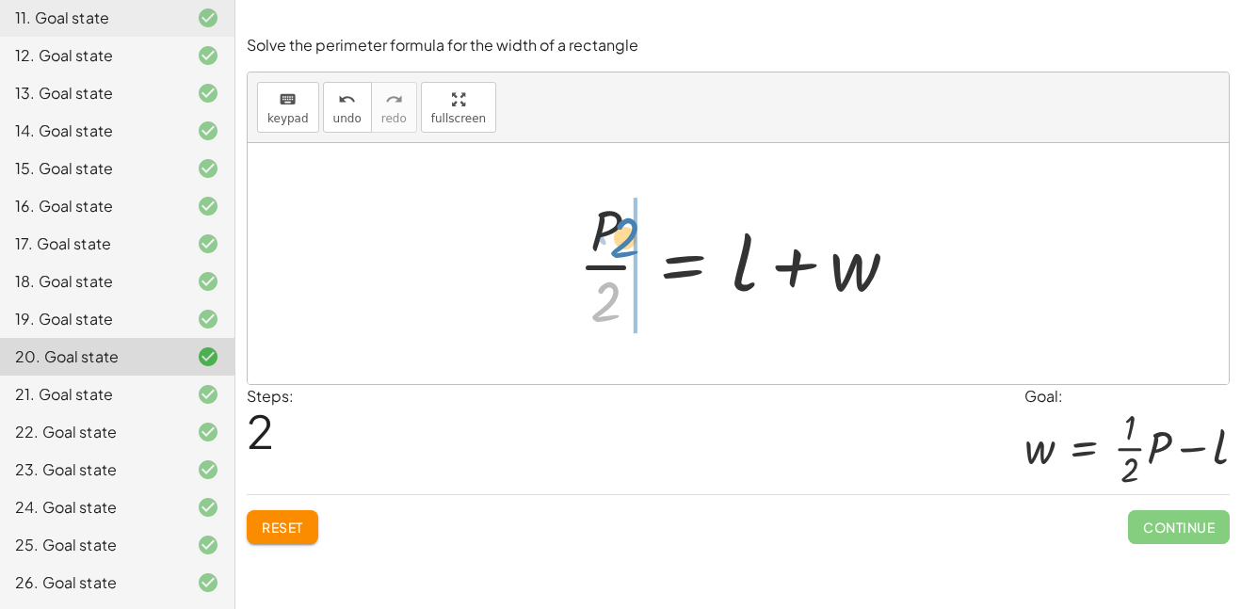
click at [641, 236] on div at bounding box center [745, 263] width 353 height 145
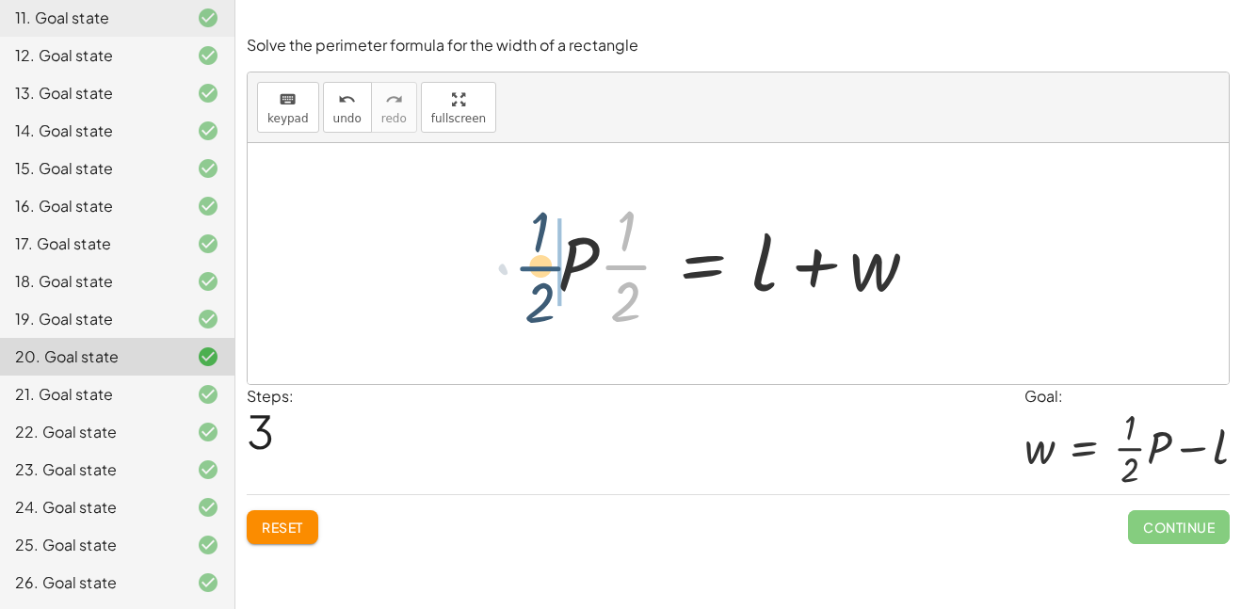
drag, startPoint x: 641, startPoint y: 265, endPoint x: 556, endPoint y: 267, distance: 84.8
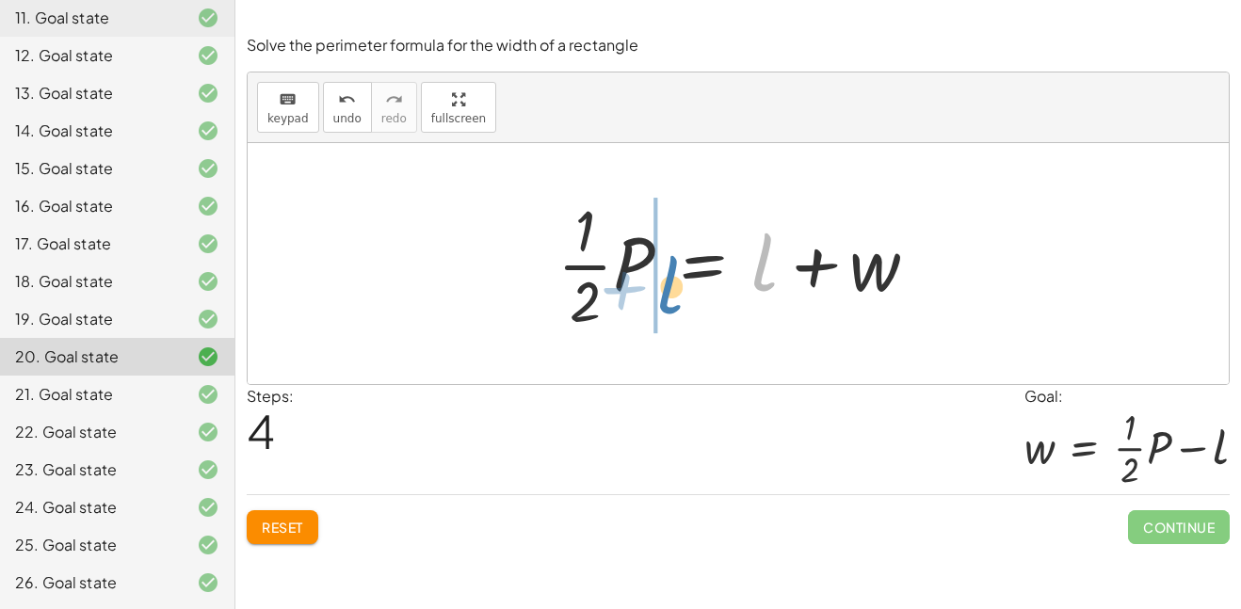
drag, startPoint x: 753, startPoint y: 268, endPoint x: 667, endPoint y: 293, distance: 89.1
click at [667, 293] on div at bounding box center [745, 263] width 394 height 145
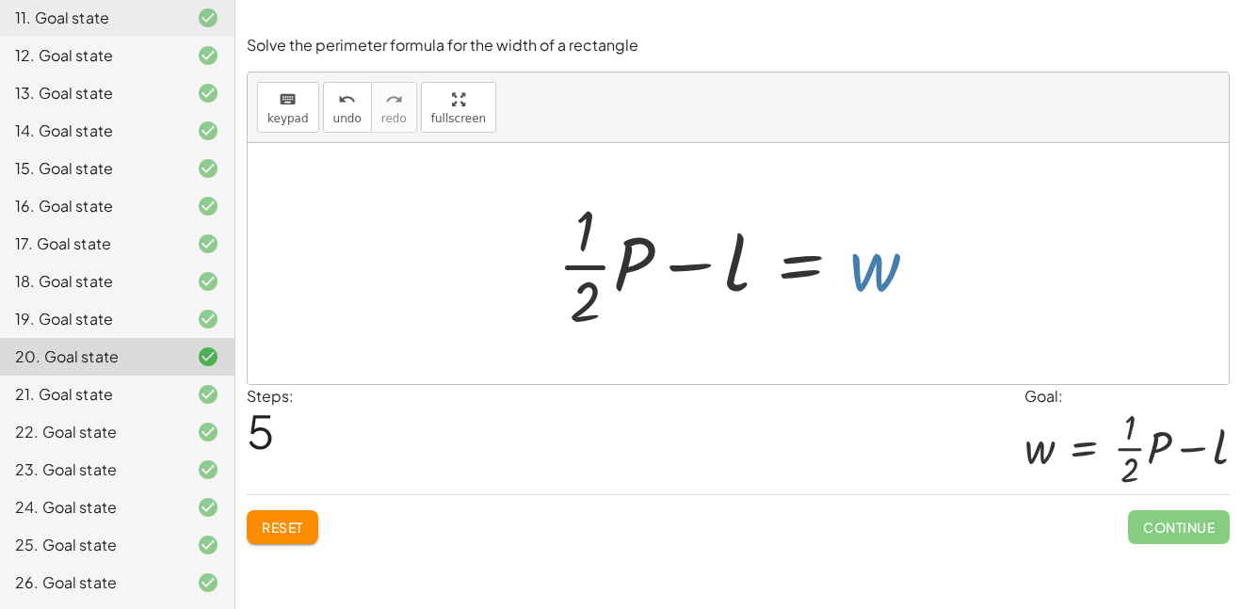
click at [852, 269] on div at bounding box center [745, 263] width 394 height 145
drag, startPoint x: 857, startPoint y: 270, endPoint x: 517, endPoint y: 271, distance: 339.8
click at [517, 271] on div "P = + · 2 · l + · 2 · w P = · 2 · ( + l + w ) · P · 2 = + l + w · P · · 1 · 2 =…" at bounding box center [738, 263] width 981 height 241
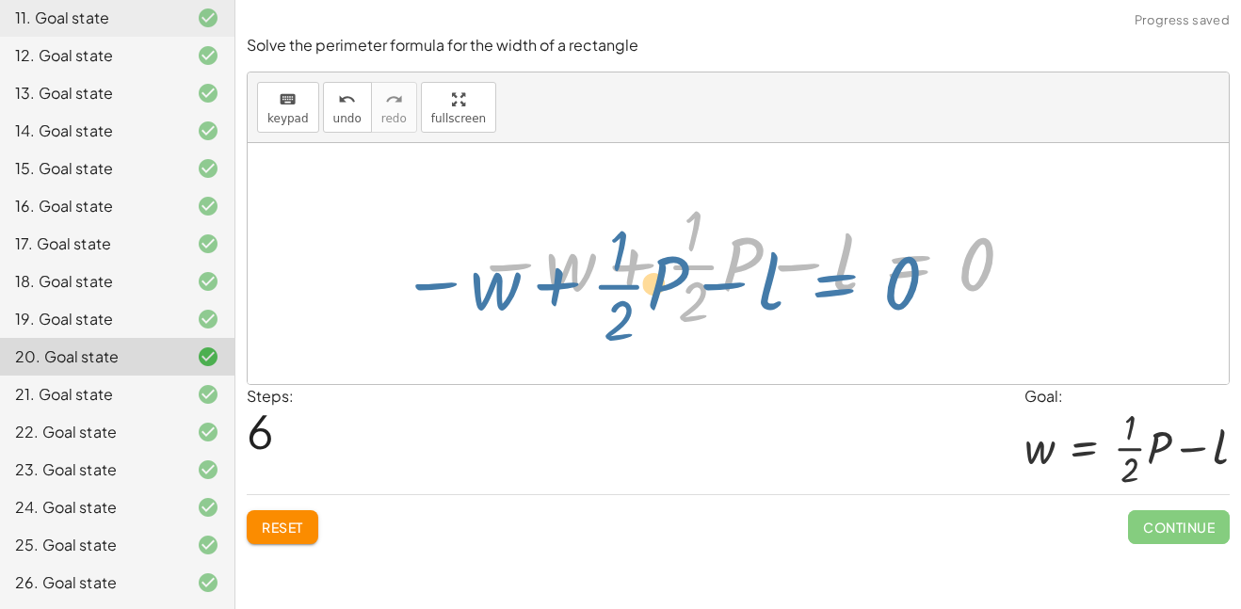
drag, startPoint x: 917, startPoint y: 249, endPoint x: 864, endPoint y: 260, distance: 53.9
click at [864, 260] on div at bounding box center [745, 263] width 560 height 145
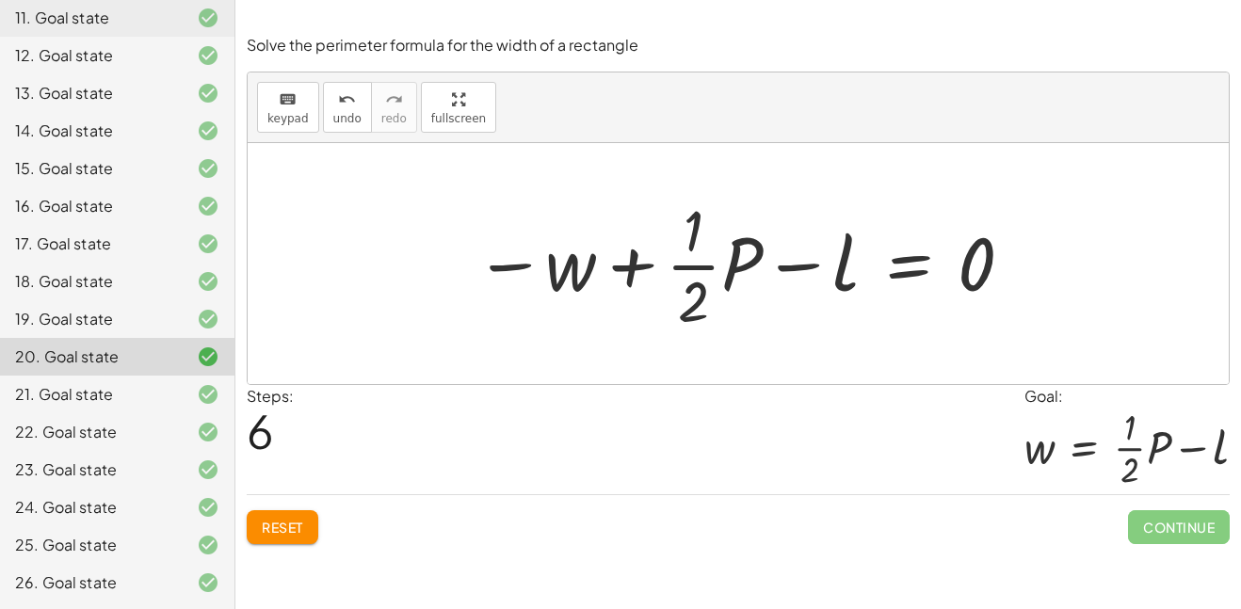
click at [274, 527] on span "Reset" at bounding box center [282, 527] width 41 height 17
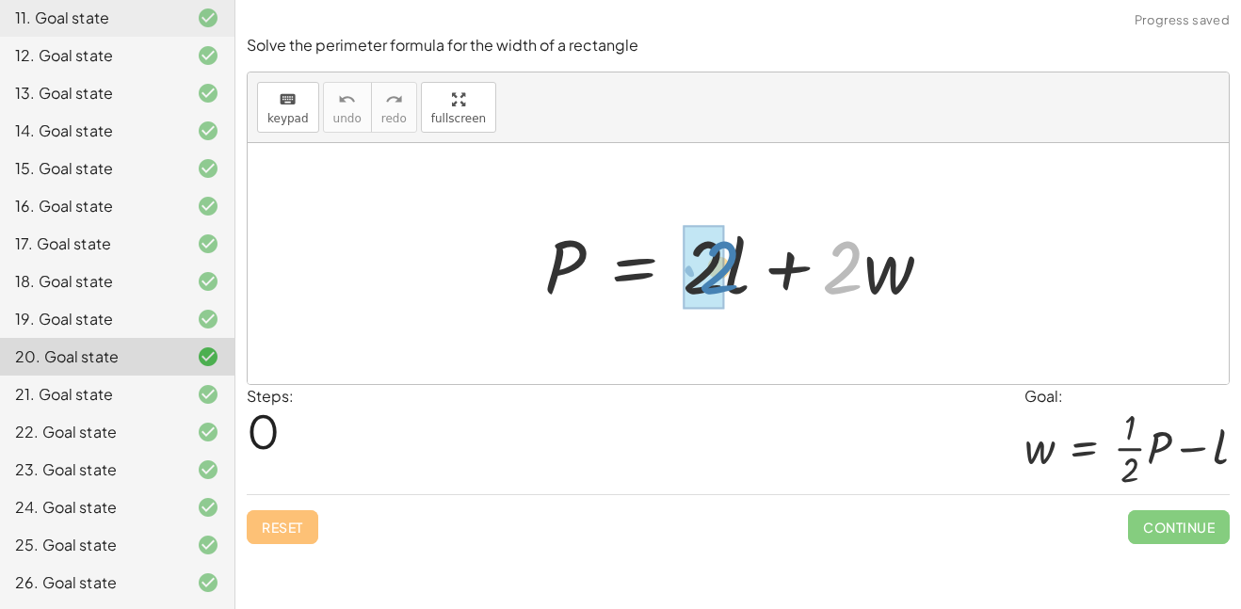
drag, startPoint x: 835, startPoint y: 265, endPoint x: 713, endPoint y: 262, distance: 122.4
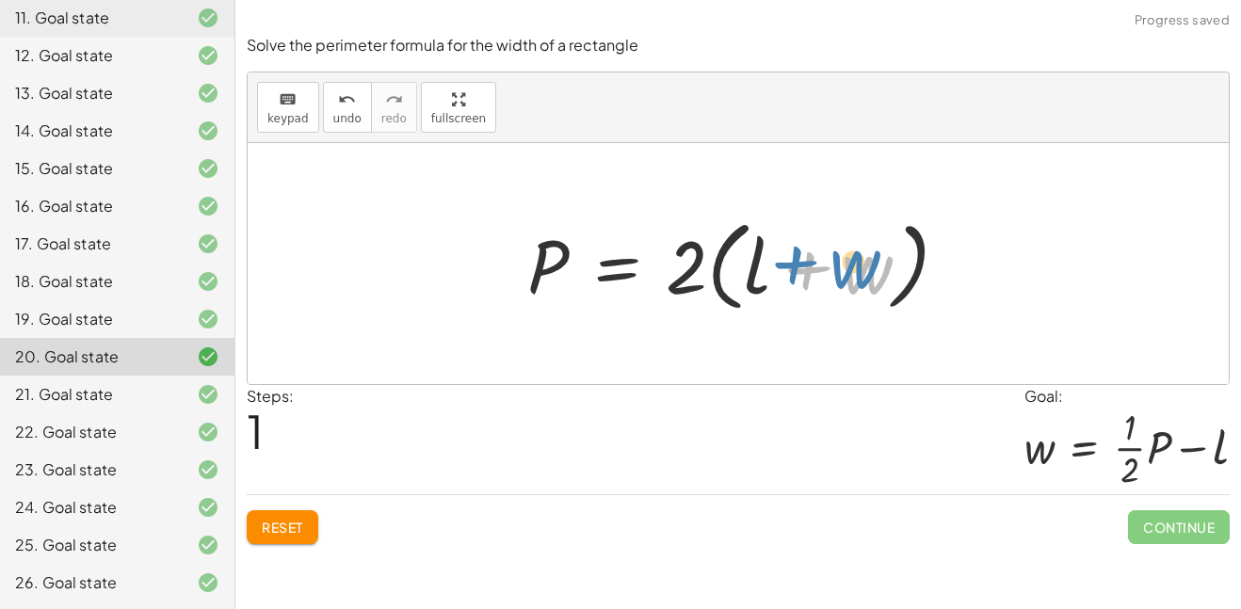
drag, startPoint x: 863, startPoint y: 282, endPoint x: 853, endPoint y: 277, distance: 11.8
click at [853, 277] on div at bounding box center [745, 264] width 455 height 108
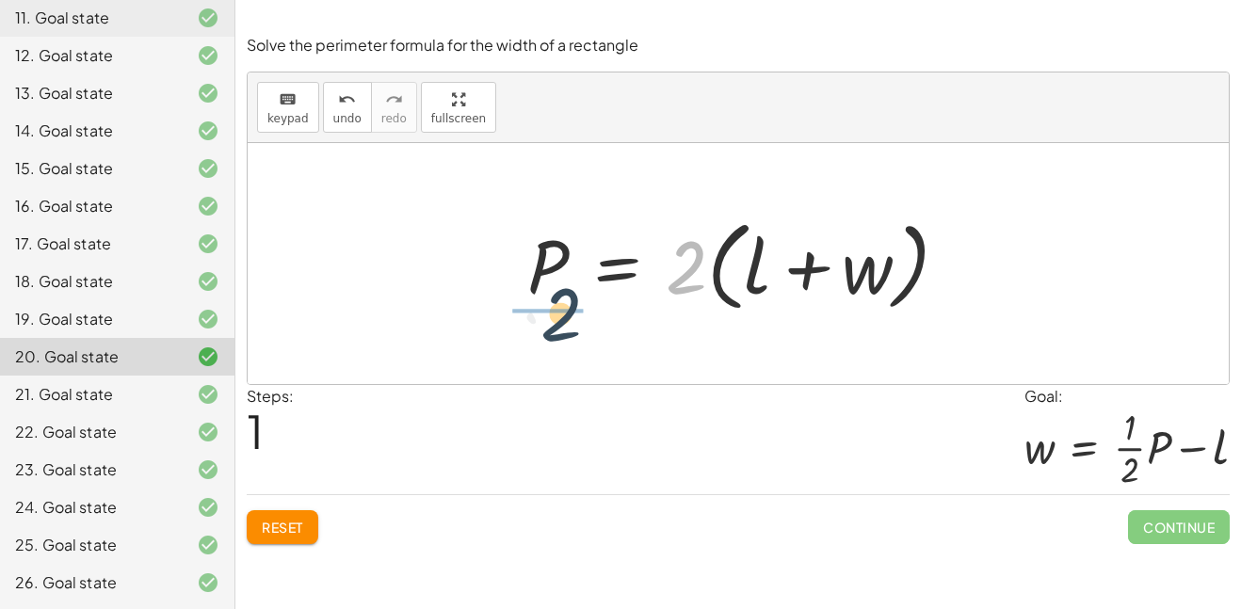
drag, startPoint x: 683, startPoint y: 281, endPoint x: 552, endPoint y: 331, distance: 140.9
click at [552, 331] on div "P = + · 2 · l + · 2 · w · 2 P = + 2 l + · w · ( )" at bounding box center [738, 263] width 981 height 241
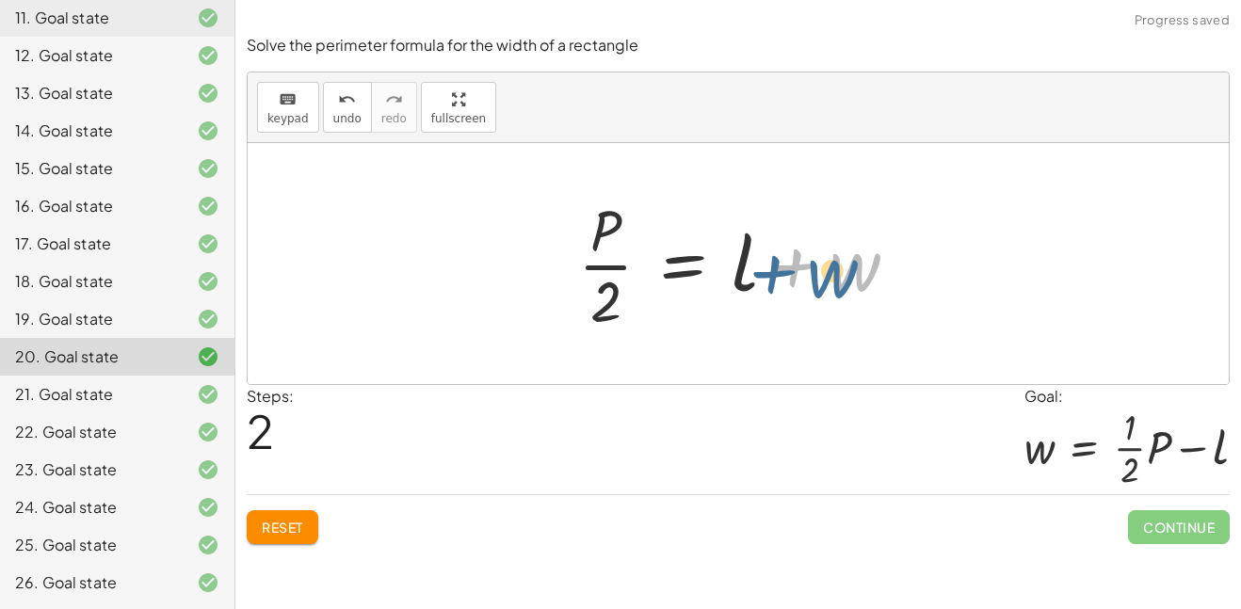
drag, startPoint x: 865, startPoint y: 275, endPoint x: 844, endPoint y: 281, distance: 21.5
click at [844, 281] on div at bounding box center [745, 263] width 353 height 145
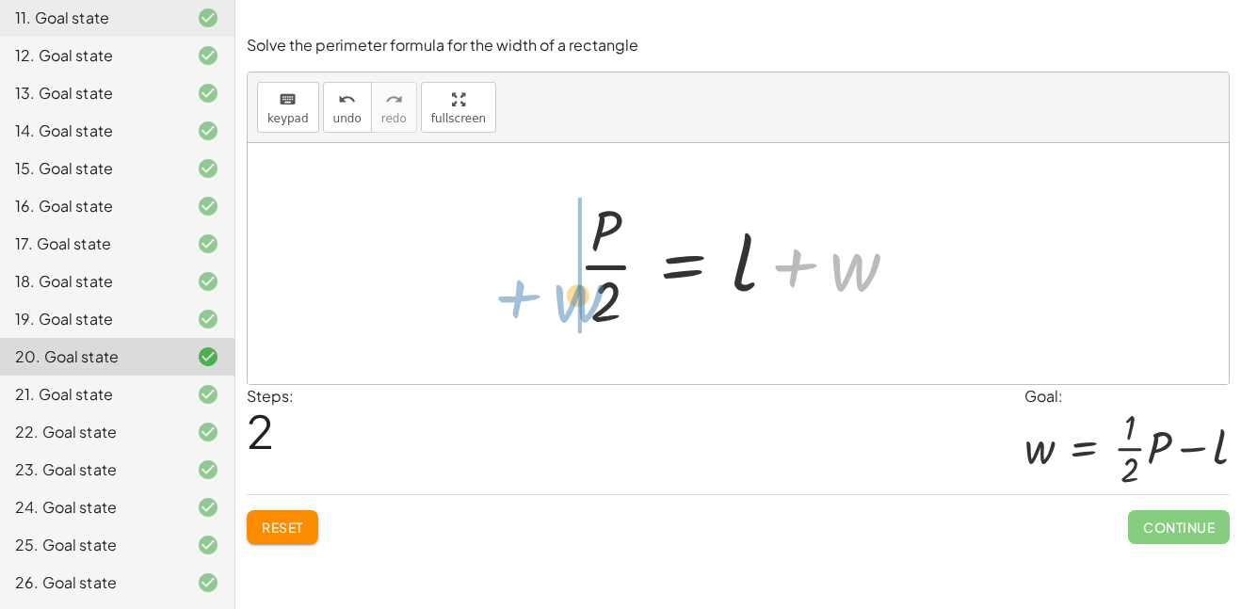
drag, startPoint x: 842, startPoint y: 277, endPoint x: 566, endPoint y: 297, distance: 276.6
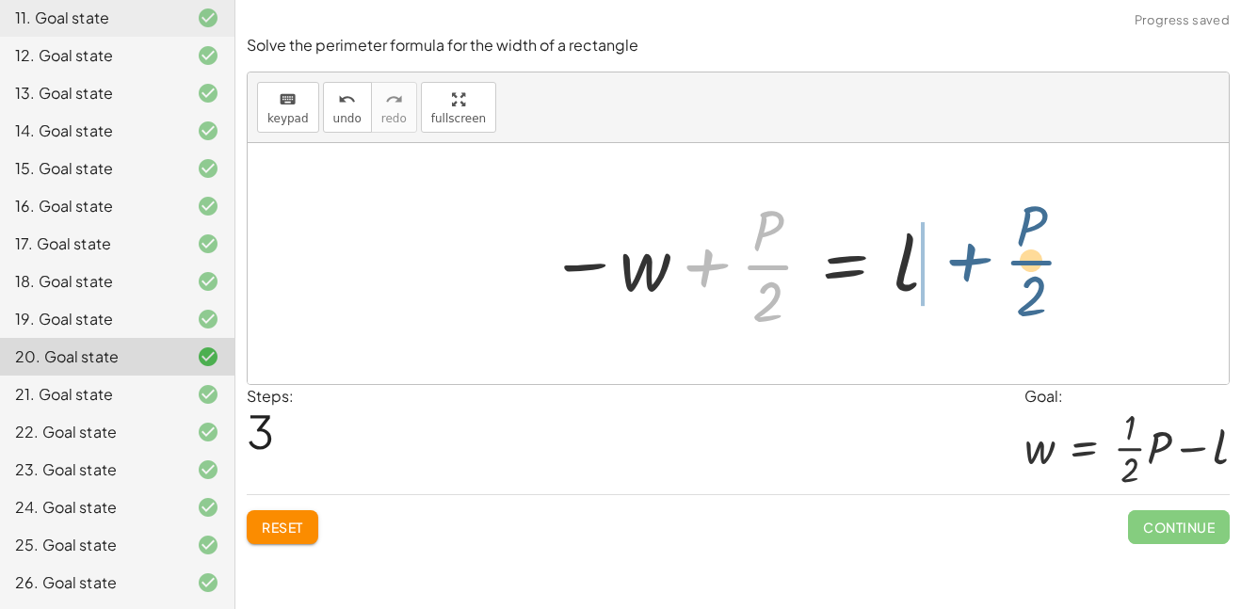
drag, startPoint x: 601, startPoint y: 270, endPoint x: 860, endPoint y: 269, distance: 259.8
click at [860, 269] on div at bounding box center [744, 263] width 411 height 145
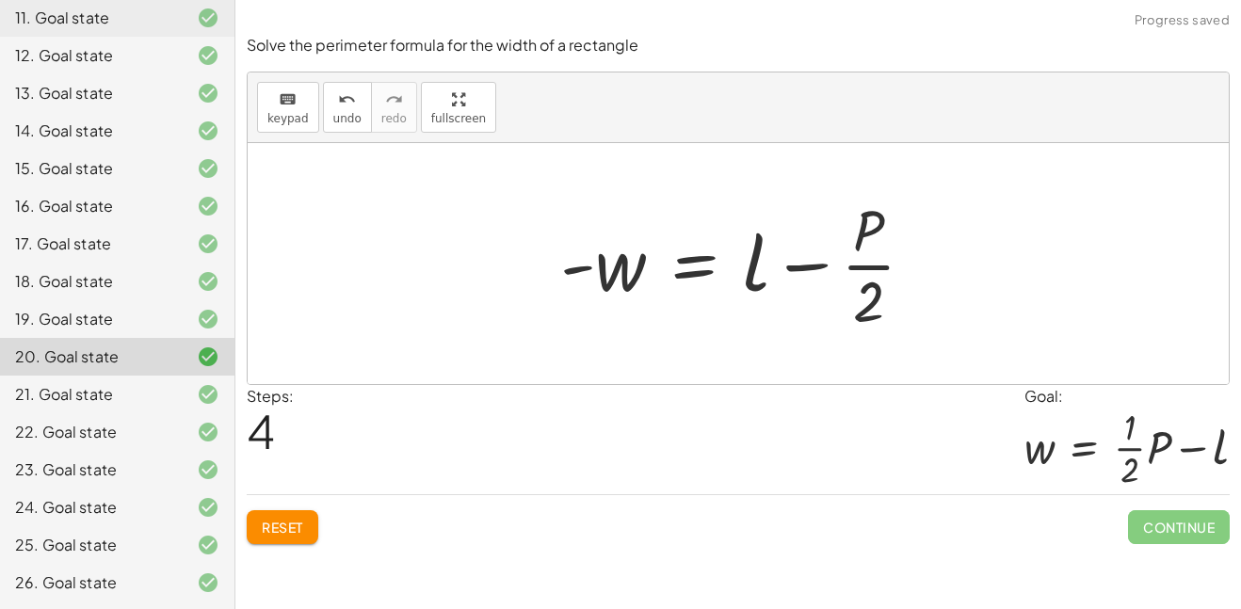
click at [870, 230] on div at bounding box center [745, 263] width 388 height 145
drag, startPoint x: 872, startPoint y: 326, endPoint x: 872, endPoint y: 250, distance: 75.3
click at [872, 250] on div at bounding box center [745, 263] width 388 height 145
drag, startPoint x: 869, startPoint y: 237, endPoint x: 868, endPoint y: 297, distance: 59.3
click at [868, 297] on div at bounding box center [745, 263] width 388 height 145
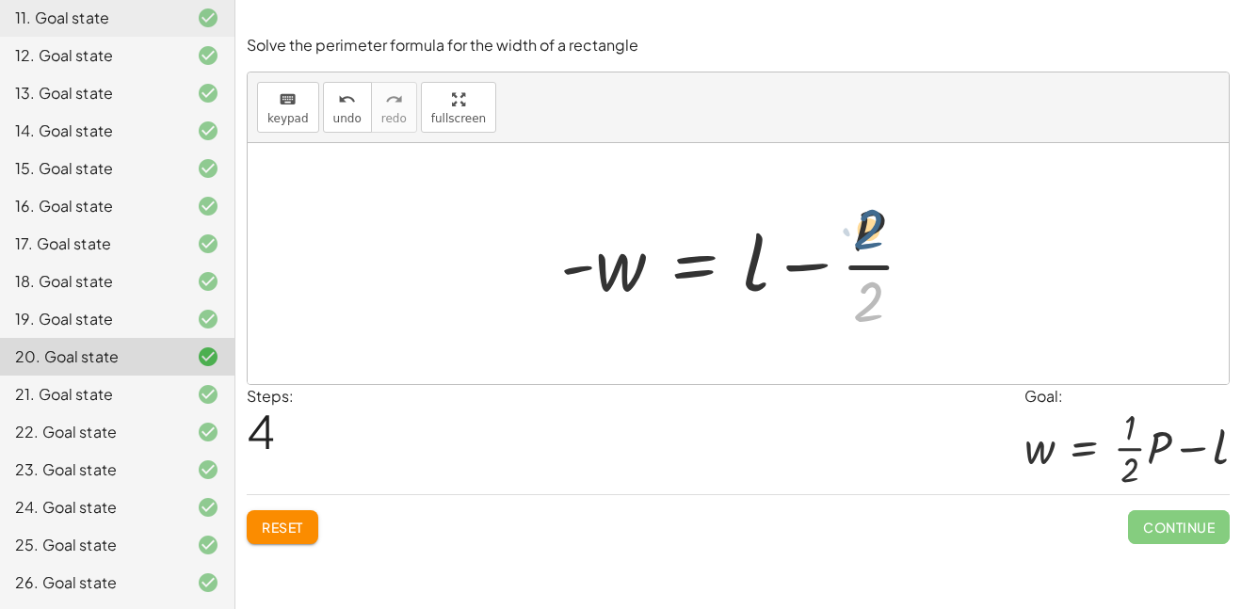
drag, startPoint x: 867, startPoint y: 306, endPoint x: 871, endPoint y: 227, distance: 79.2
click at [871, 227] on div at bounding box center [745, 263] width 388 height 145
click at [876, 339] on div "P = + · 2 · l + · 2 · w P = · 2 · ( + l + w ) · P · 2 = + l + w − w + · P · 2 =…" at bounding box center [738, 263] width 981 height 241
click at [872, 329] on div at bounding box center [745, 263] width 388 height 145
drag, startPoint x: 864, startPoint y: 291, endPoint x: 928, endPoint y: 246, distance: 78.4
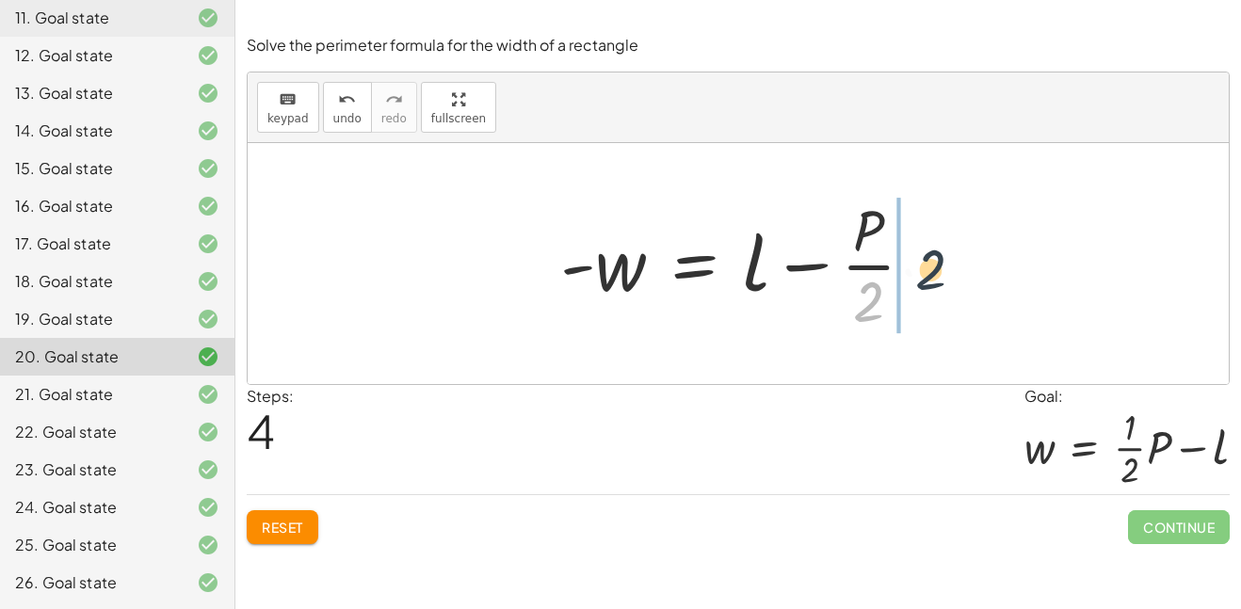
click at [928, 246] on div at bounding box center [745, 263] width 388 height 145
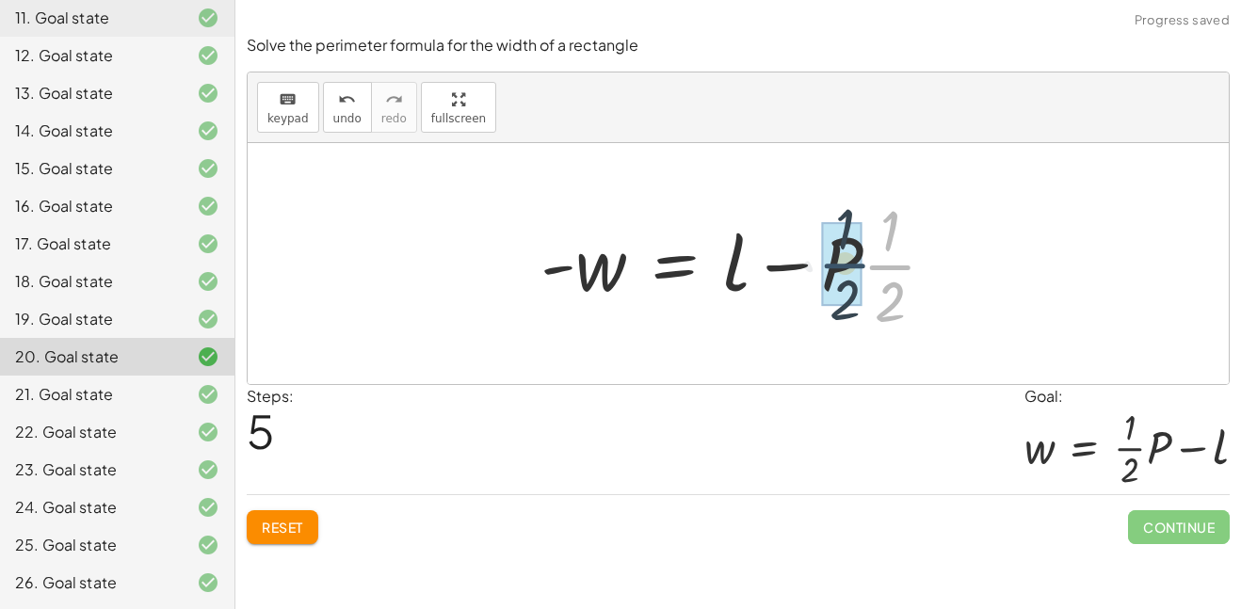
drag, startPoint x: 874, startPoint y: 267, endPoint x: 822, endPoint y: 266, distance: 51.8
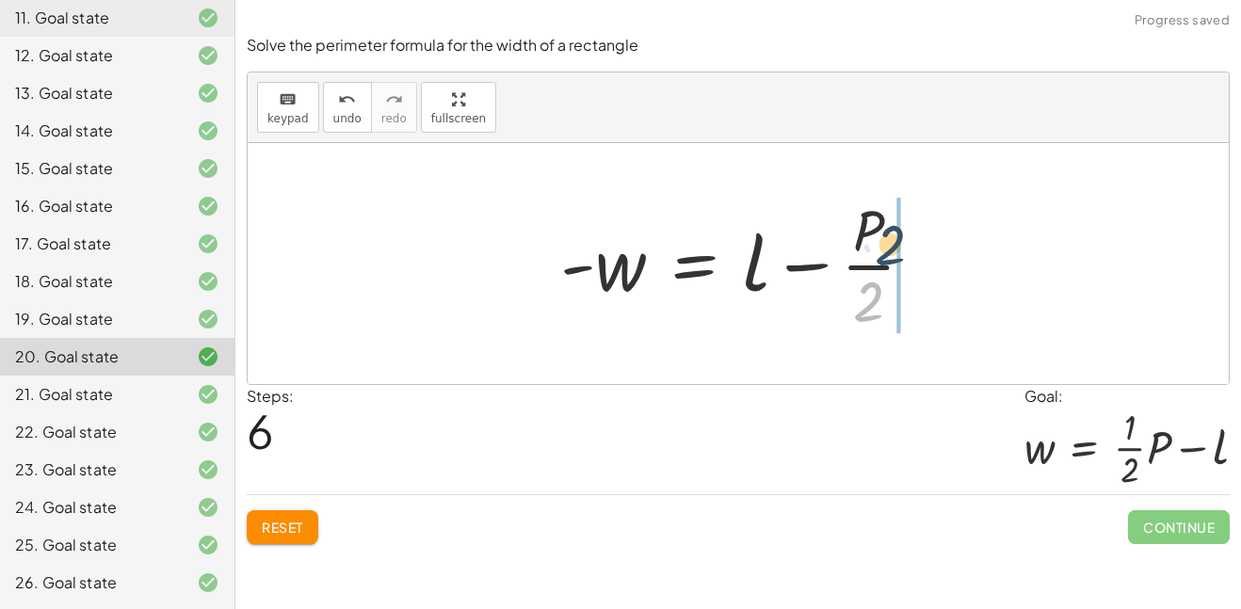
drag, startPoint x: 859, startPoint y: 294, endPoint x: 882, endPoint y: 228, distance: 70.0
click at [882, 228] on div at bounding box center [745, 263] width 388 height 145
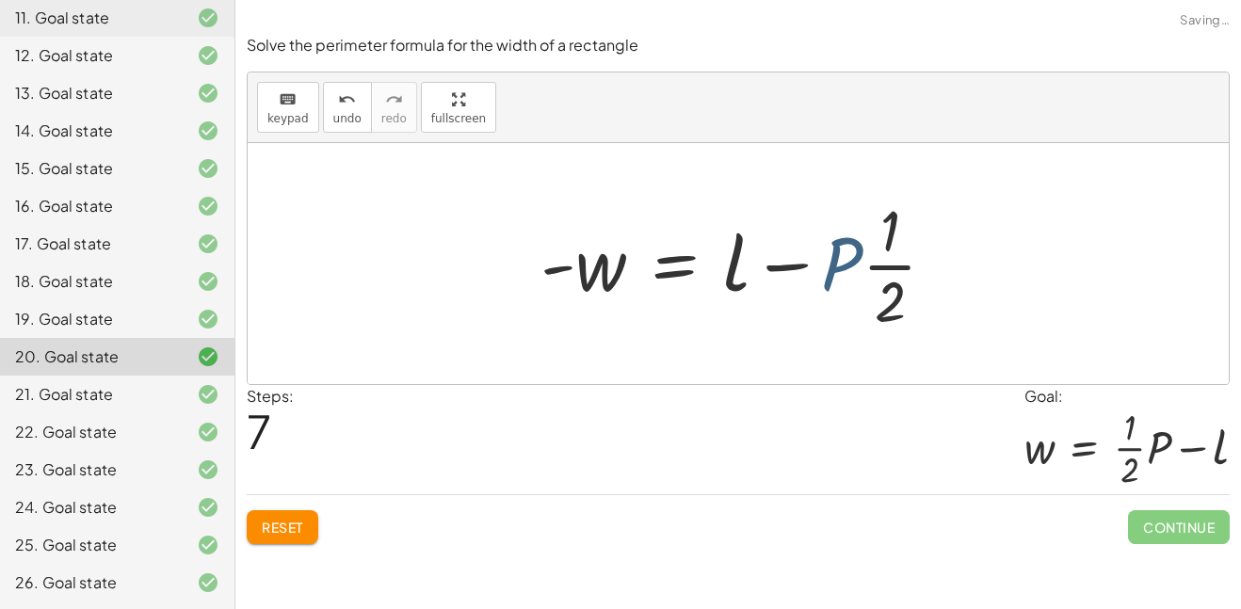
click at [858, 267] on div at bounding box center [745, 263] width 429 height 145
drag, startPoint x: 876, startPoint y: 265, endPoint x: 796, endPoint y: 261, distance: 80.1
click at [796, 261] on div at bounding box center [745, 263] width 429 height 145
drag, startPoint x: 791, startPoint y: 263, endPoint x: 773, endPoint y: 264, distance: 17.9
click at [773, 264] on div at bounding box center [745, 263] width 429 height 145
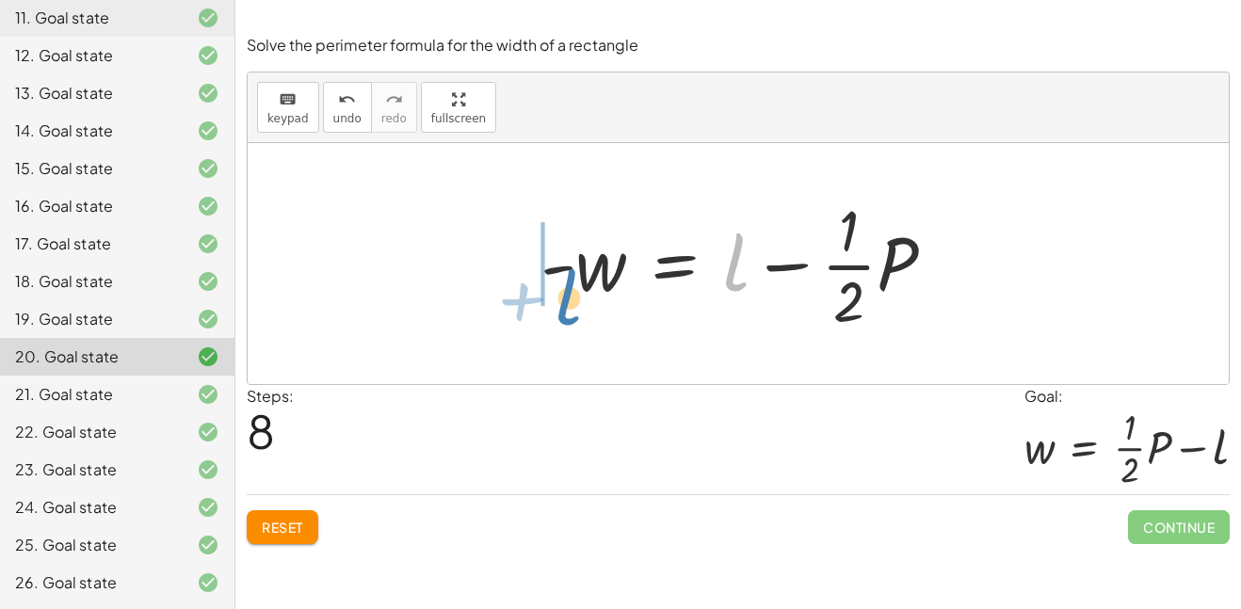
drag, startPoint x: 735, startPoint y: 270, endPoint x: 570, endPoint y: 305, distance: 169.3
click at [570, 305] on div at bounding box center [745, 263] width 429 height 145
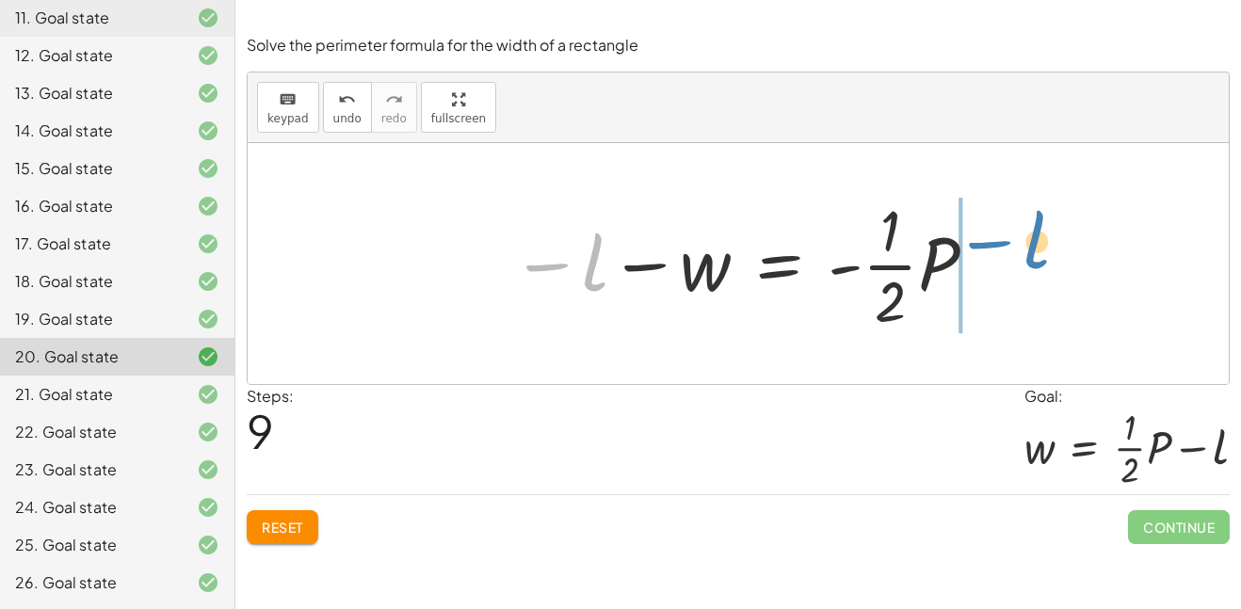
drag, startPoint x: 560, startPoint y: 265, endPoint x: 999, endPoint y: 252, distance: 438.8
click at [999, 252] on div "P = + · 2 · l + · 2 · w P = · 2 · ( + l + w ) · P · 2 = + l + w − w + · P · 2 =…" at bounding box center [738, 263] width 981 height 241
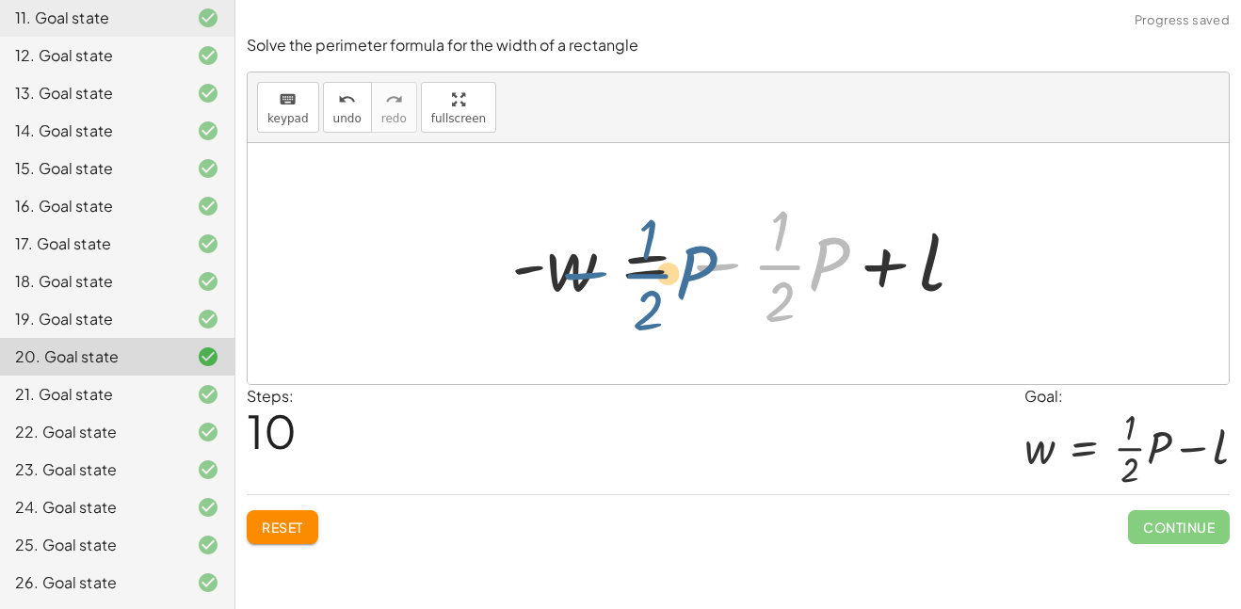
drag, startPoint x: 728, startPoint y: 267, endPoint x: 677, endPoint y: 271, distance: 51.0
click at [677, 271] on div at bounding box center [745, 263] width 487 height 145
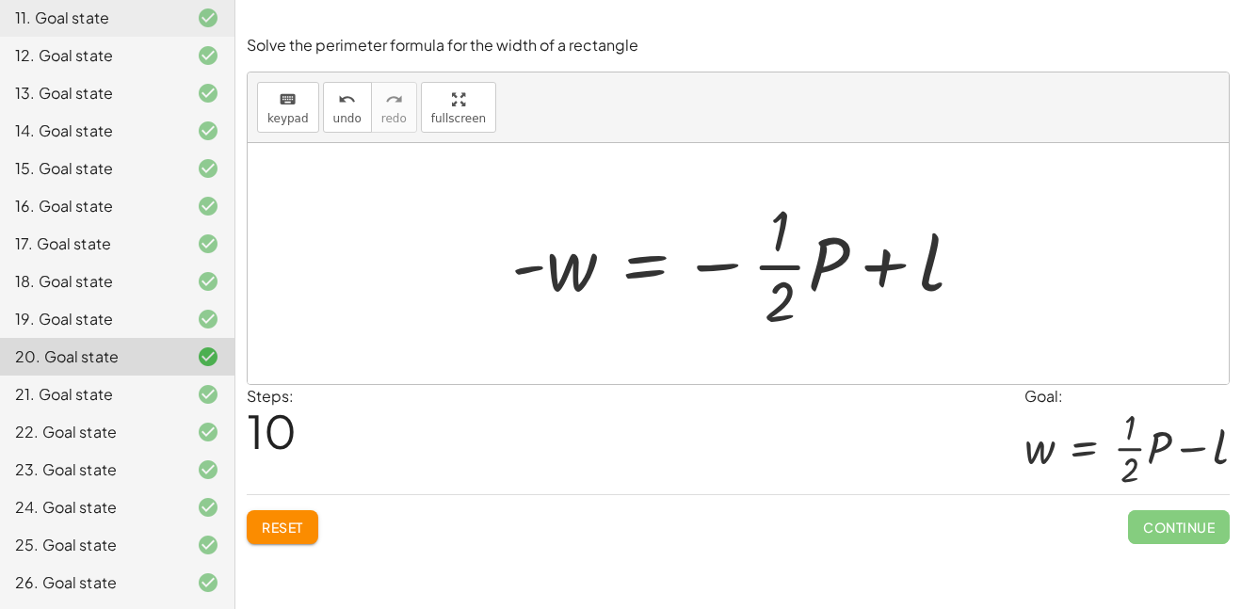
click at [323, 520] on div "Reset Continue" at bounding box center [738, 519] width 983 height 50
click at [314, 523] on button "Reset" at bounding box center [283, 527] width 72 height 34
